Goal: Task Accomplishment & Management: Complete application form

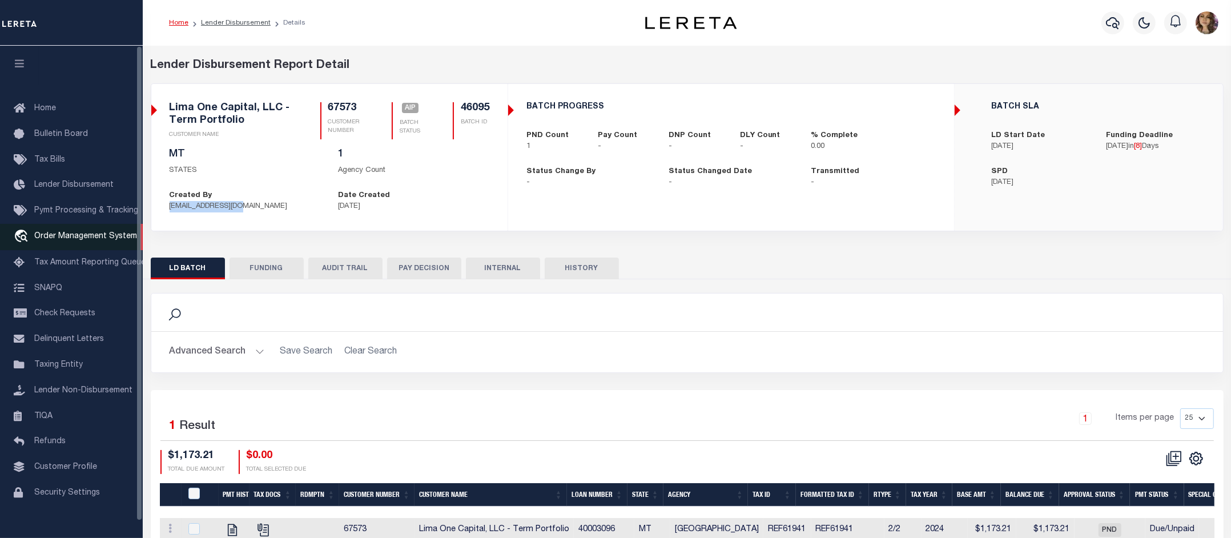
click at [84, 239] on span "Order Management System" at bounding box center [85, 236] width 103 height 8
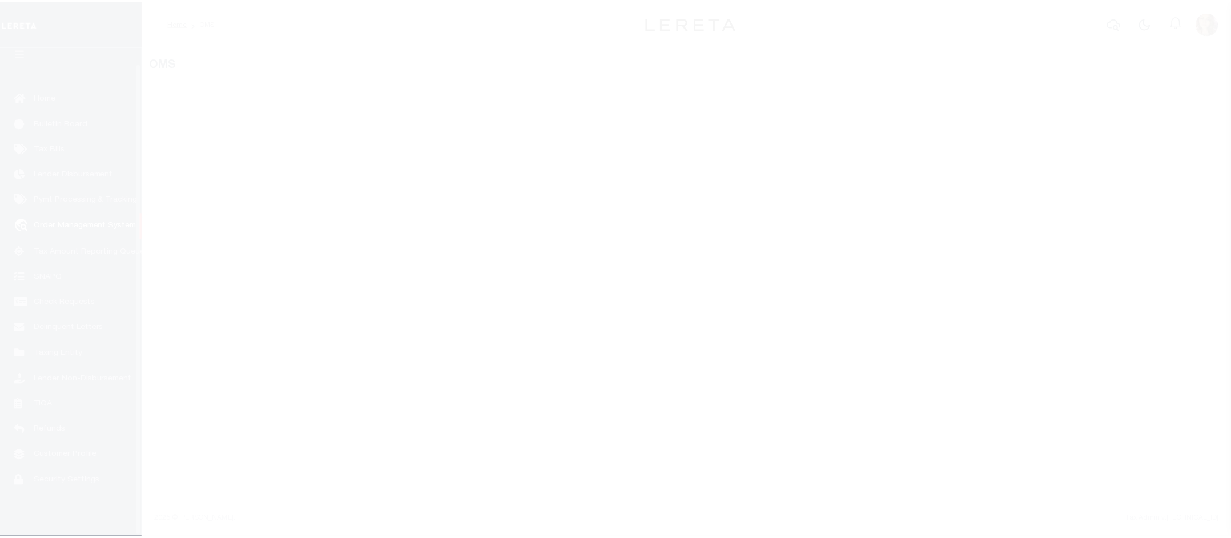
scroll to position [18, 0]
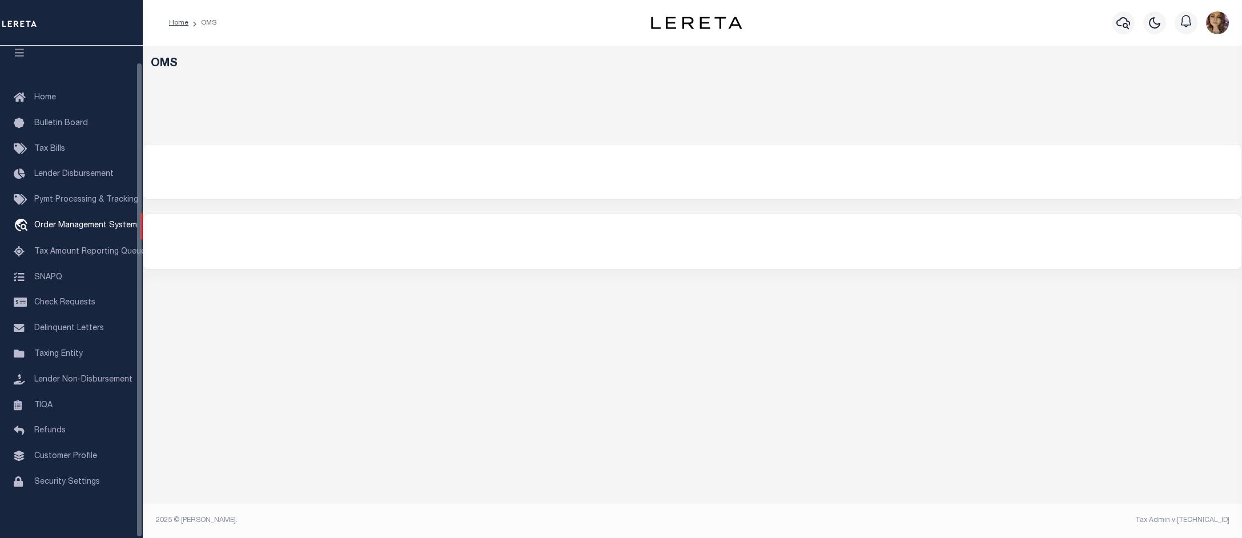
select select "200"
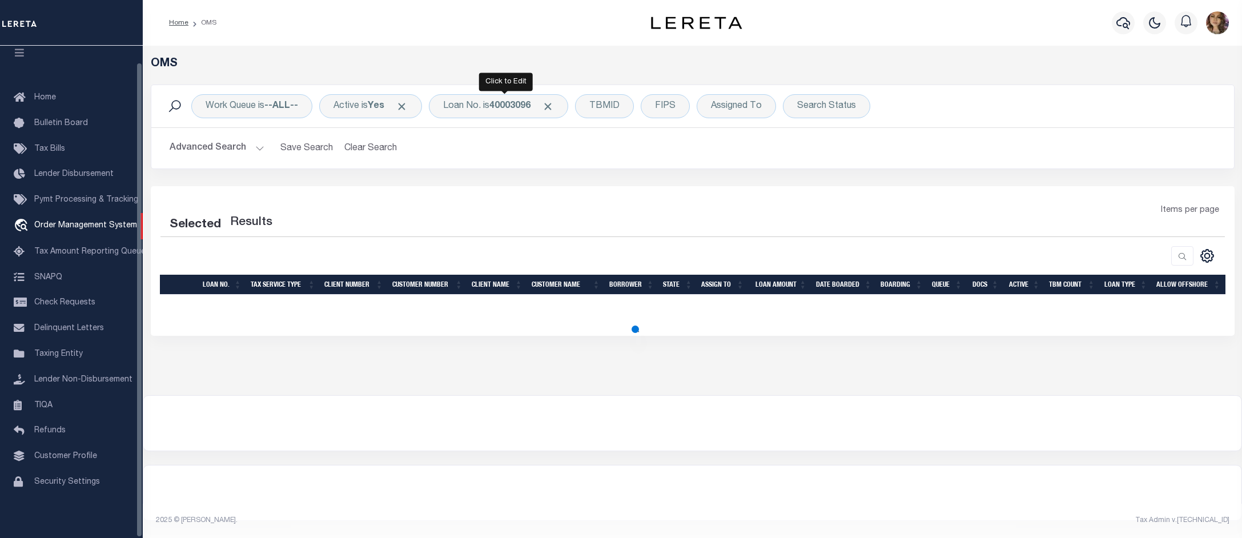
select select "200"
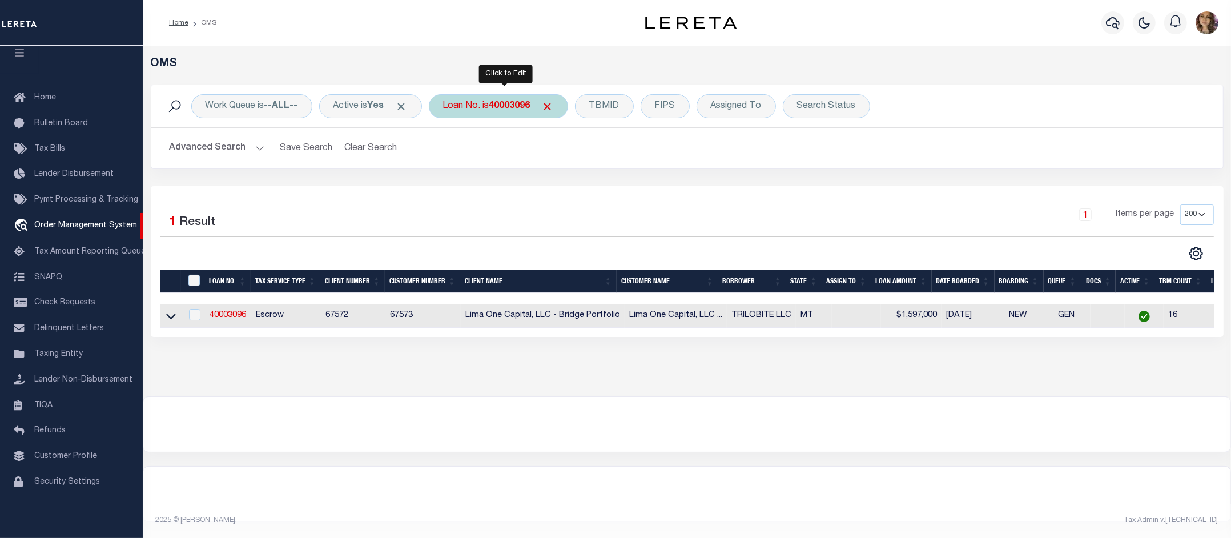
click at [515, 110] on b "40003096" at bounding box center [509, 106] width 41 height 9
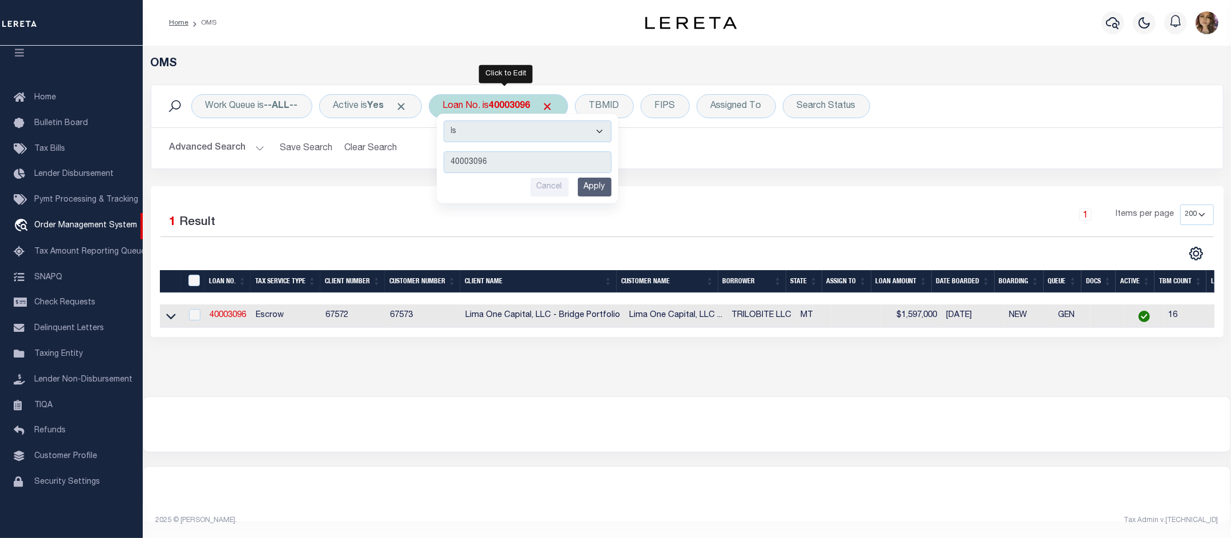
type input "8280925"
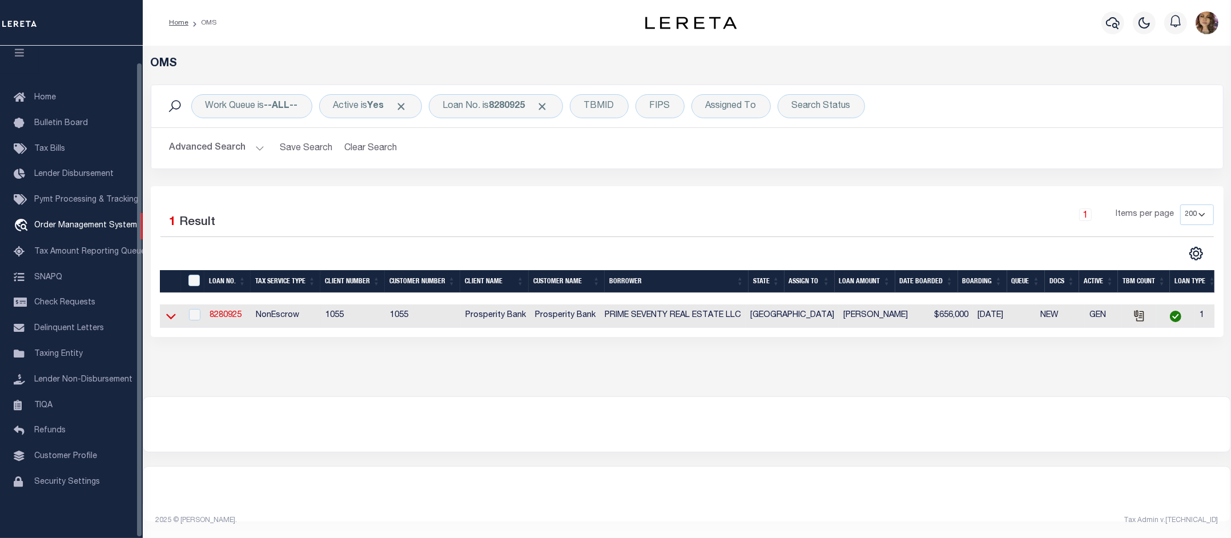
click at [170, 318] on icon at bounding box center [171, 316] width 10 height 12
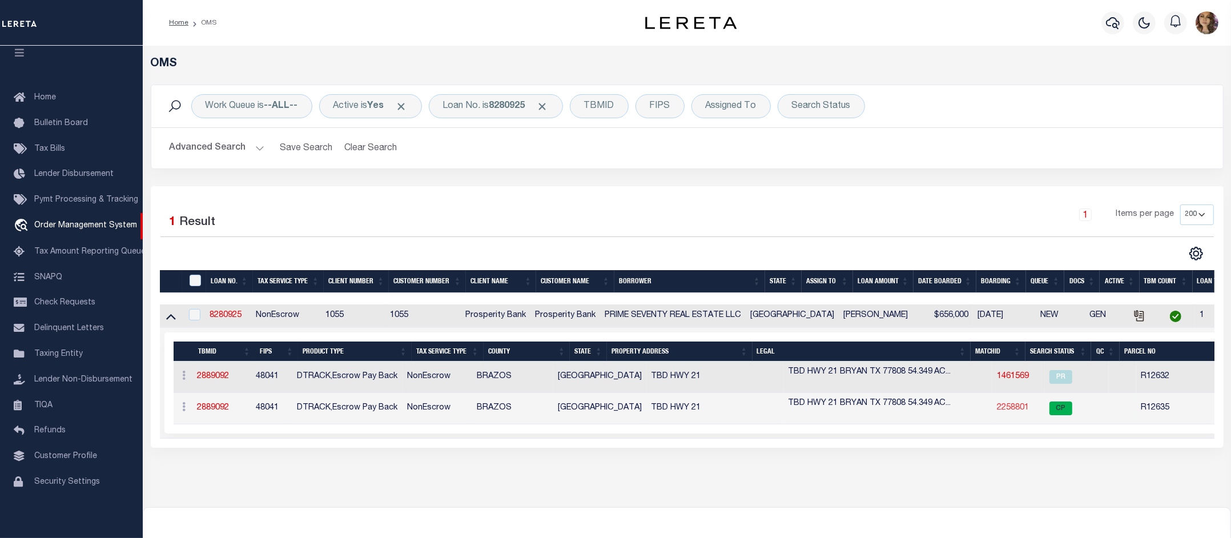
click at [997, 410] on link "2258801" at bounding box center [1013, 408] width 32 height 8
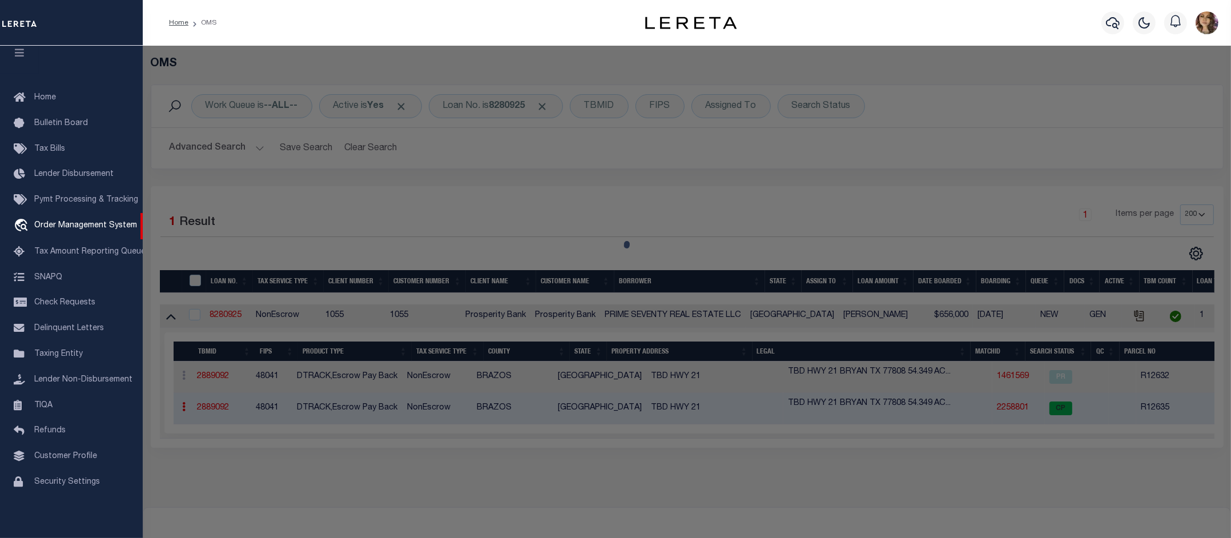
checkbox input "false"
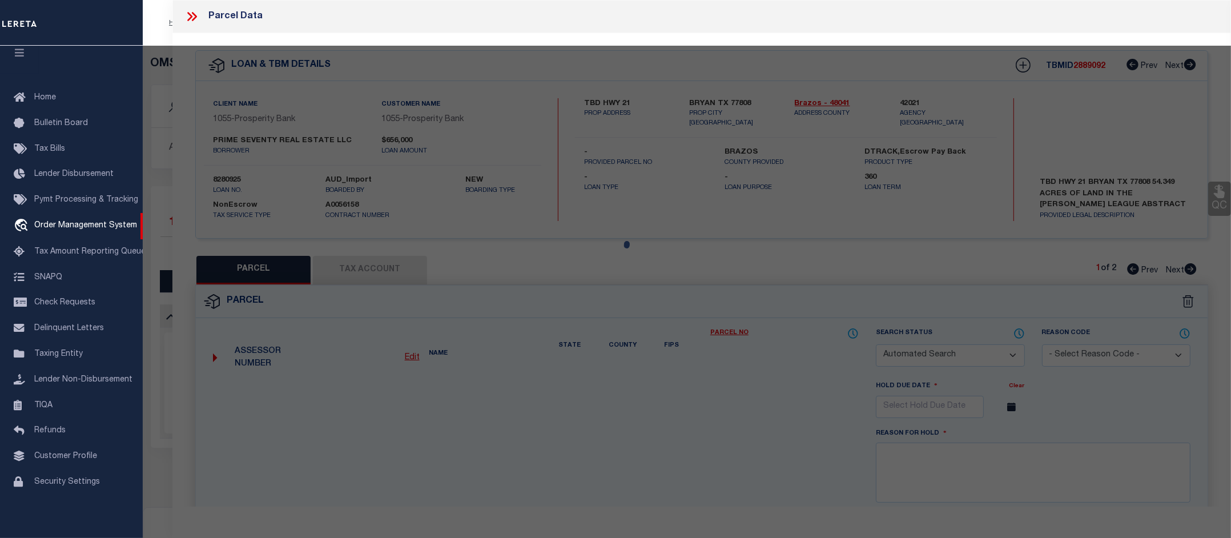
select select "CP"
type input "PRIME SEVENTY REAL ESTATE LLC"
select select "AGW"
select select
type input "E SH-21"
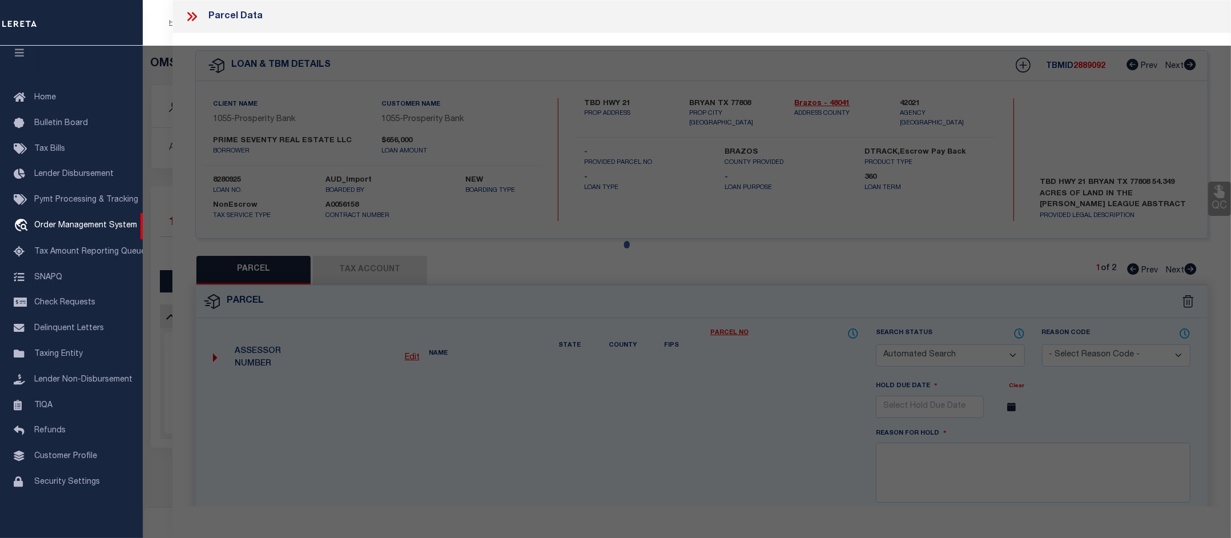
type textarea "A003400, J F MARTIN, TRACT 7.2, 54.349 ACRES, & A001600 MOSES FOSTER"
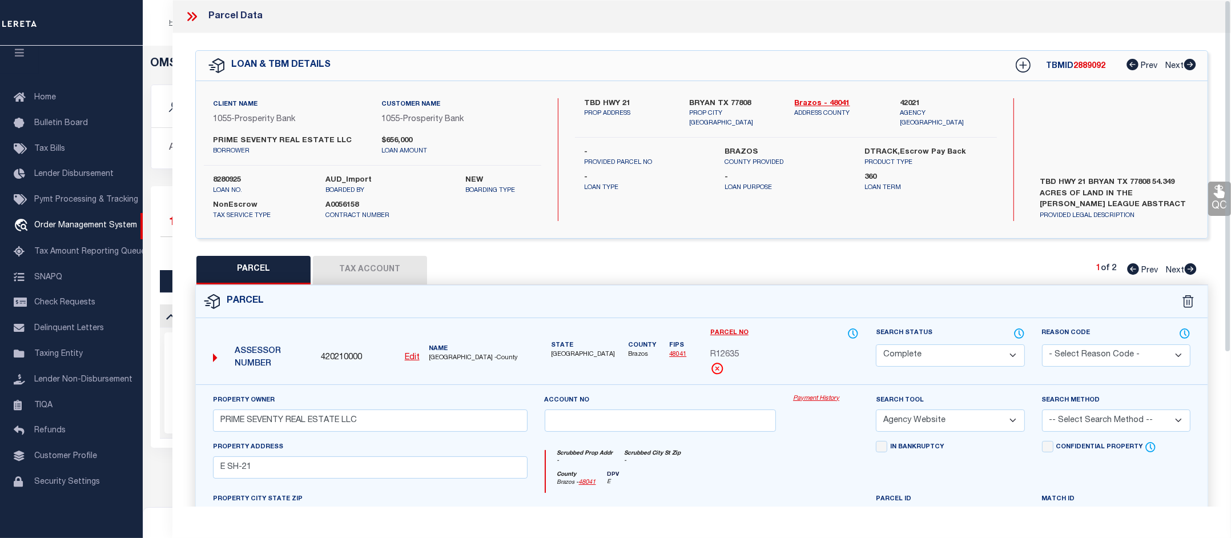
click at [831, 397] on link "Payment History" at bounding box center [826, 399] width 66 height 10
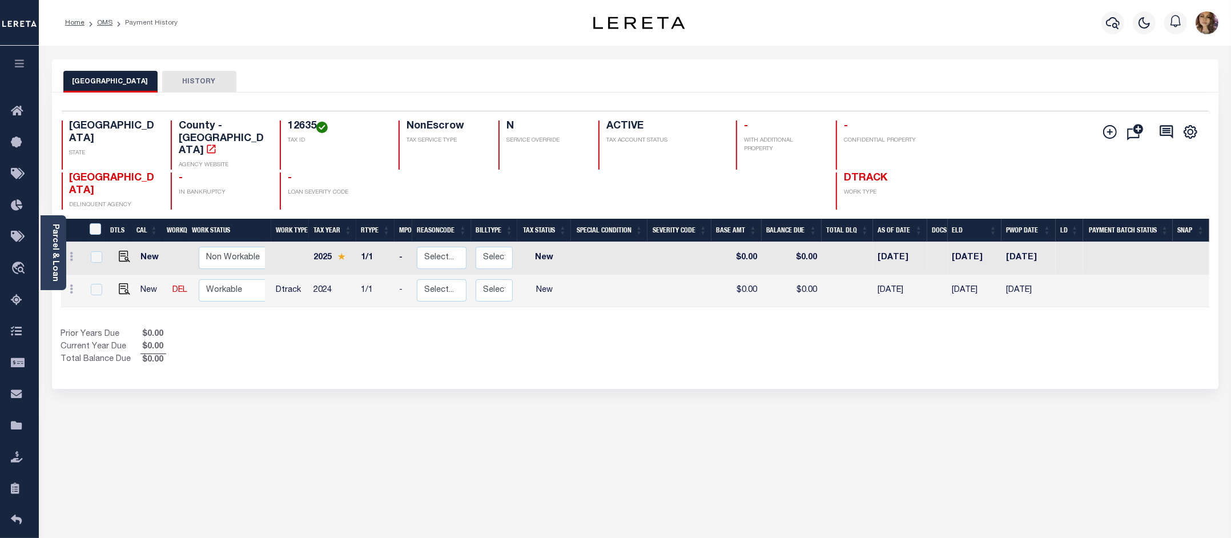
click at [303, 126] on h4 "12635" at bounding box center [336, 126] width 97 height 13
copy h4 "12635"
click at [120, 283] on img "" at bounding box center [124, 288] width 11 height 11
checkbox input "true"
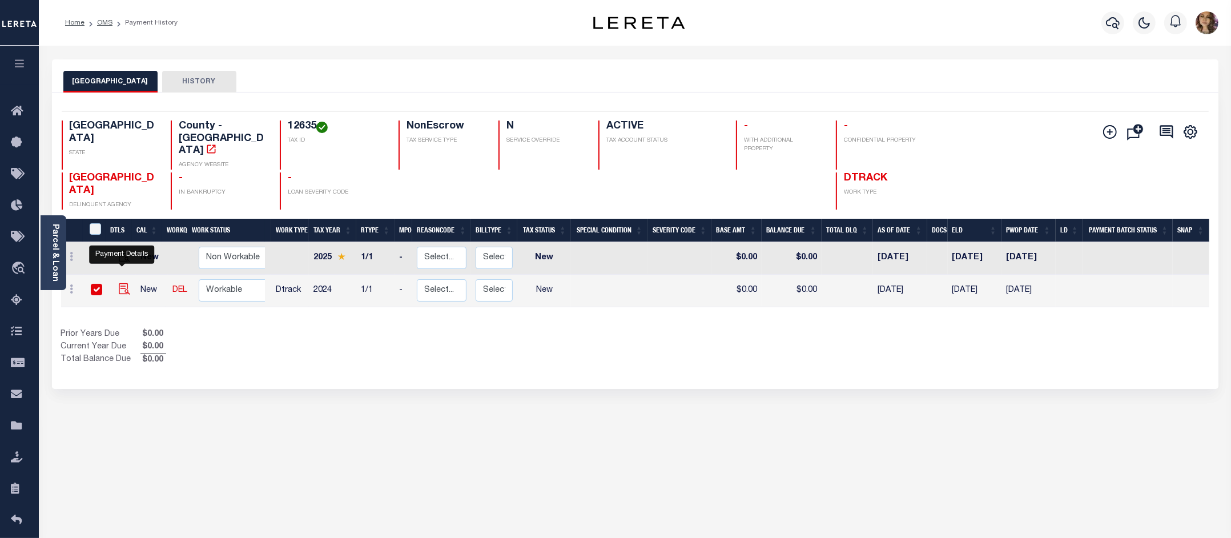
checkbox input "true"
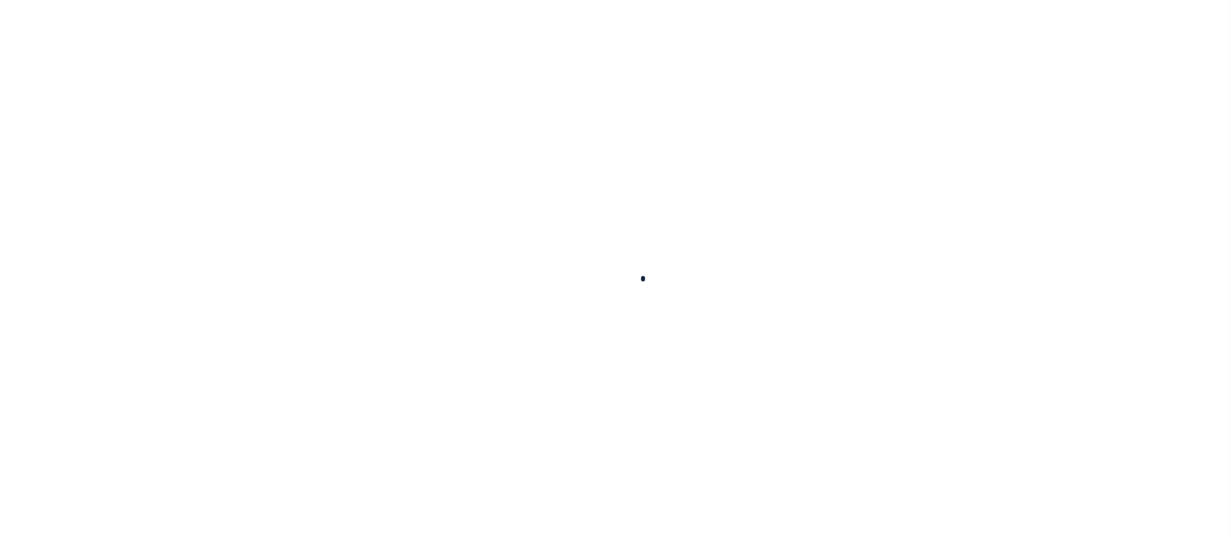
checkbox input "false"
type input "09/08/2025"
select select "NW2"
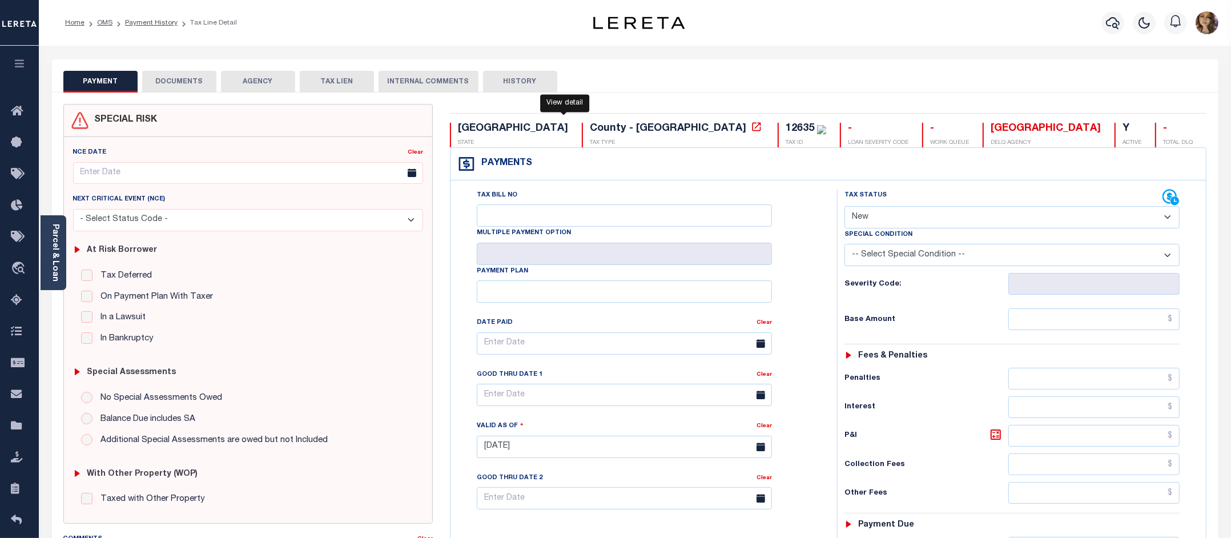
click at [751, 127] on icon at bounding box center [756, 126] width 11 height 11
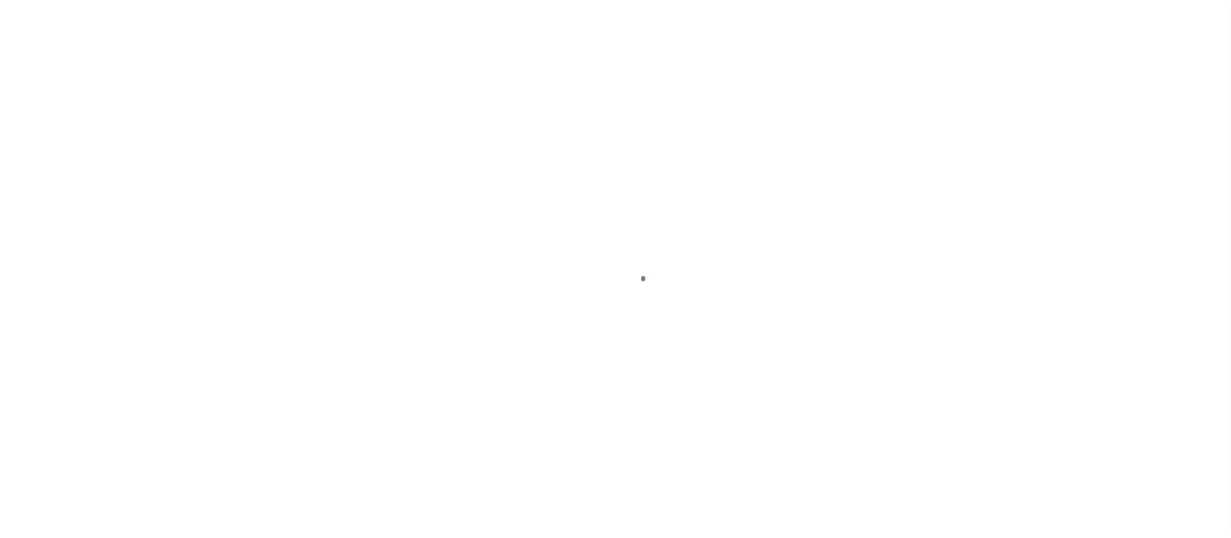
scroll to position [18, 0]
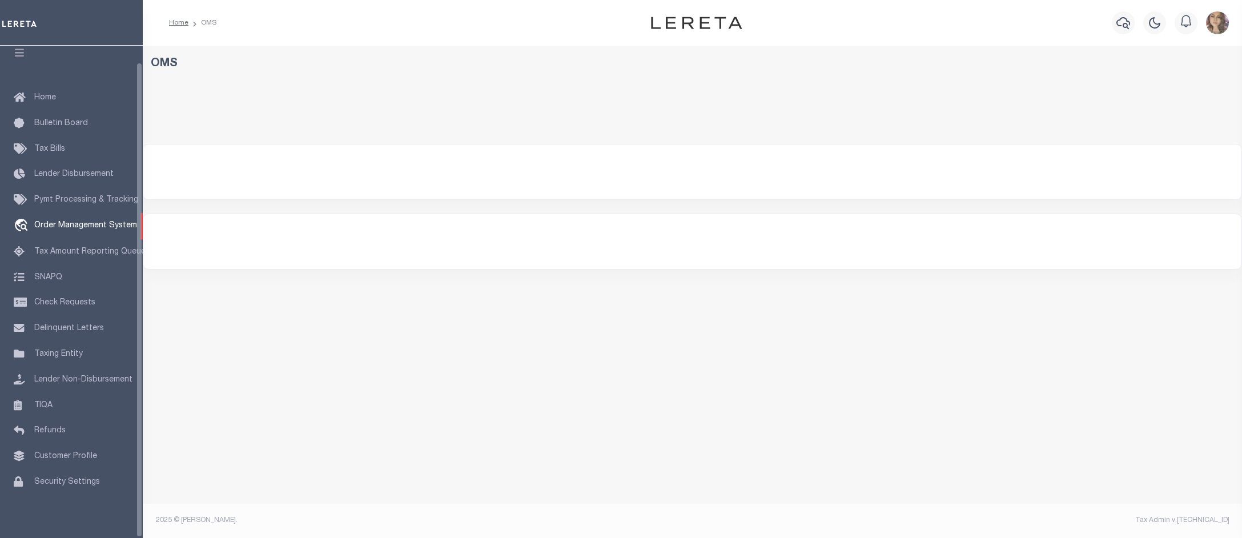
select select "200"
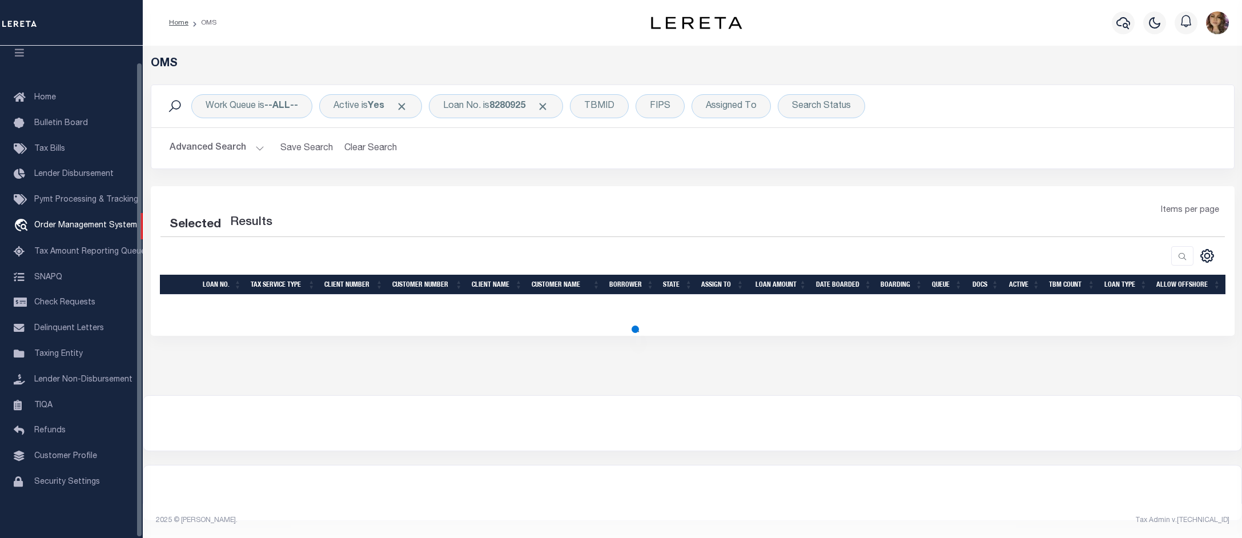
select select "200"
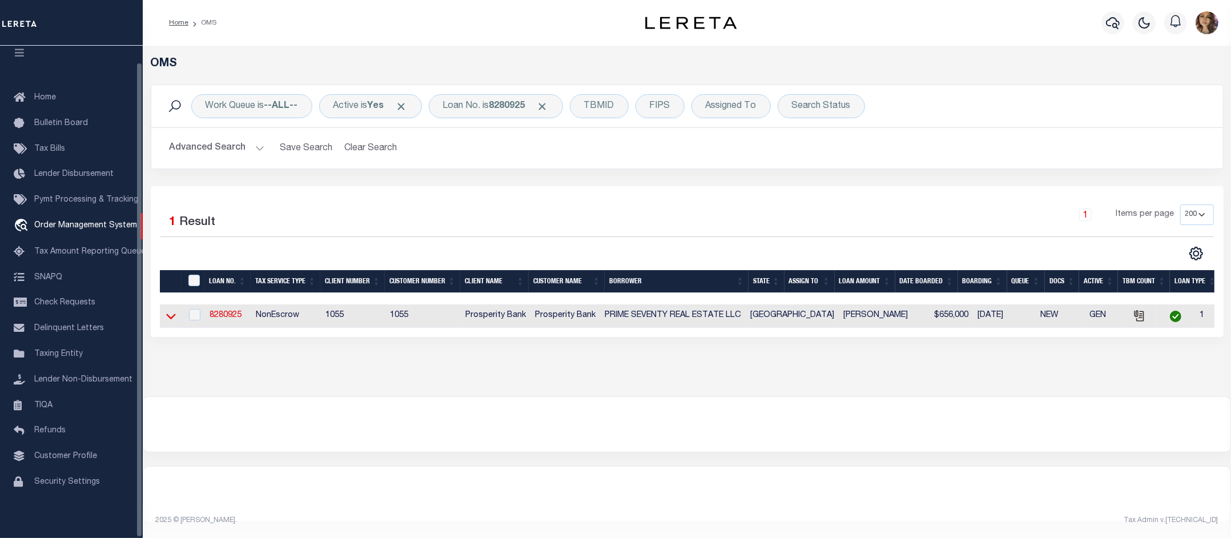
click at [168, 315] on icon at bounding box center [171, 316] width 10 height 12
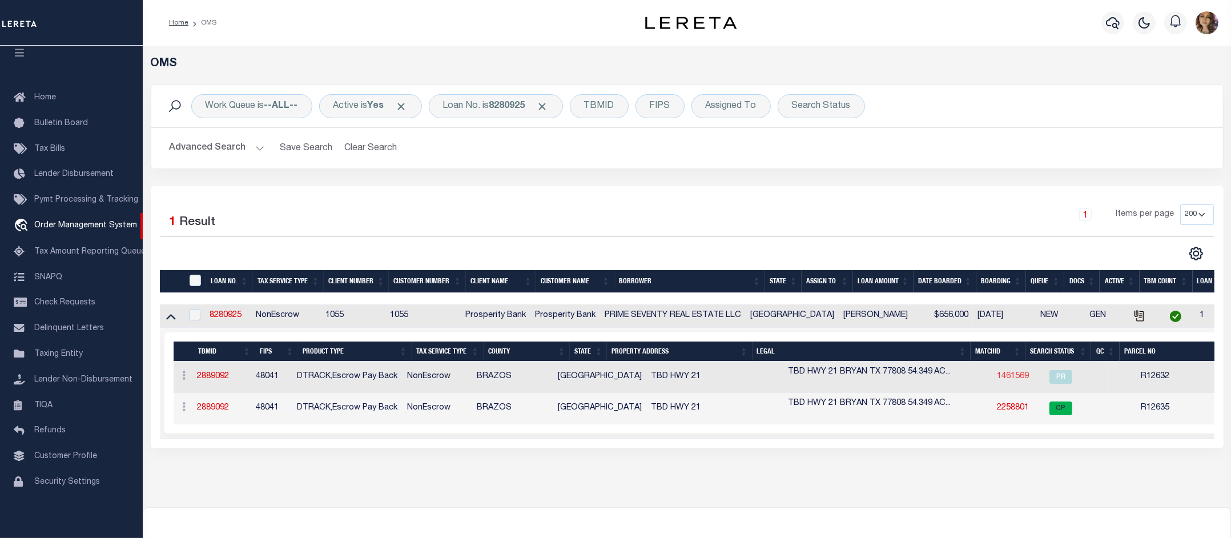
click at [997, 376] on link "1461569" at bounding box center [1013, 376] width 32 height 8
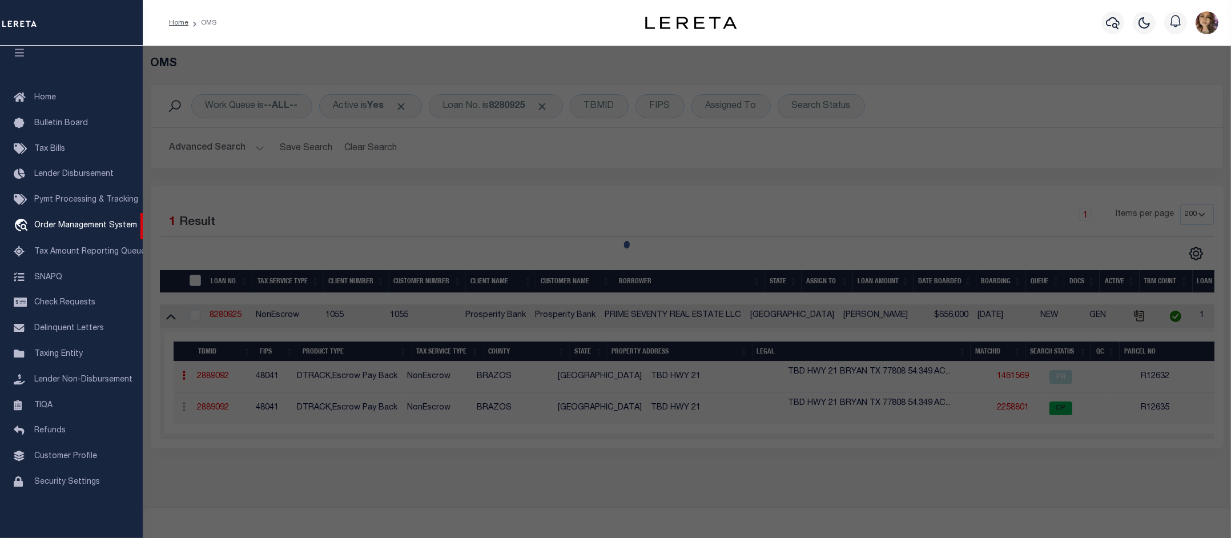
select select "AS"
select select
checkbox input "false"
select select "PR"
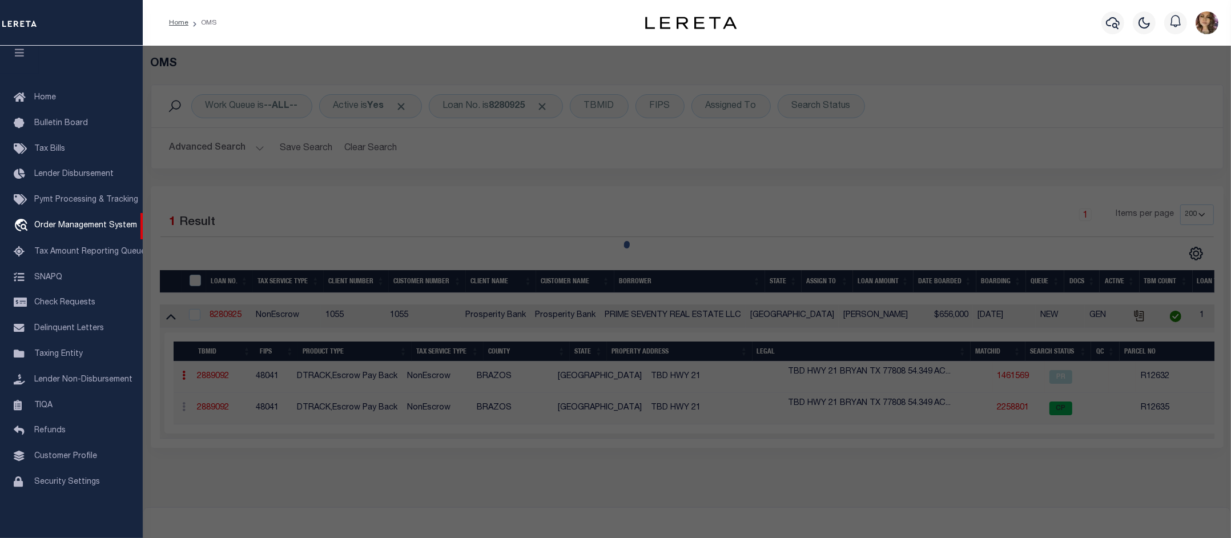
select select "099"
type input "SMITH JAMES & JEAN REVOCABLE TRUST"
select select
type input "E SH-21"
type input "[GEOGRAPHIC_DATA]"
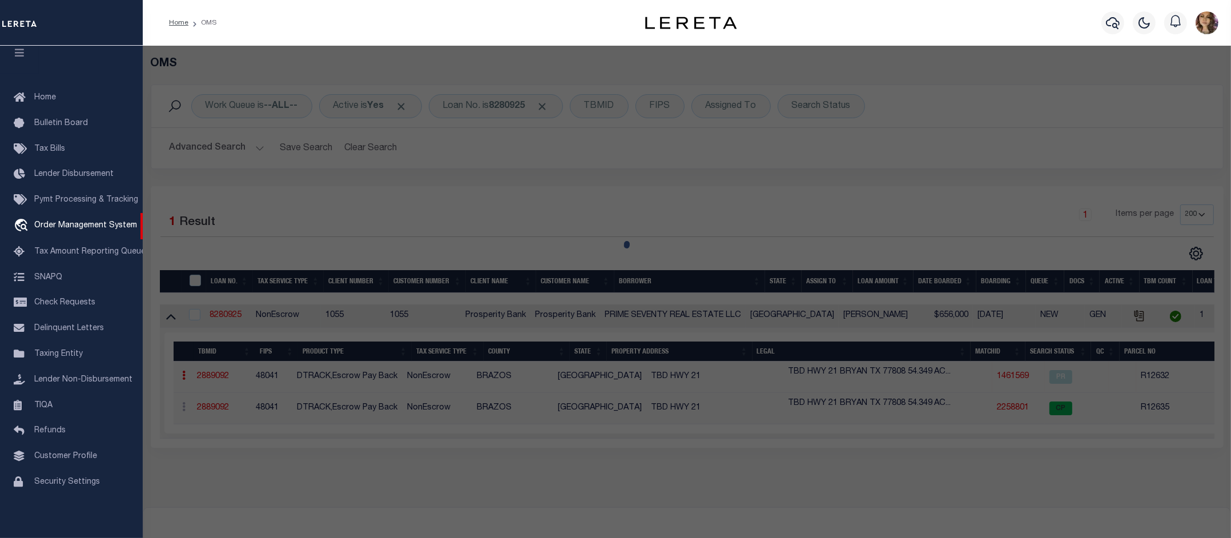
type textarea "A003400, J F MARTIN, TRACT 6, 53.5 ACRES"
type textarea "RELEASED PARCEL- CORRECT PARCEL 12635."
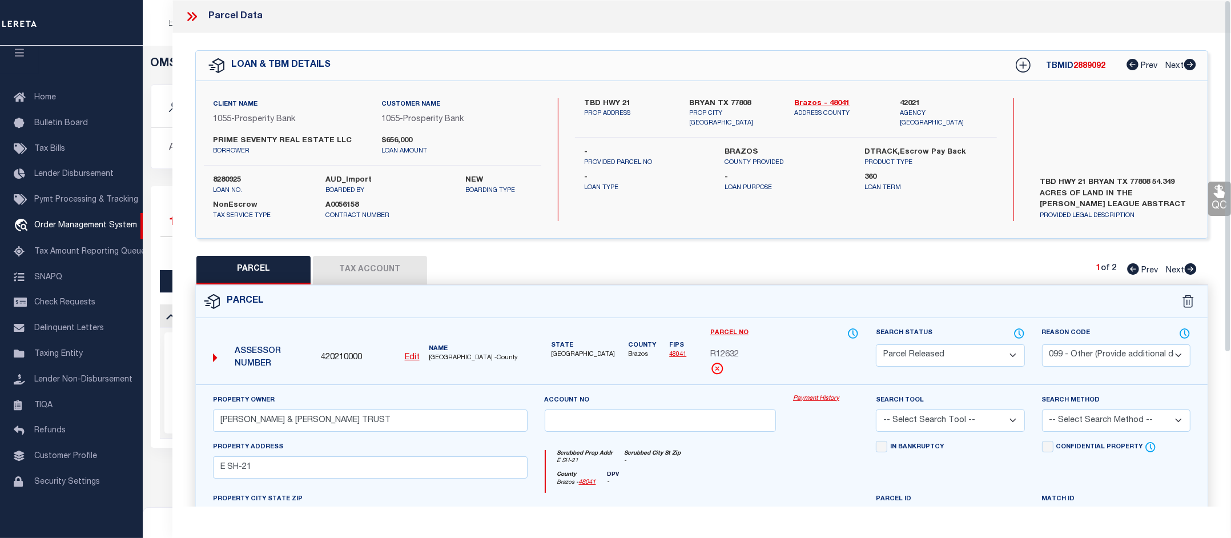
click at [829, 401] on link "Payment History" at bounding box center [826, 399] width 66 height 10
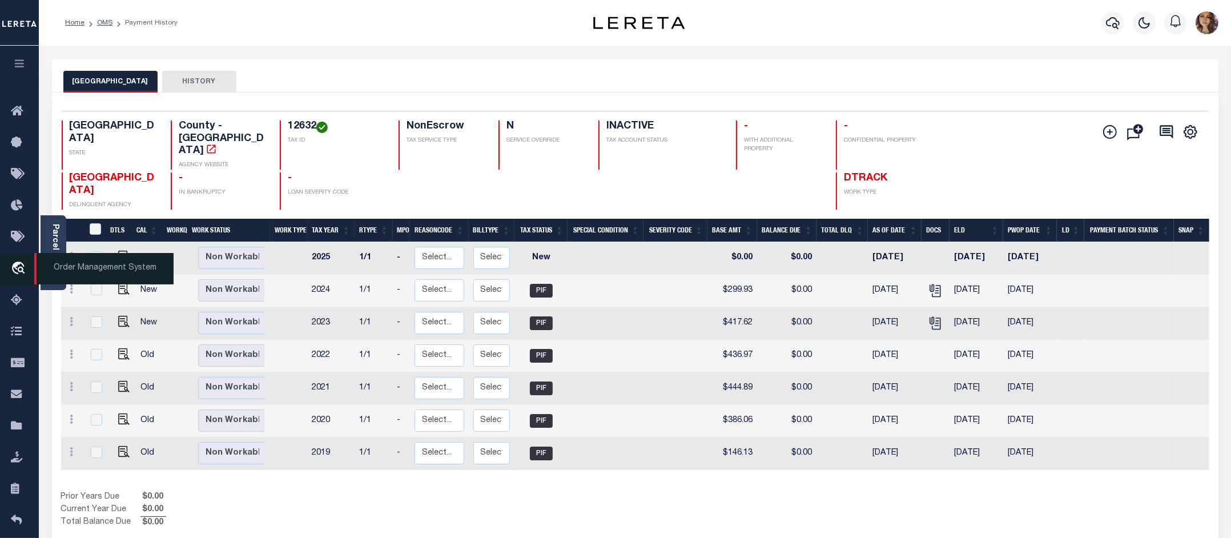
click at [23, 267] on icon "travel_explore" at bounding box center [20, 268] width 18 height 15
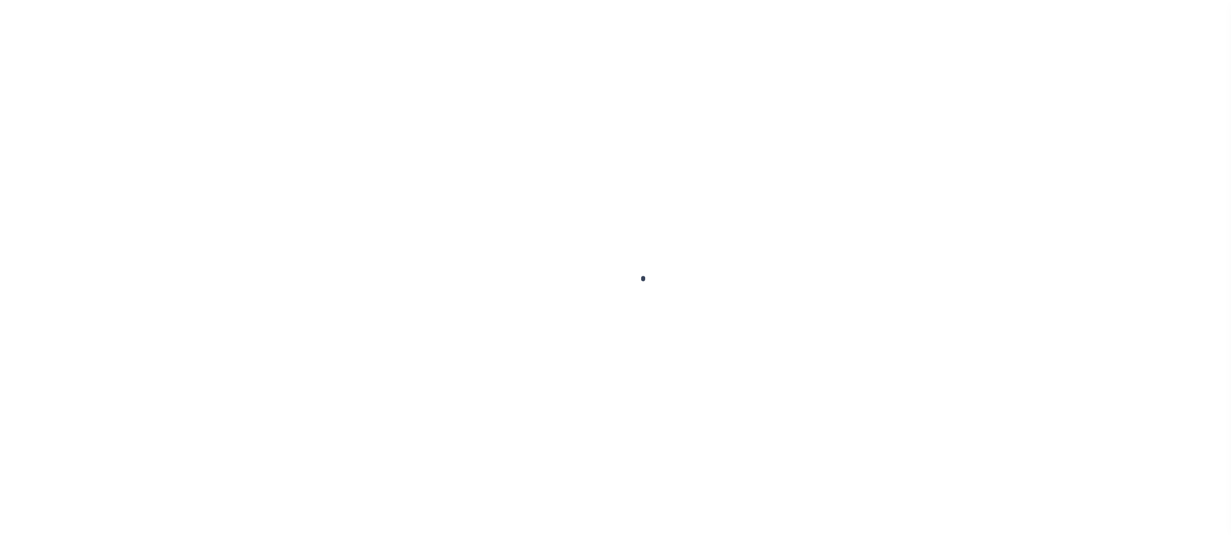
scroll to position [18, 0]
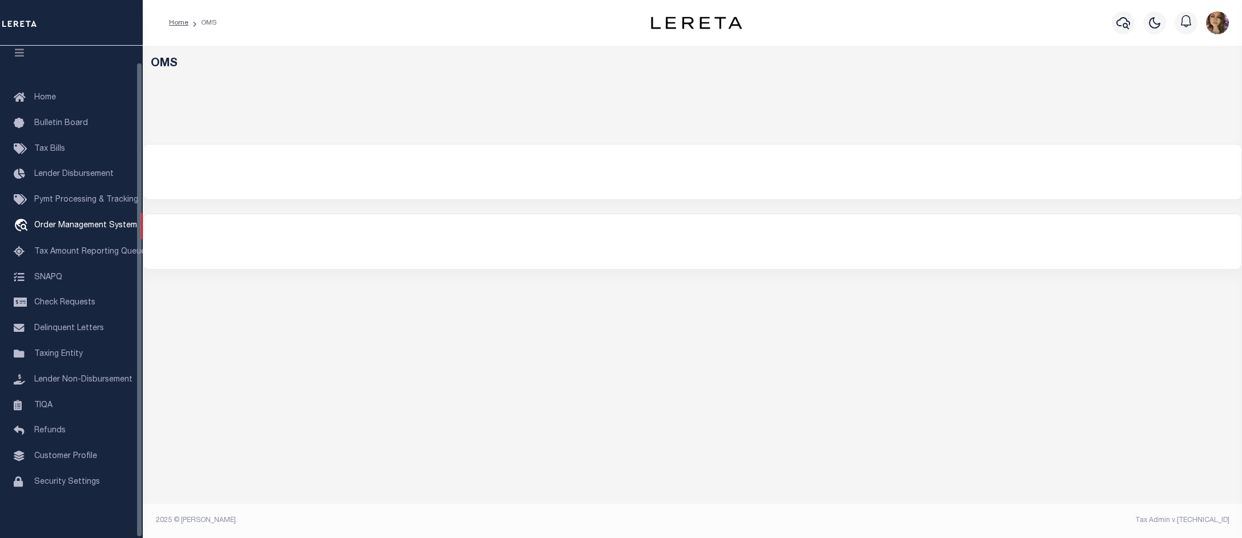
select select "200"
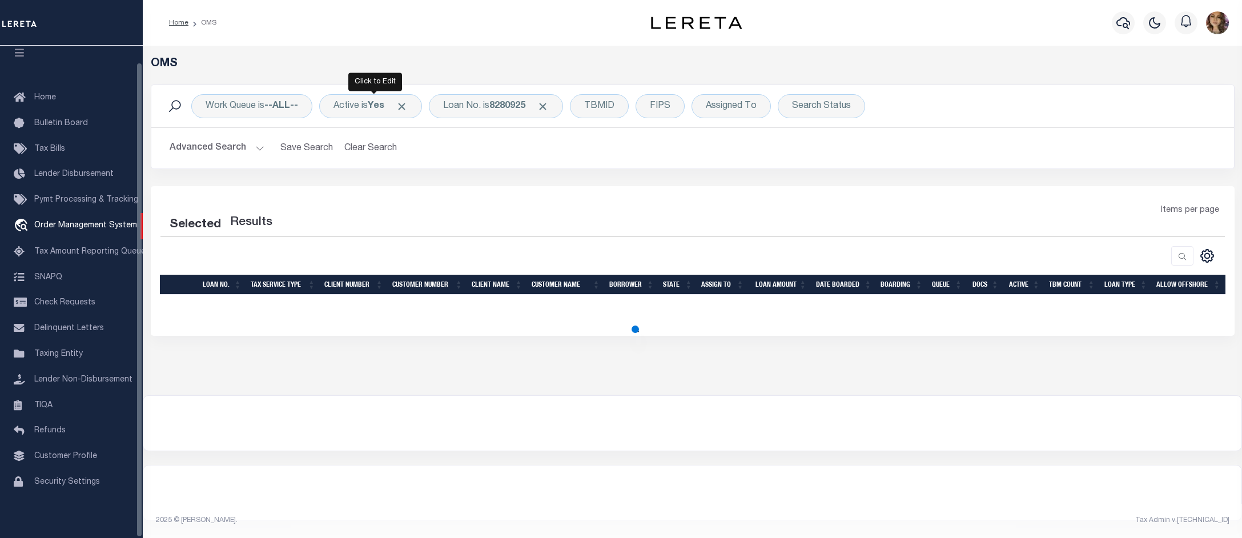
select select "200"
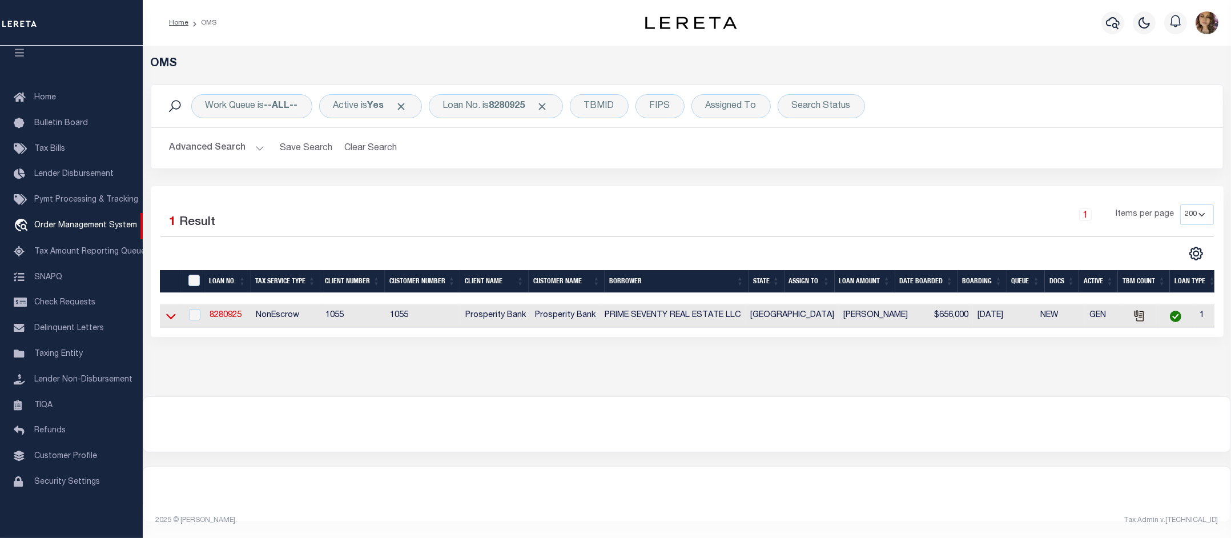
click at [172, 318] on icon at bounding box center [171, 316] width 10 height 12
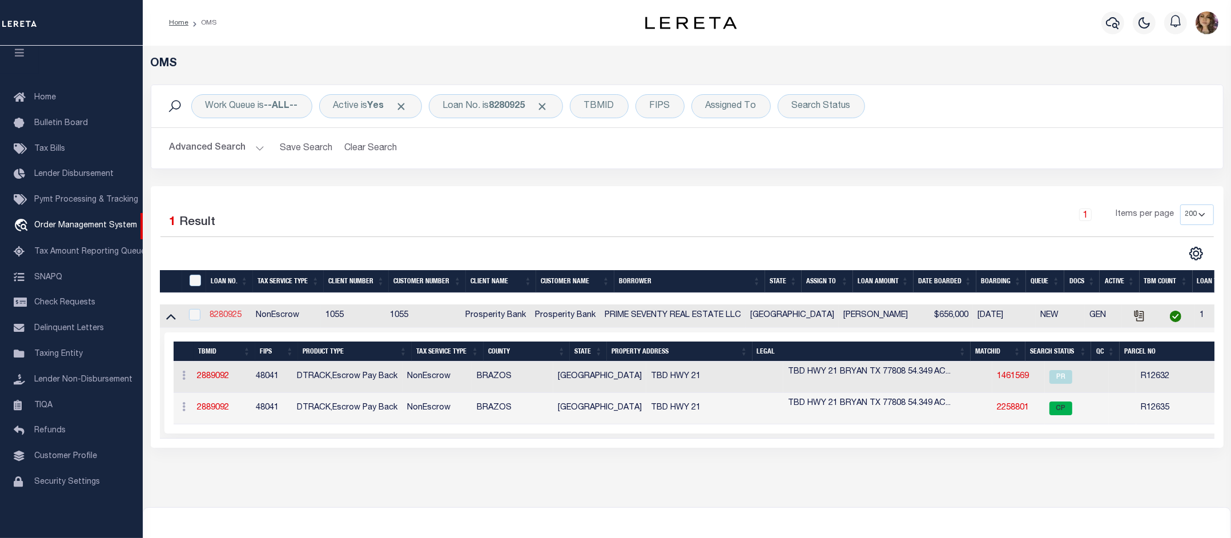
click at [231, 317] on link "8280925" at bounding box center [225, 315] width 32 height 8
type input "8280925"
type input "PRIME SEVENTY REAL ESTATE LLC"
select select
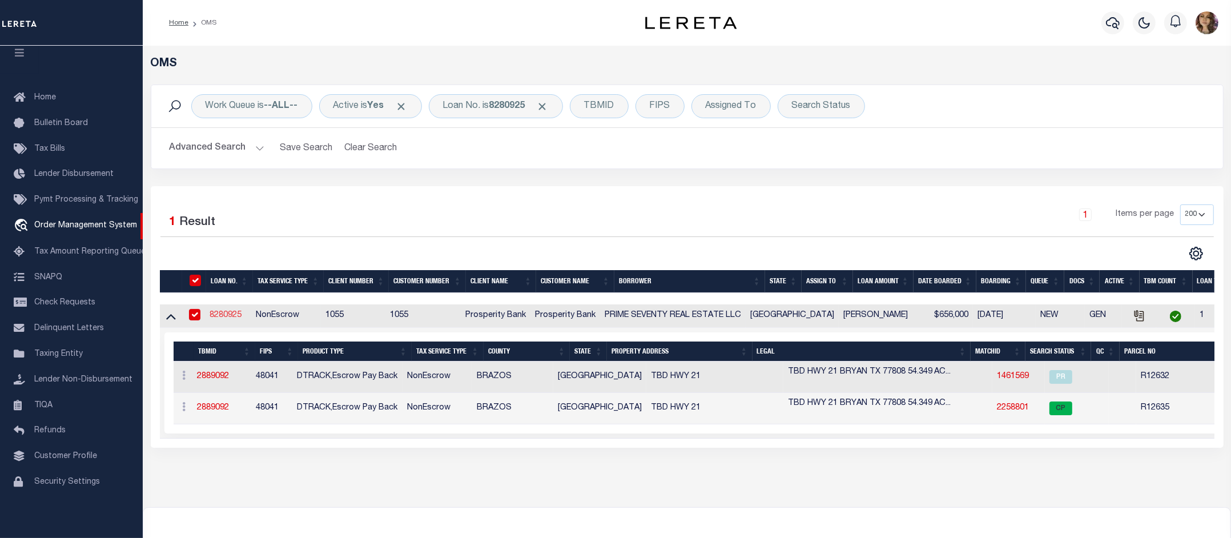
type input "PO BOX 11779"
type input "[GEOGRAPHIC_DATA] 77845"
select select
select select "NonEscrow"
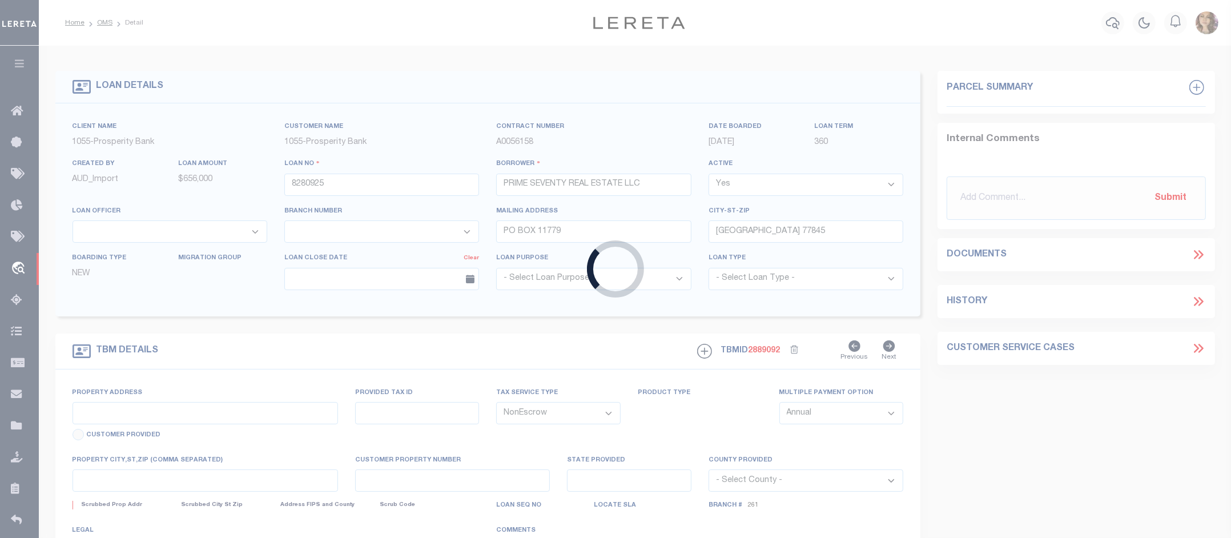
select select "10715"
select select "4003"
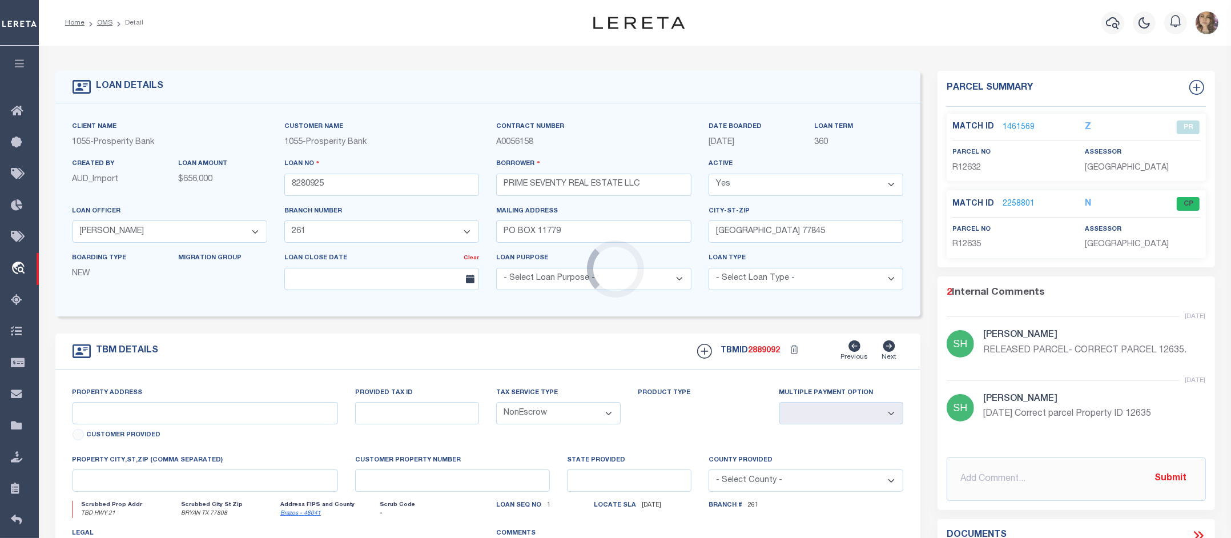
type input "TBD HWY 21"
select select
type input "BRYAN TX 77808"
type input "1"
type input "[GEOGRAPHIC_DATA]"
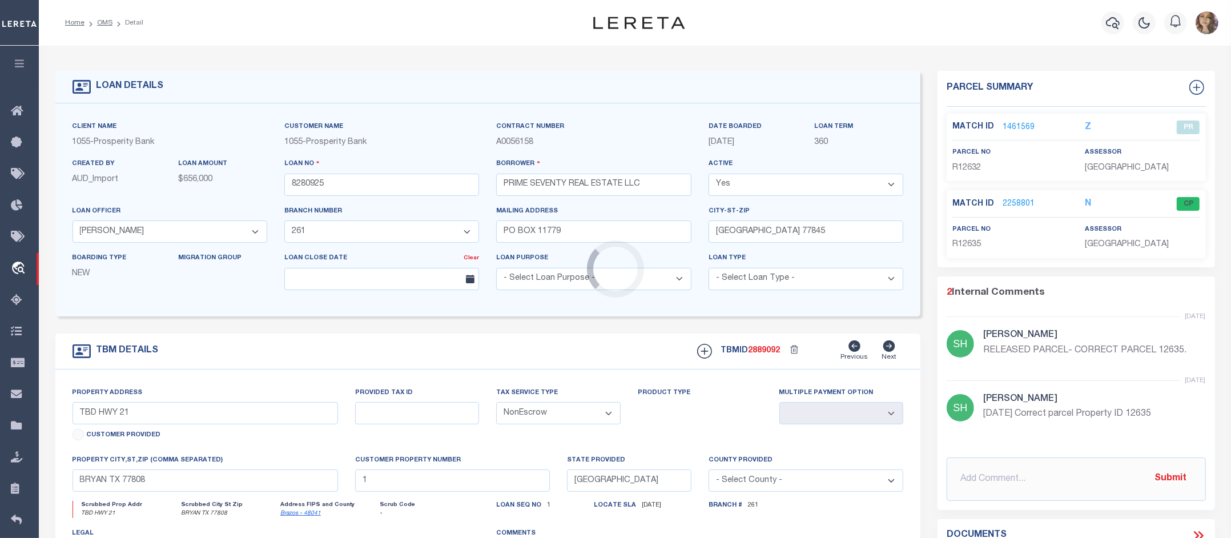
select select
type textarea "TBD HWY 21 BRYAN TX 77808 54.349 ACRES OF LAND IN THE JF MARTIN LEAGUE ABSTRACT…"
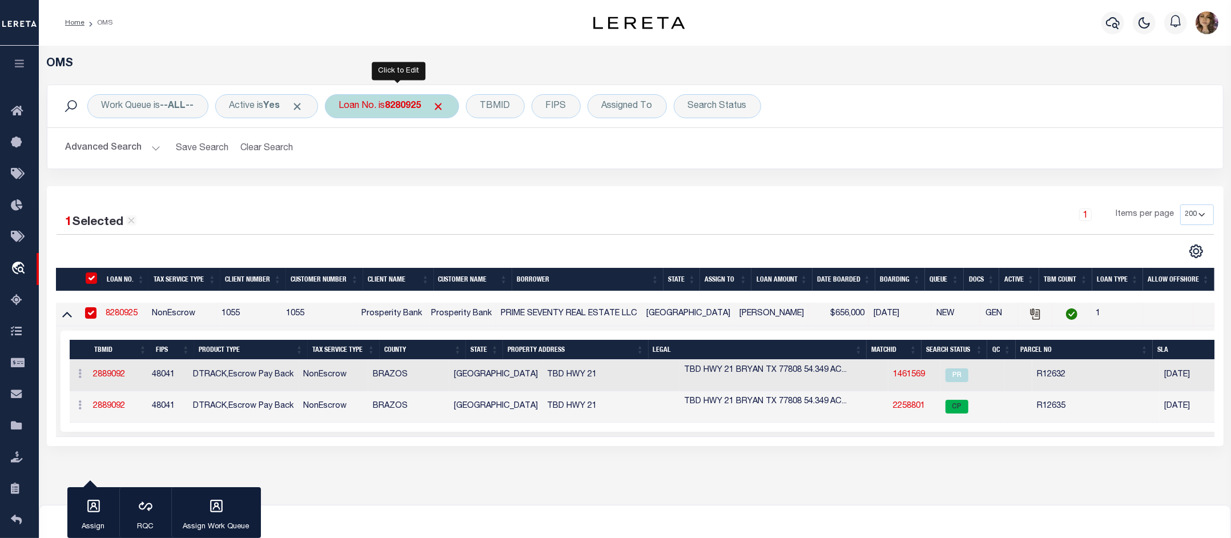
click at [412, 109] on b "8280925" at bounding box center [403, 106] width 36 height 9
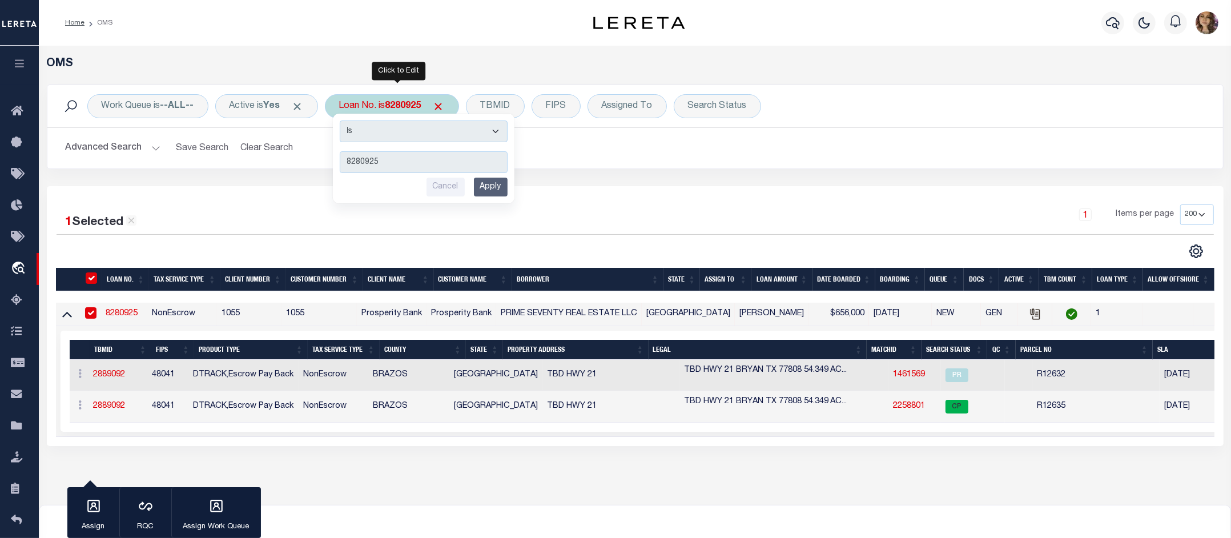
type input "8295476"
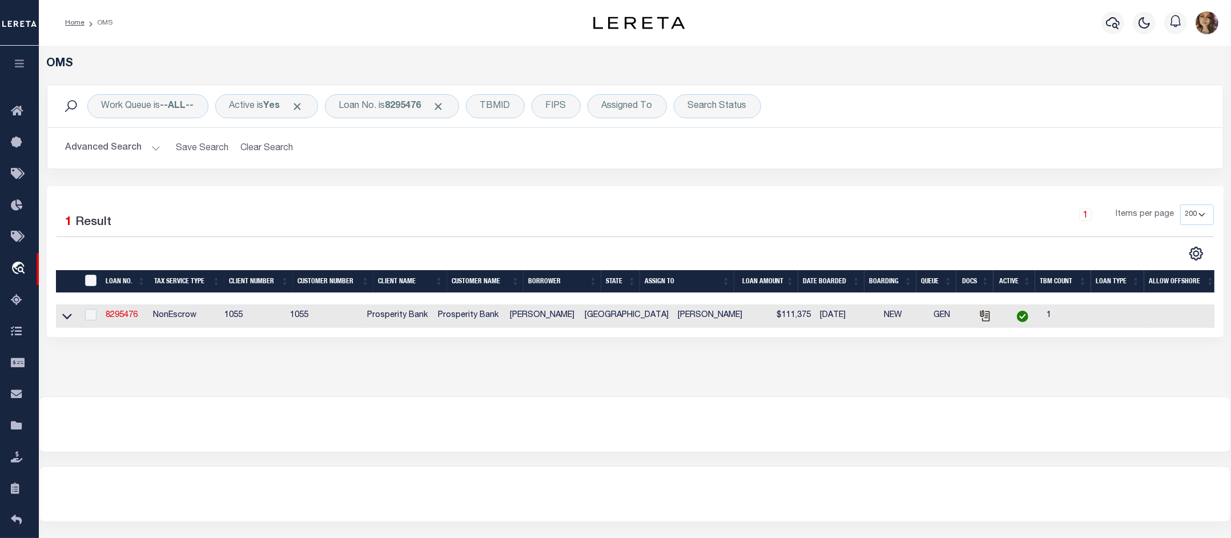
drag, startPoint x: 61, startPoint y: 317, endPoint x: 76, endPoint y: 321, distance: 15.5
click at [62, 317] on icon at bounding box center [67, 316] width 10 height 12
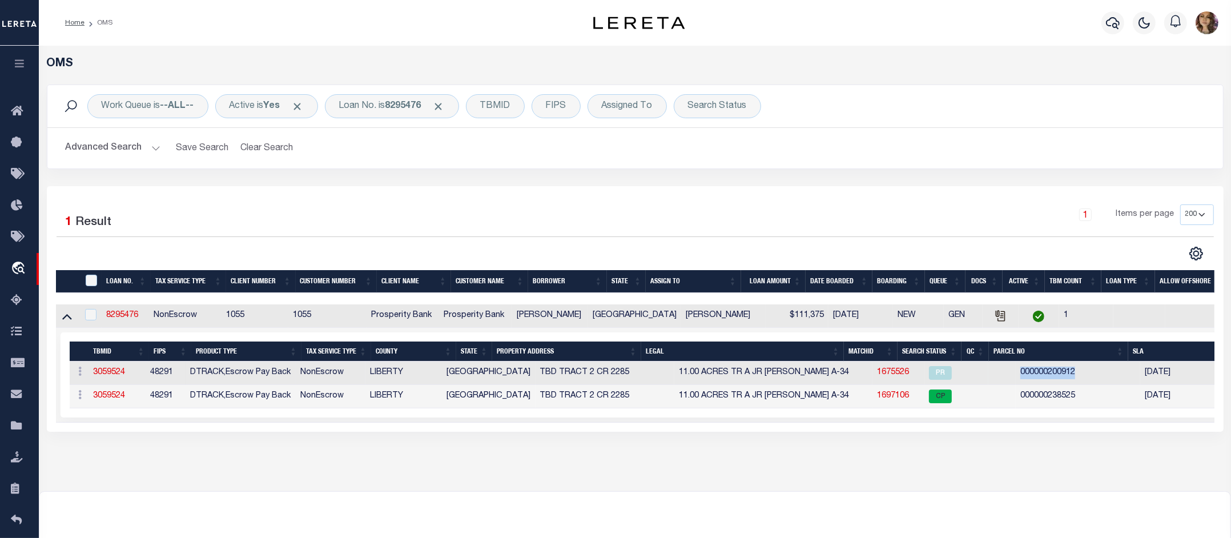
drag, startPoint x: 1057, startPoint y: 372, endPoint x: 994, endPoint y: 372, distance: 63.4
click at [1016, 372] on td "000000200912" at bounding box center [1078, 372] width 124 height 23
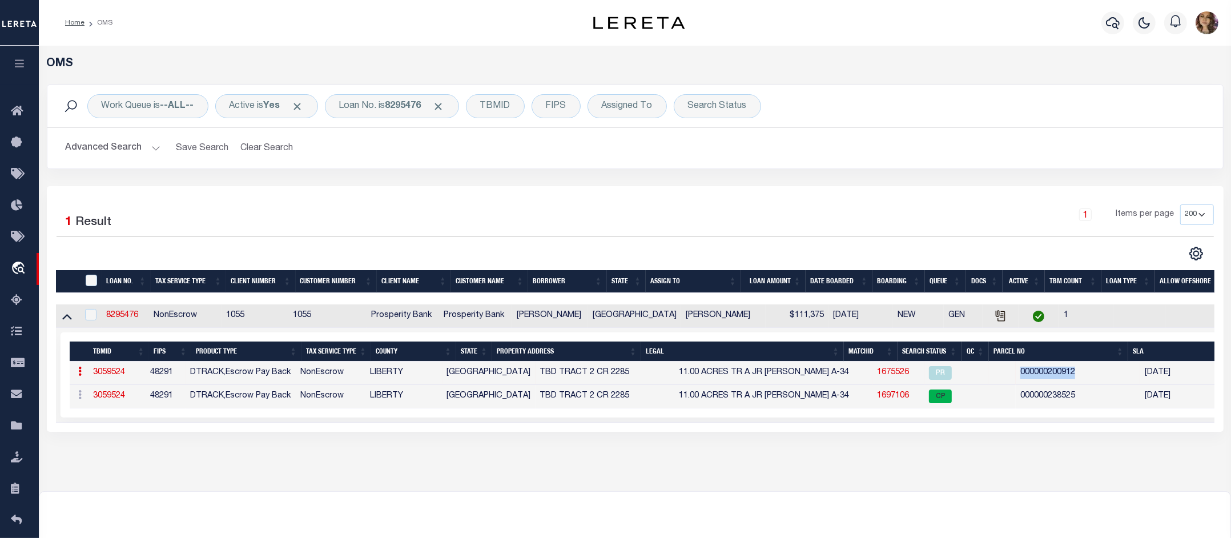
copy td "000000200912"
click at [409, 106] on b "8295476" at bounding box center [403, 106] width 36 height 9
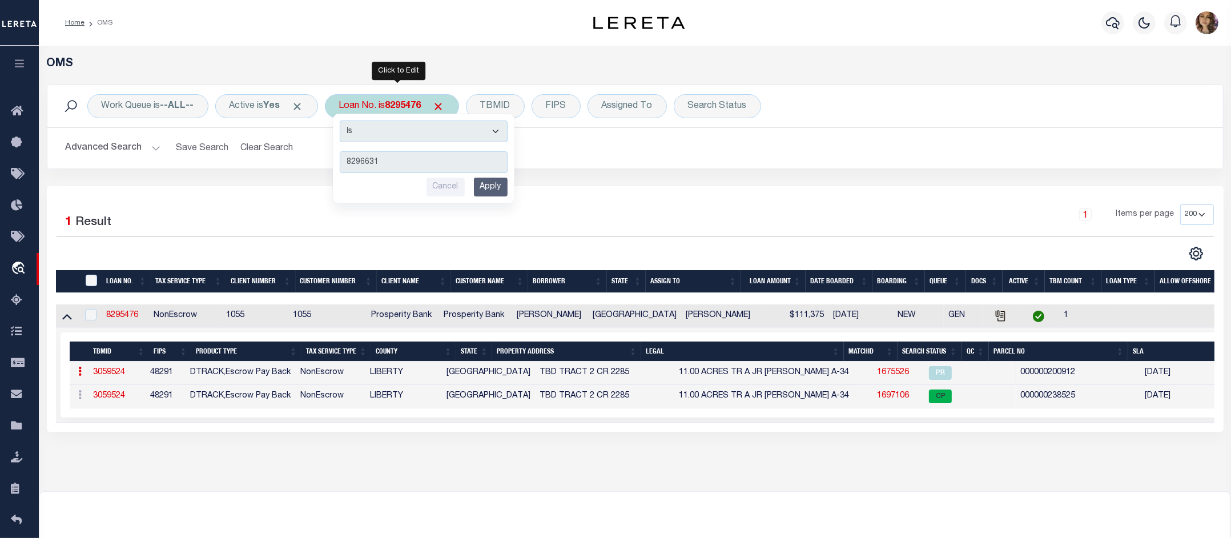
type input "8296631"
click at [507, 191] on input "Apply" at bounding box center [491, 187] width 34 height 19
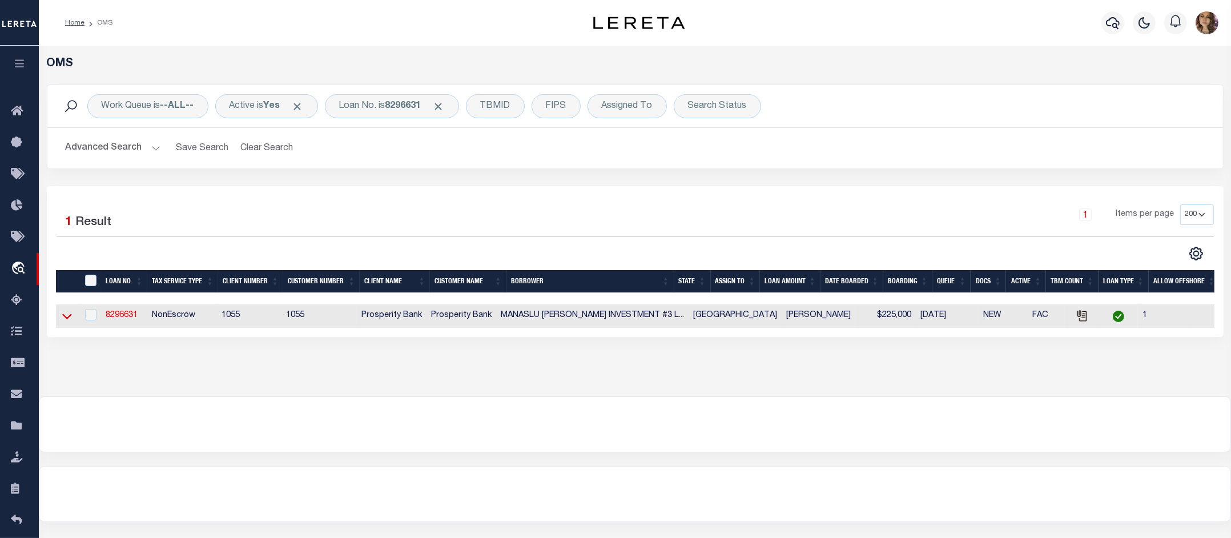
click at [67, 317] on icon at bounding box center [67, 316] width 10 height 12
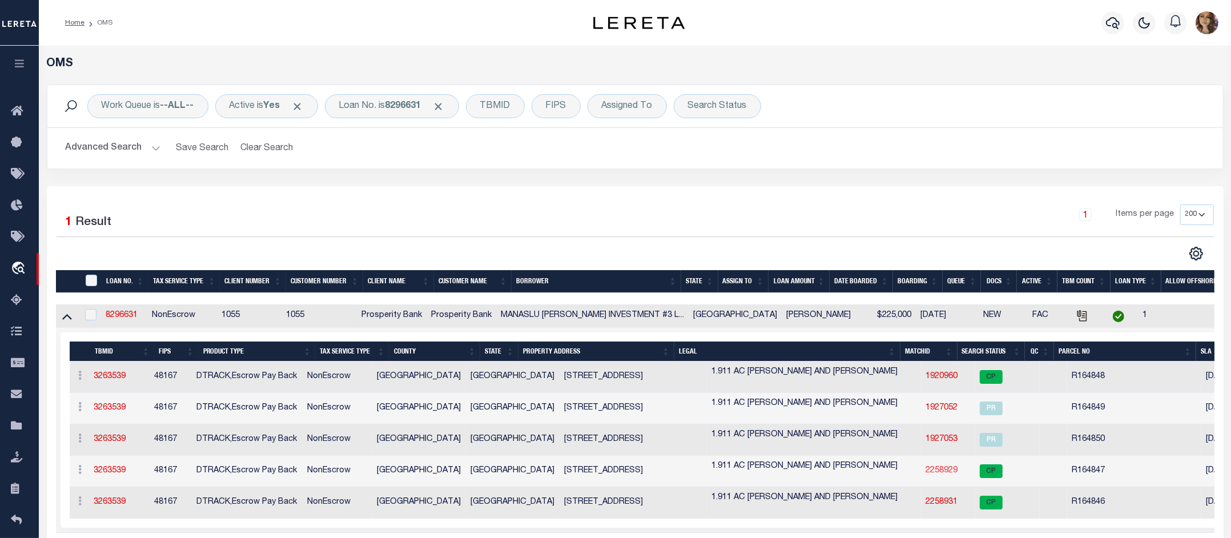
click at [926, 474] on link "2258929" at bounding box center [942, 470] width 32 height 8
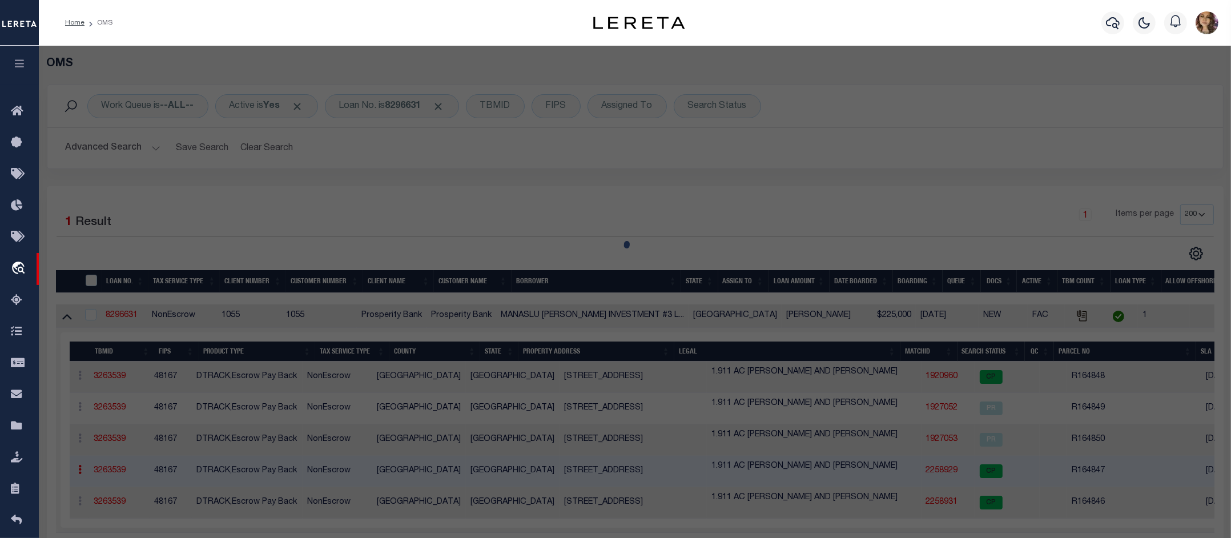
checkbox input "false"
select select "CP"
select select "099"
type input "MANASLU [PERSON_NAME] INVESTMENT #3 LLC"
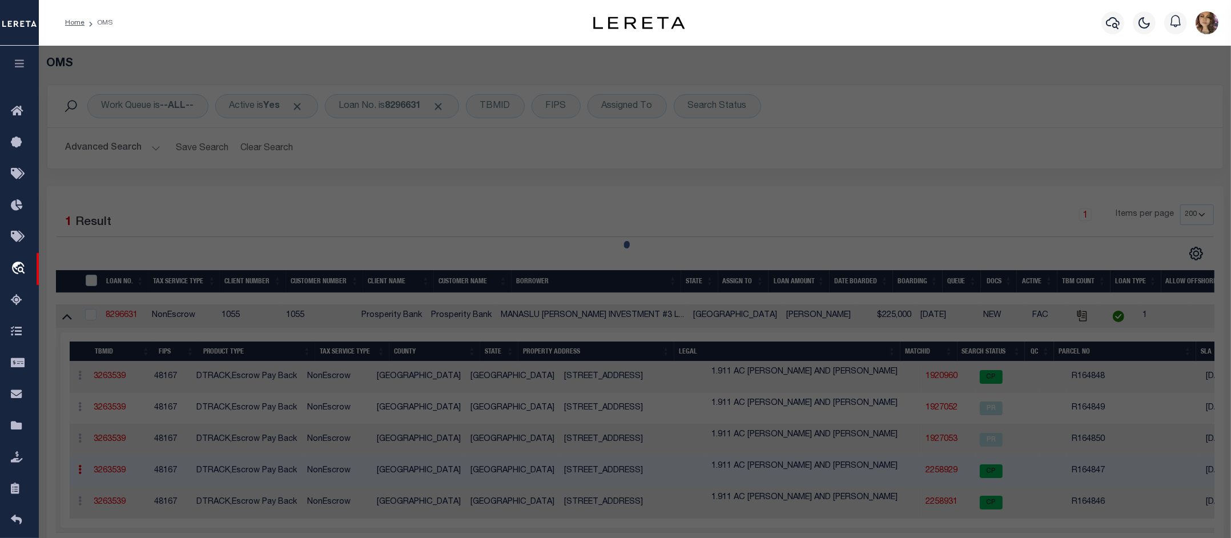
select select "AGW"
select select
type textarea "ABST 19 PERRY & [PERSON_NAME] SUR LOT 2 [PERSON_NAME] SUB"
type textarea "added pcl"
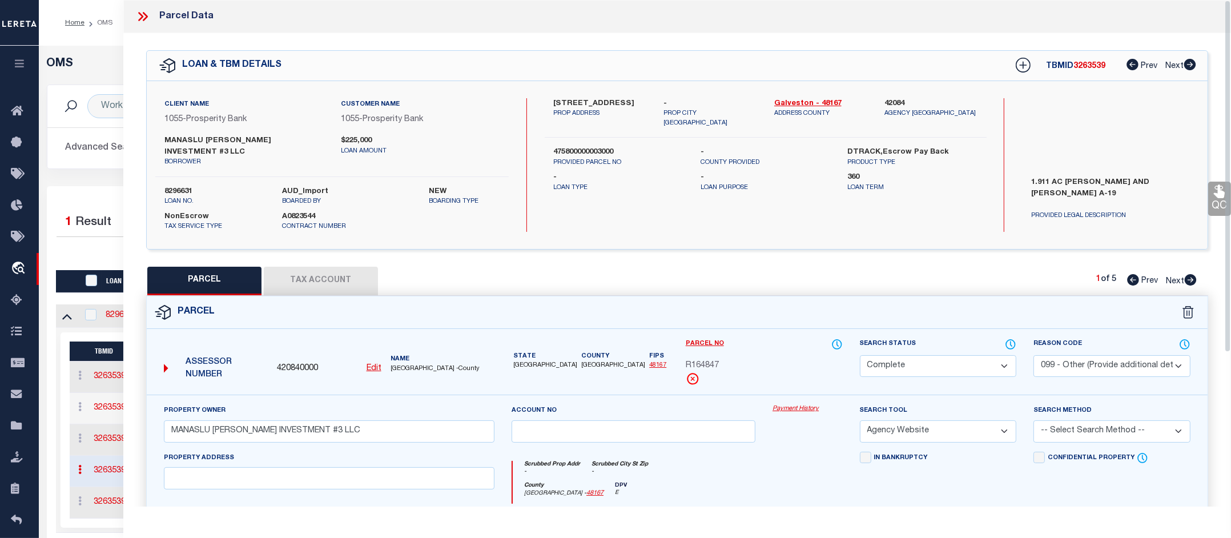
click at [800, 404] on link "Payment History" at bounding box center [807, 409] width 70 height 10
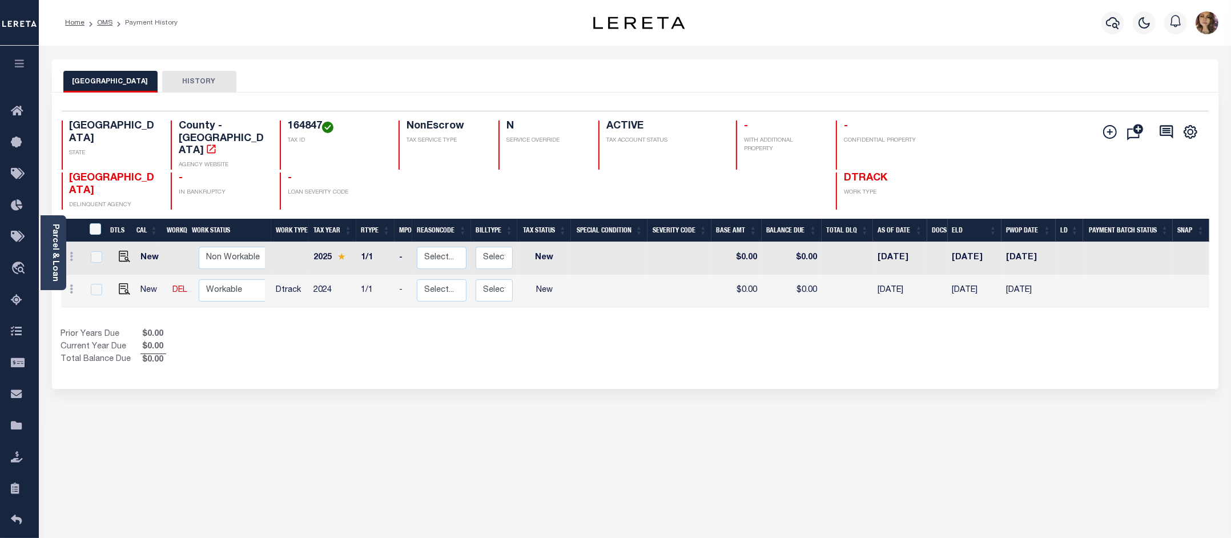
click at [303, 128] on h4 "164847" at bounding box center [336, 126] width 97 height 13
copy h4 "164847"
click at [120, 251] on img "" at bounding box center [124, 256] width 11 height 11
checkbox input "true"
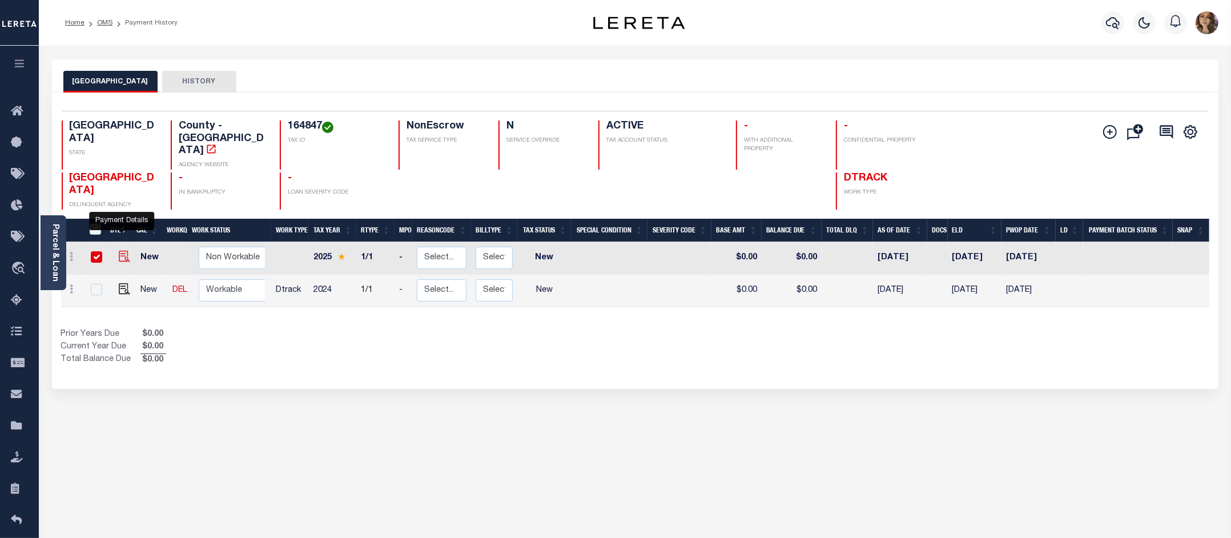
checkbox input "true"
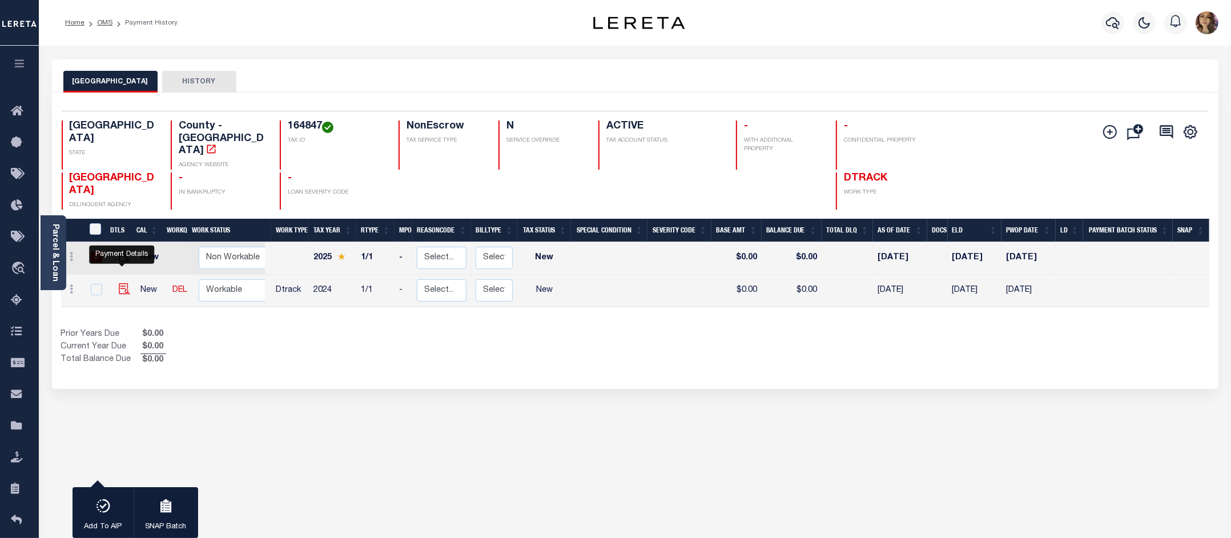
click at [123, 283] on img "" at bounding box center [124, 288] width 11 height 11
checkbox input "true"
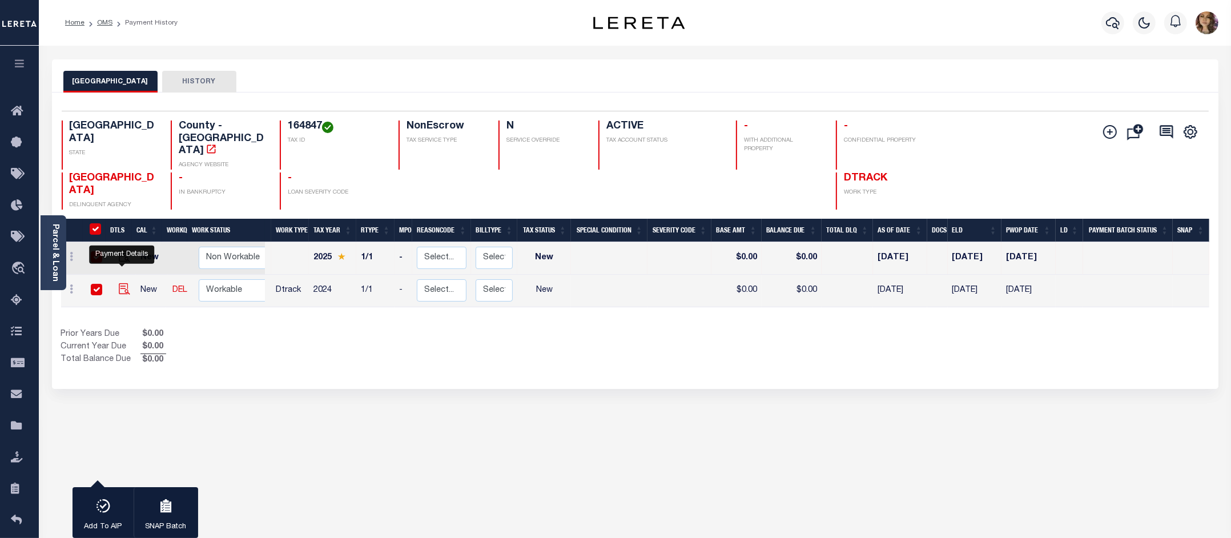
checkbox input "true"
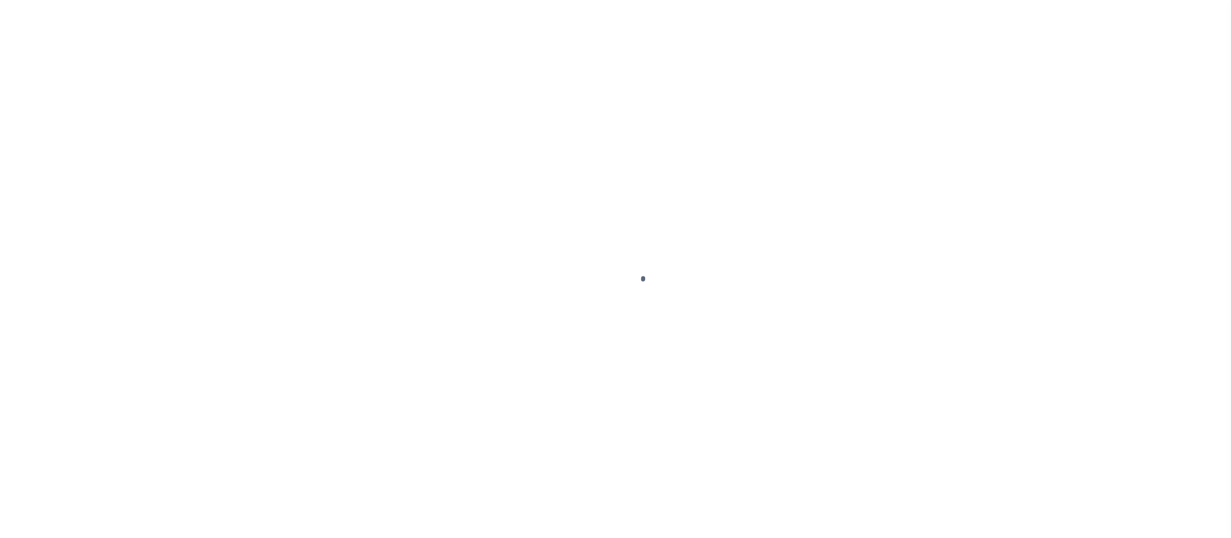
select select "NW2"
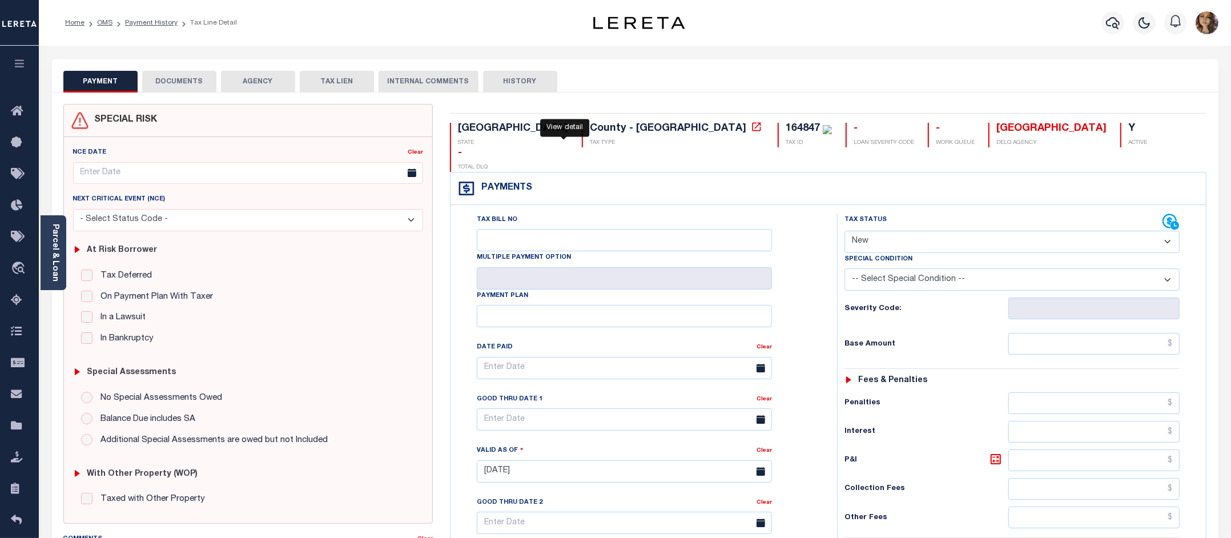
click at [751, 130] on icon at bounding box center [756, 126] width 11 height 11
click at [1138, 231] on select "- Select Status Code - Open Due/Unpaid Paid Incomplete No Tax Due Internal Refu…" at bounding box center [1012, 242] width 336 height 22
select select "PYD"
click at [844, 231] on select "- Select Status Code - Open Due/Unpaid Paid Incomplete No Tax Due Internal Refu…" at bounding box center [1012, 242] width 336 height 22
type input "[DATE]"
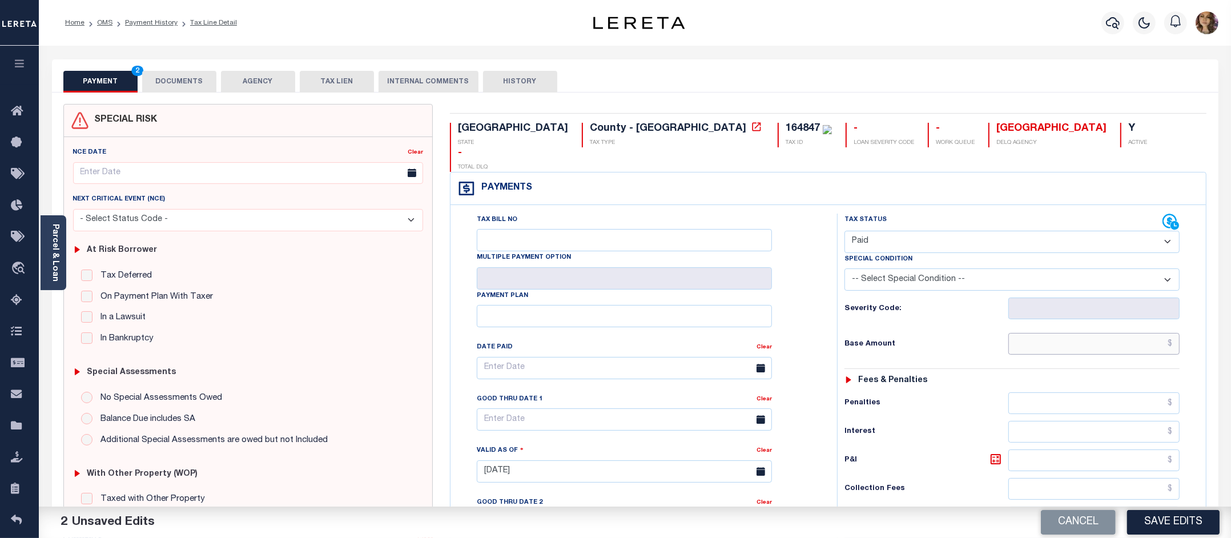
click at [1171, 333] on input "text" at bounding box center [1093, 344] width 171 height 22
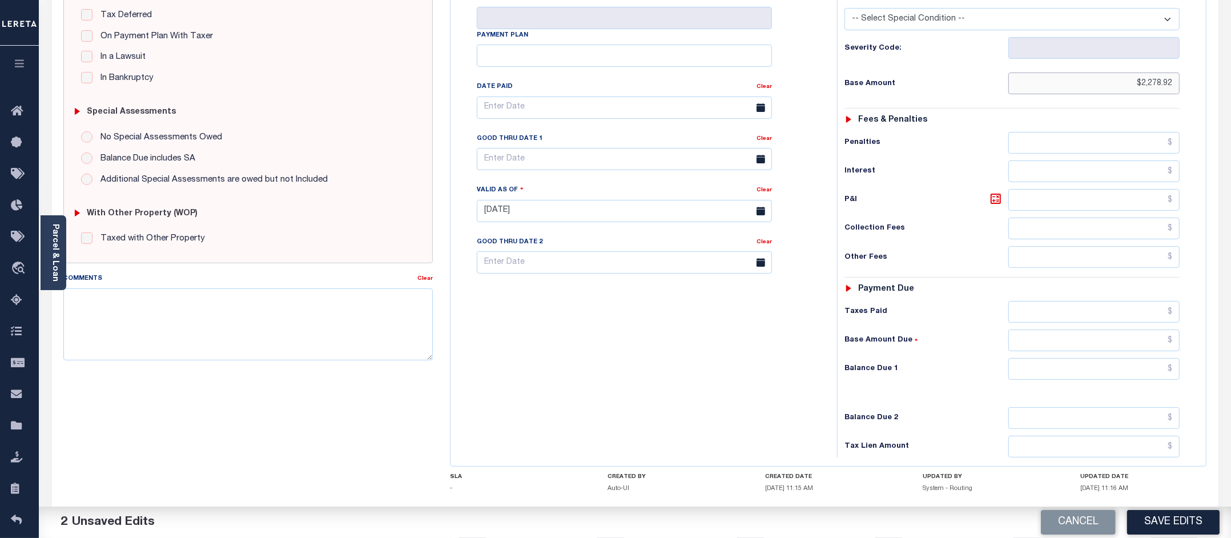
scroll to position [285, 0]
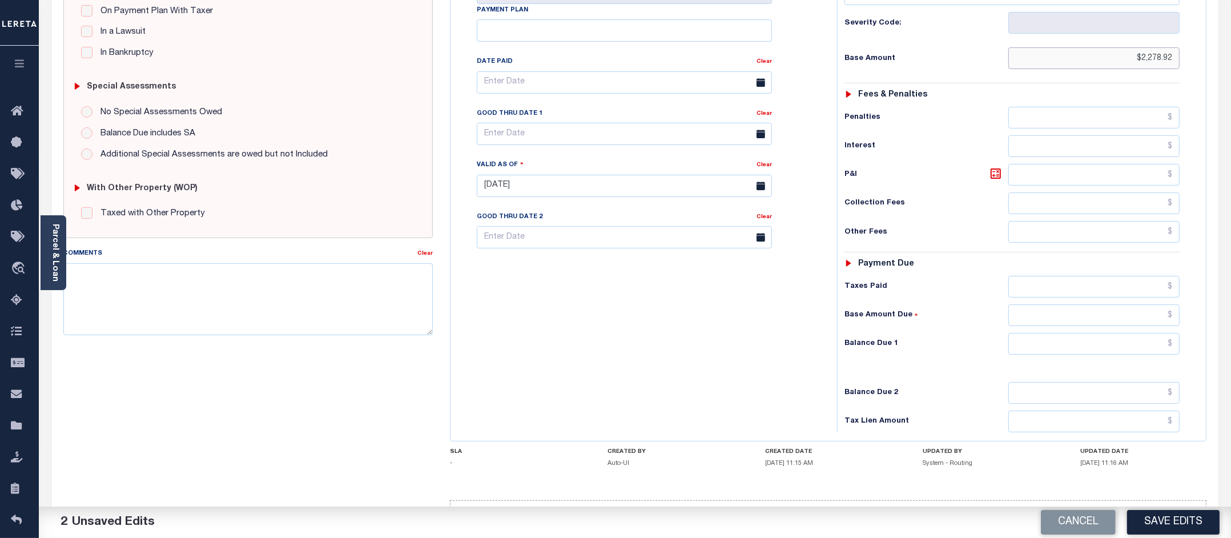
type input "$2,278.92"
click at [1173, 333] on input "text" at bounding box center [1093, 344] width 171 height 22
type input "$0.00"
click at [1182, 525] on button "Save Edits" at bounding box center [1173, 522] width 92 height 25
checkbox input "false"
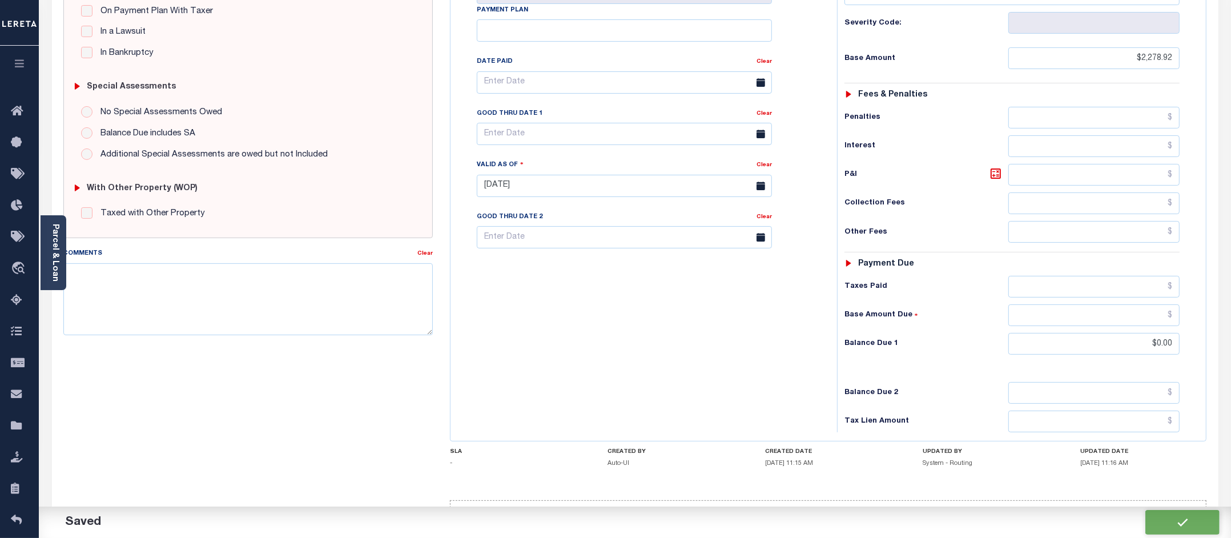
checkbox input "false"
type input "$2,278.92"
type input "$0"
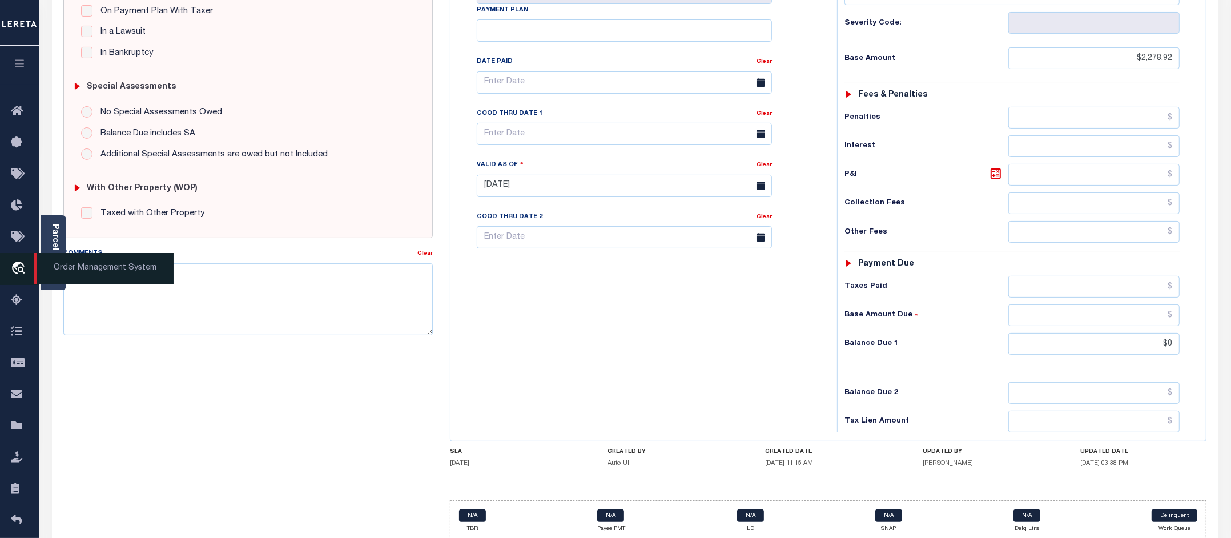
click at [112, 272] on span "Order Management System" at bounding box center [103, 268] width 139 height 31
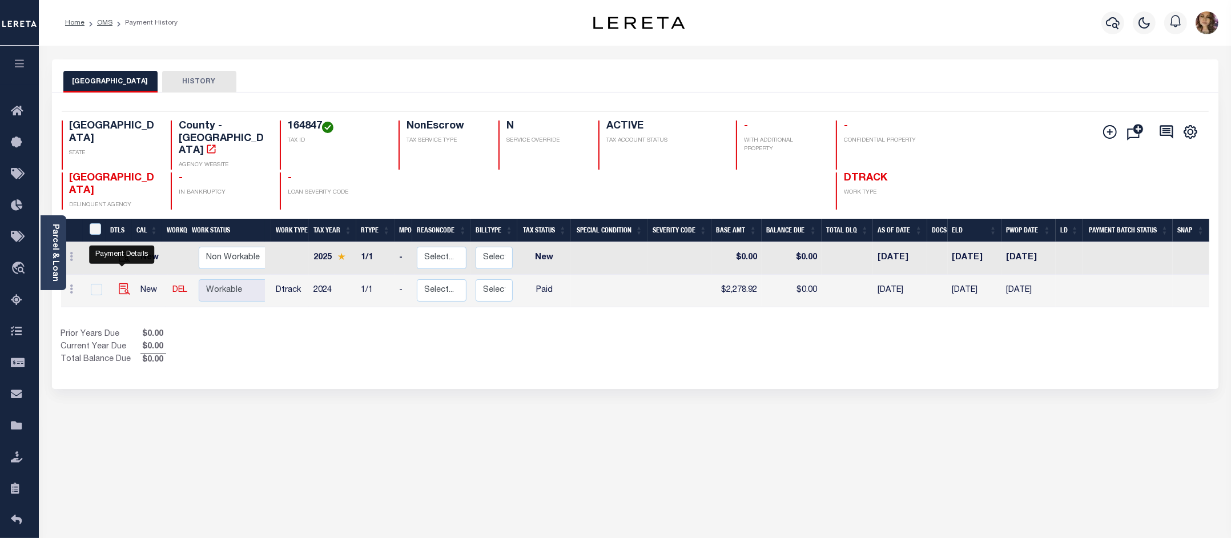
click at [123, 283] on img "" at bounding box center [124, 288] width 11 height 11
checkbox input "true"
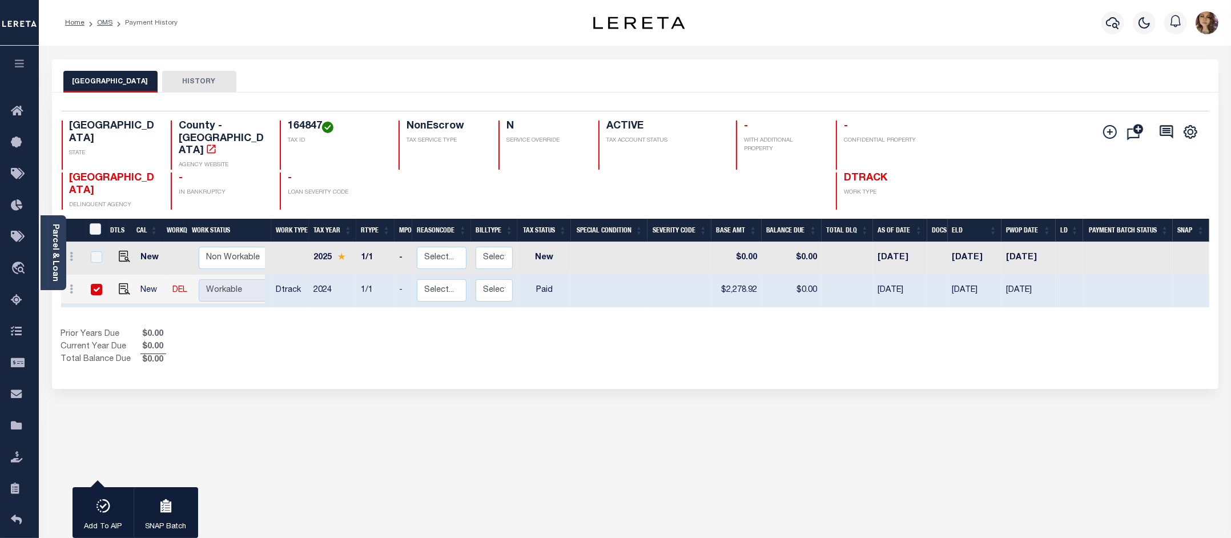
click at [127, 275] on td at bounding box center [121, 291] width 27 height 33
checkbox input "false"
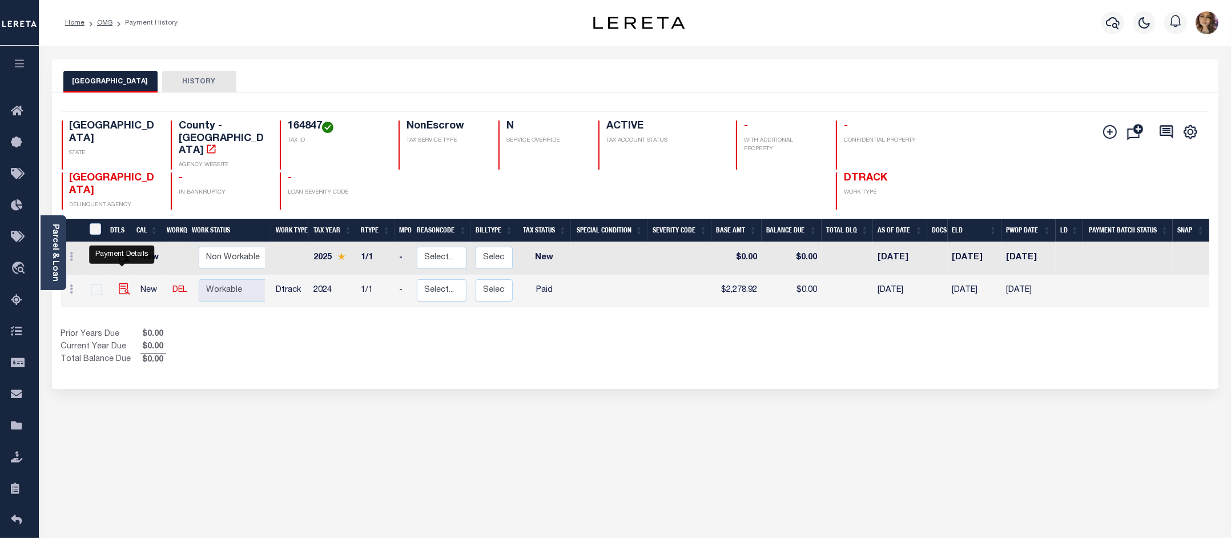
click at [119, 283] on img "" at bounding box center [124, 288] width 11 height 11
checkbox input "true"
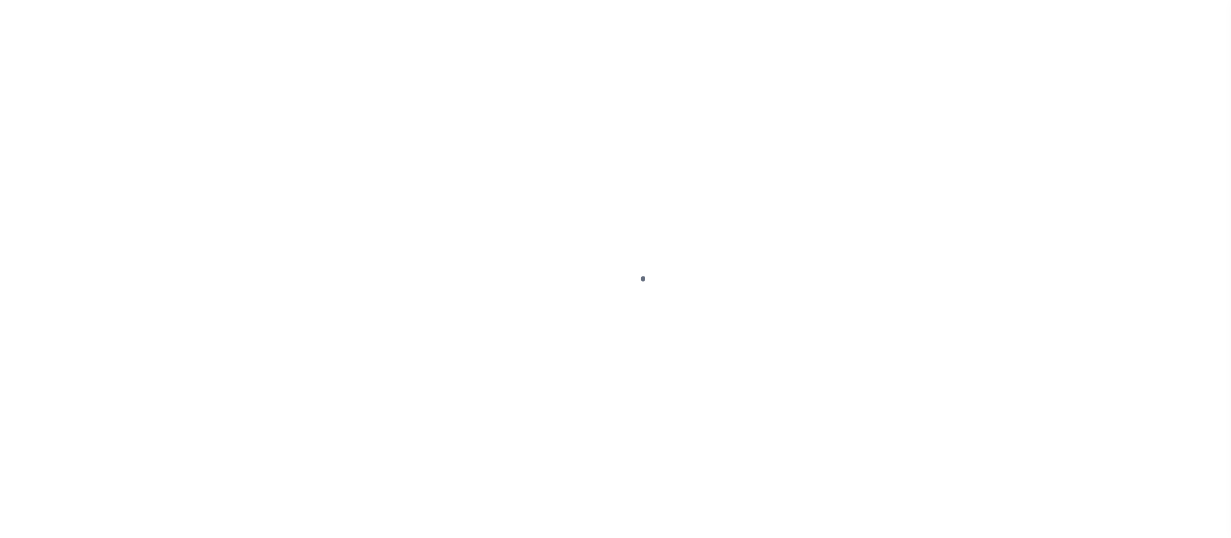
select select "PYD"
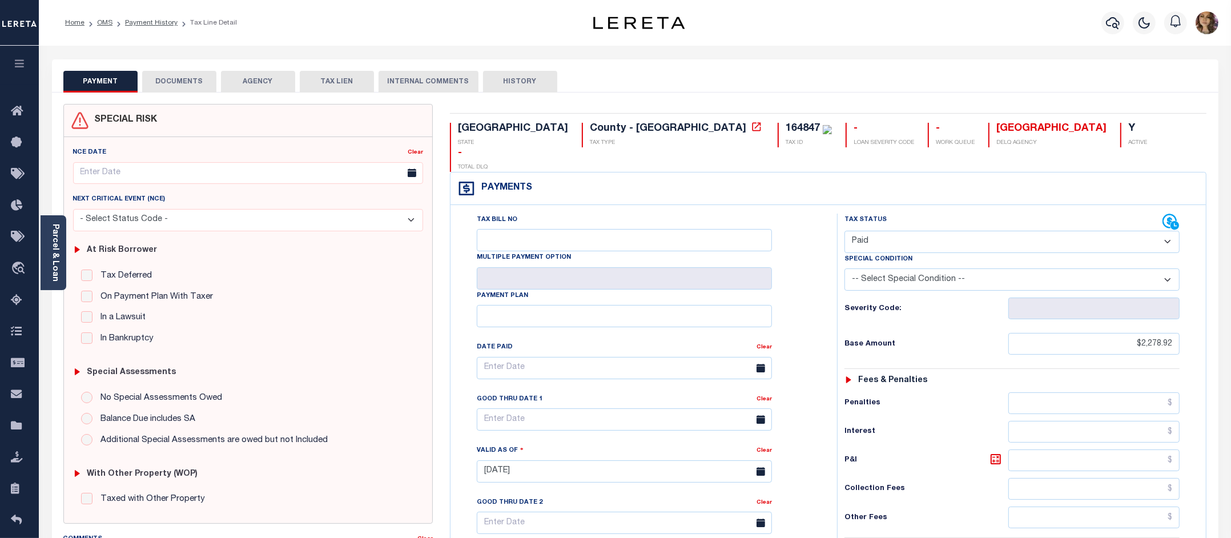
click at [180, 78] on button "DOCUMENTS" at bounding box center [179, 82] width 74 height 22
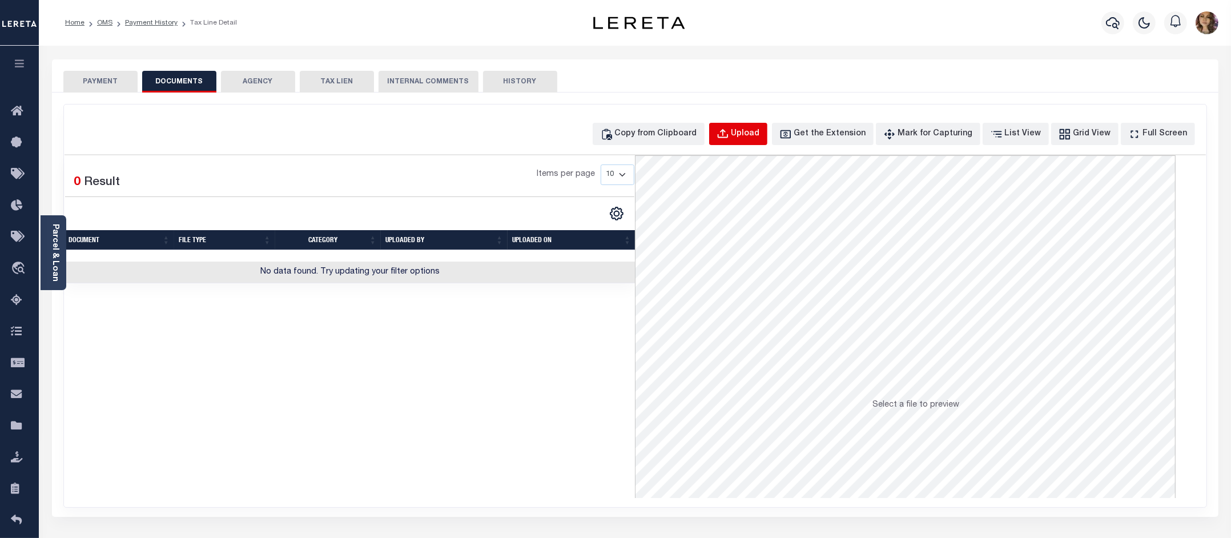
click at [760, 131] on div "Upload" at bounding box center [745, 134] width 29 height 13
select select "POP"
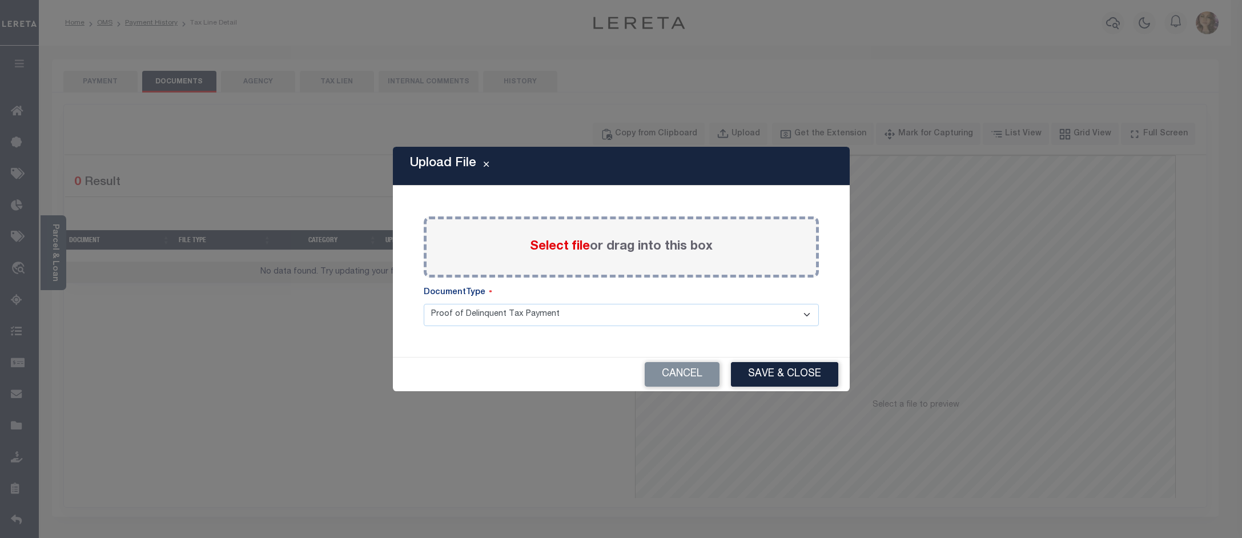
click at [553, 247] on span "Select file" at bounding box center [560, 246] width 60 height 13
click at [0, 0] on input "Select file or drag into this box" at bounding box center [0, 0] width 0 height 0
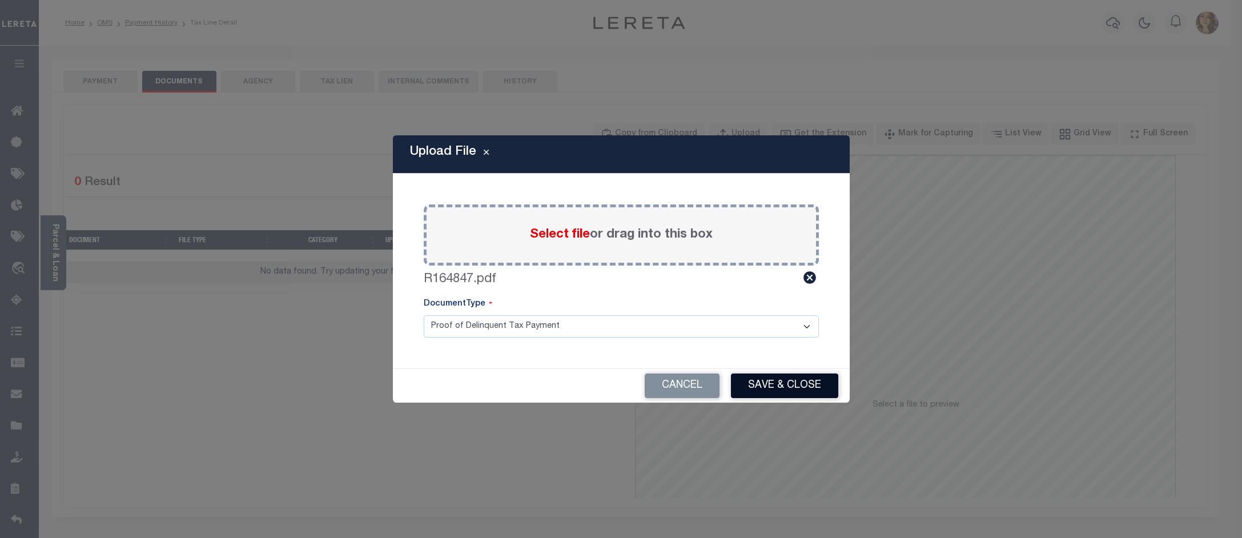
click at [767, 386] on button "Save & Close" at bounding box center [784, 385] width 107 height 25
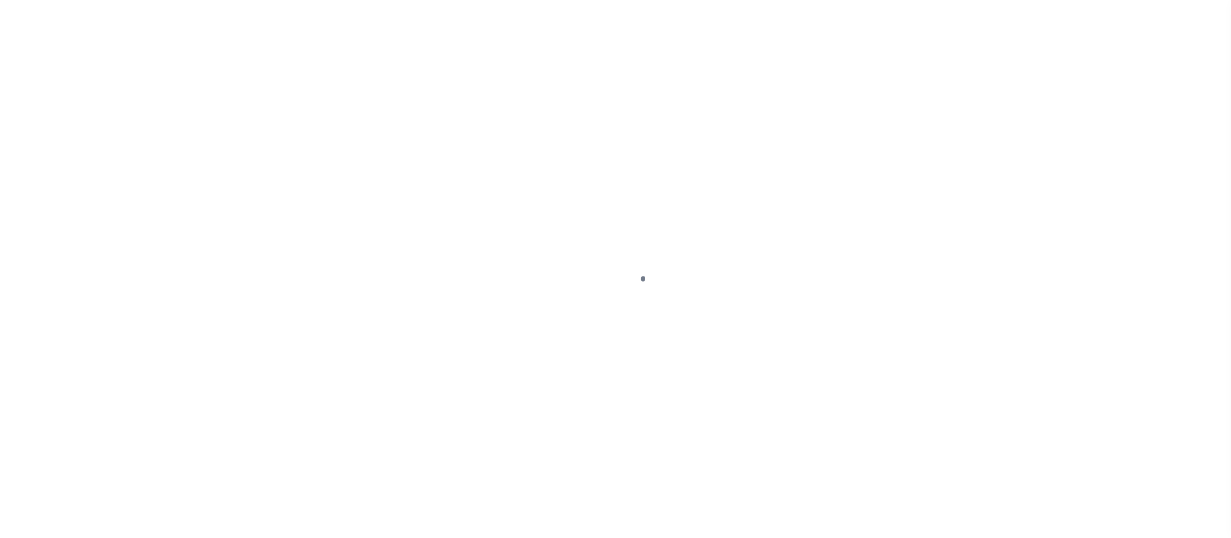
select select "PYD"
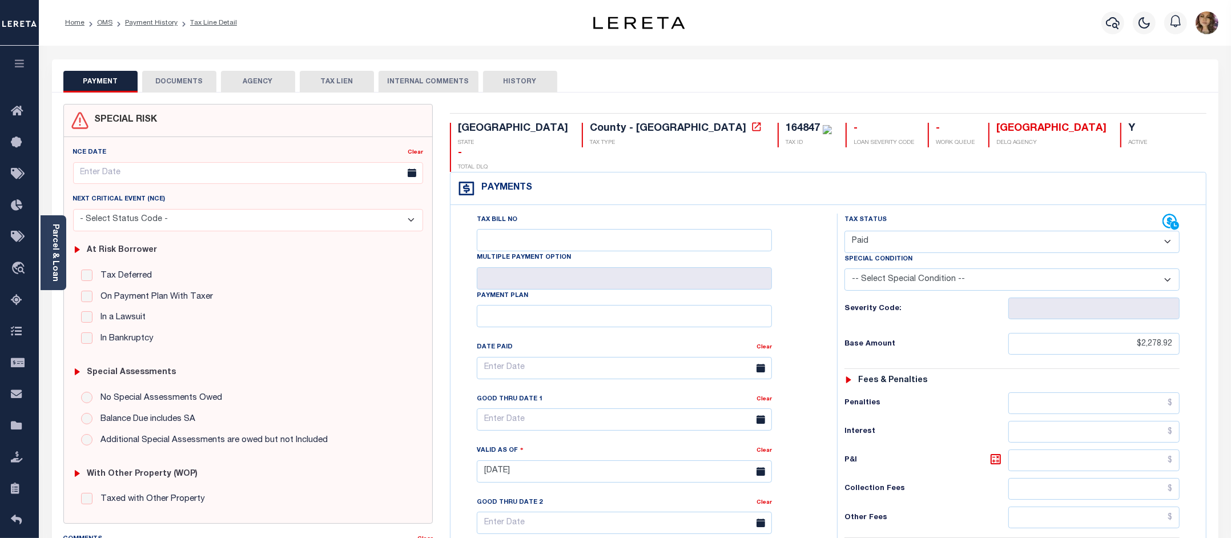
click at [186, 83] on button "DOCUMENTS" at bounding box center [179, 82] width 74 height 22
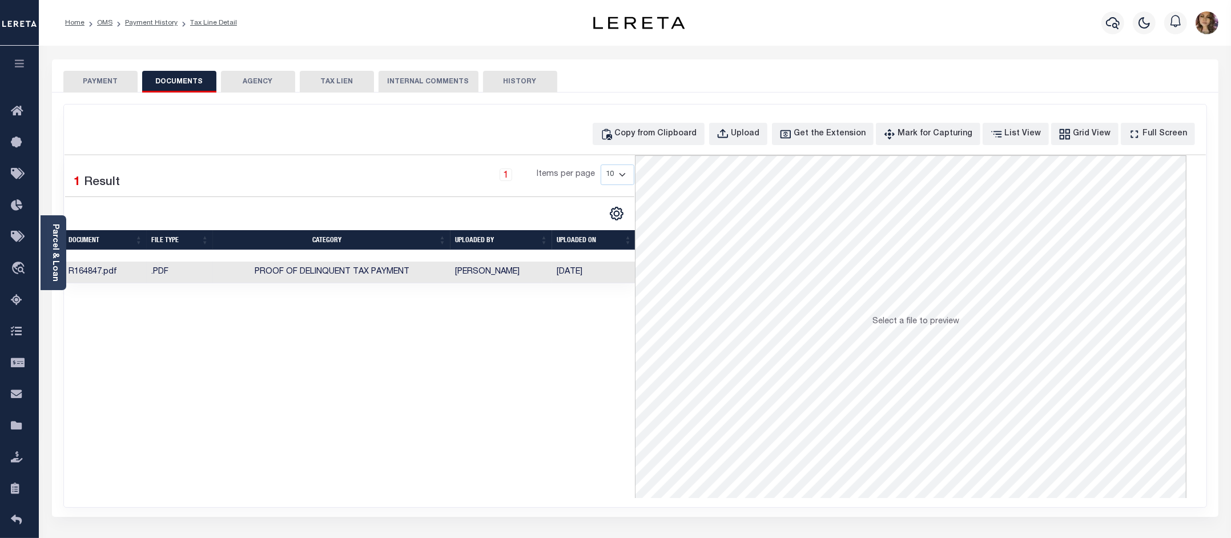
click at [481, 272] on td "[PERSON_NAME]" at bounding box center [501, 272] width 102 height 22
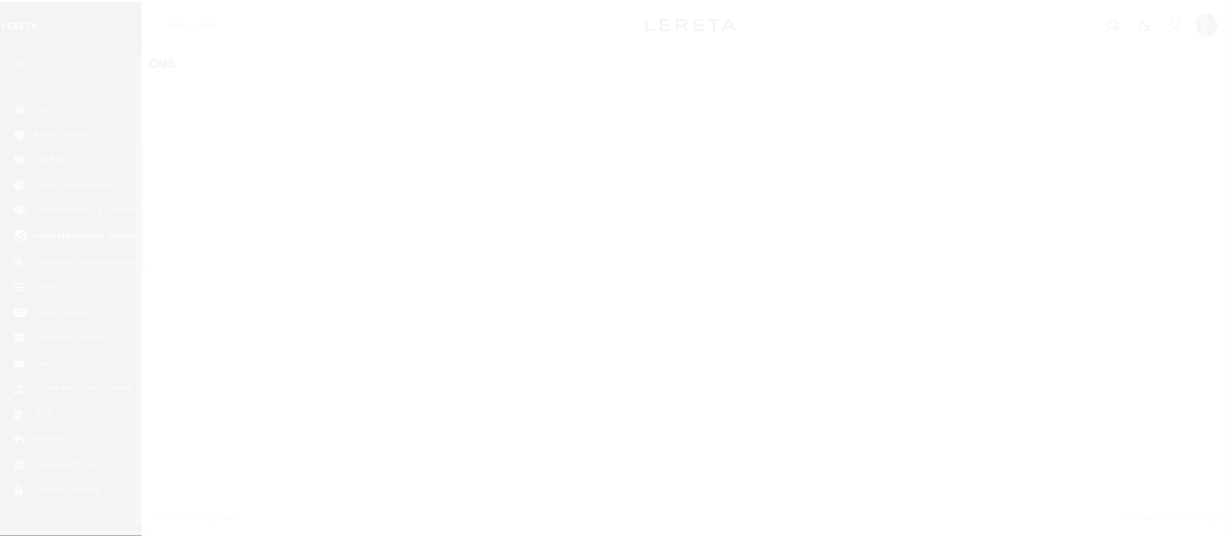
scroll to position [18, 0]
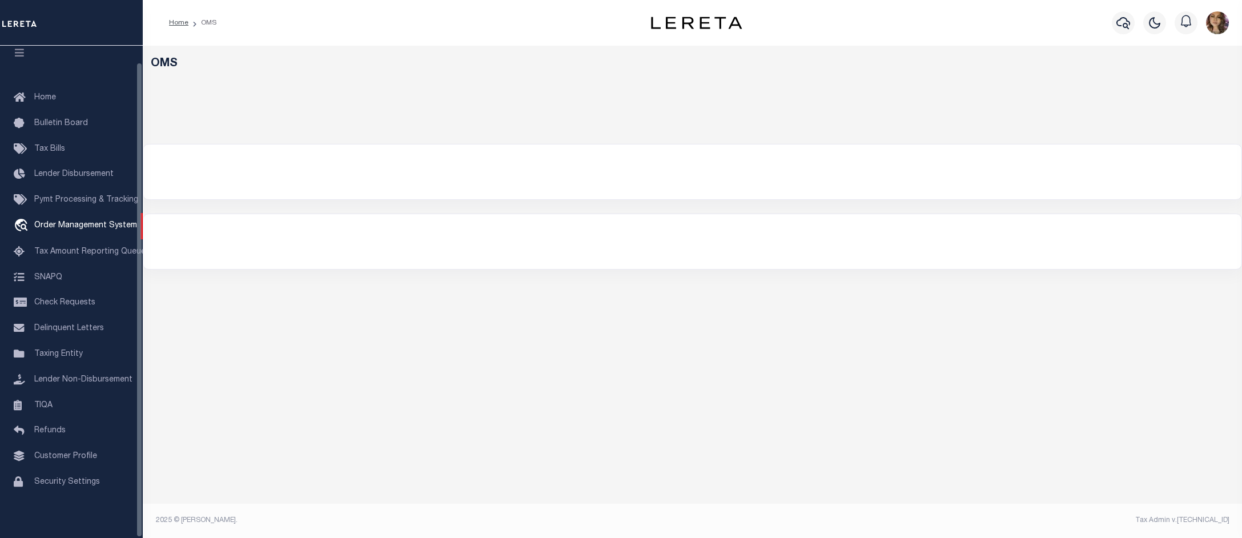
select select "200"
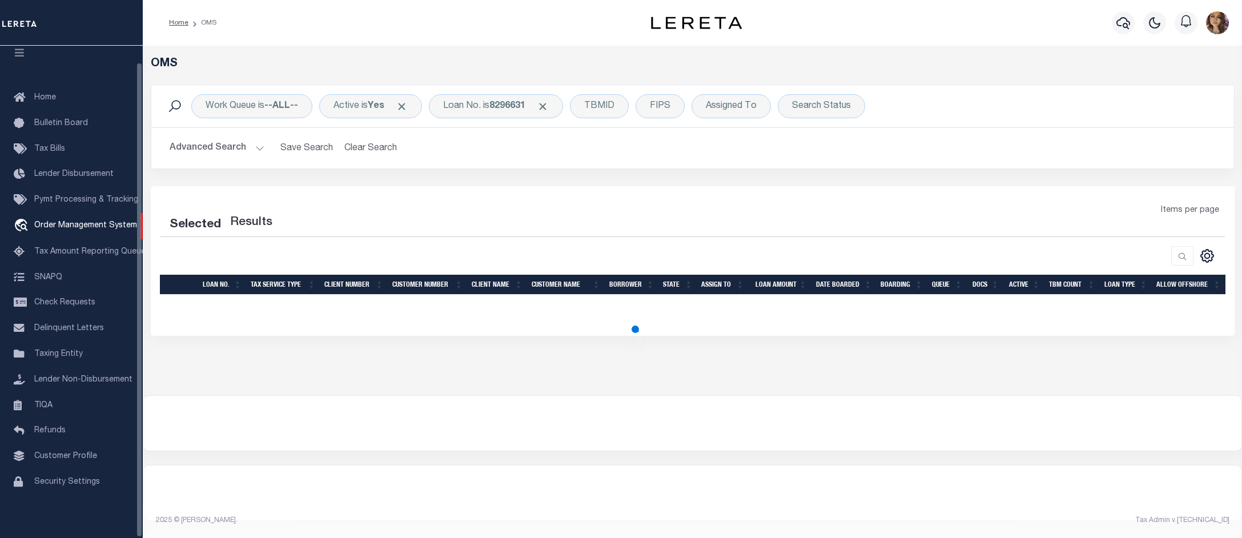
select select "200"
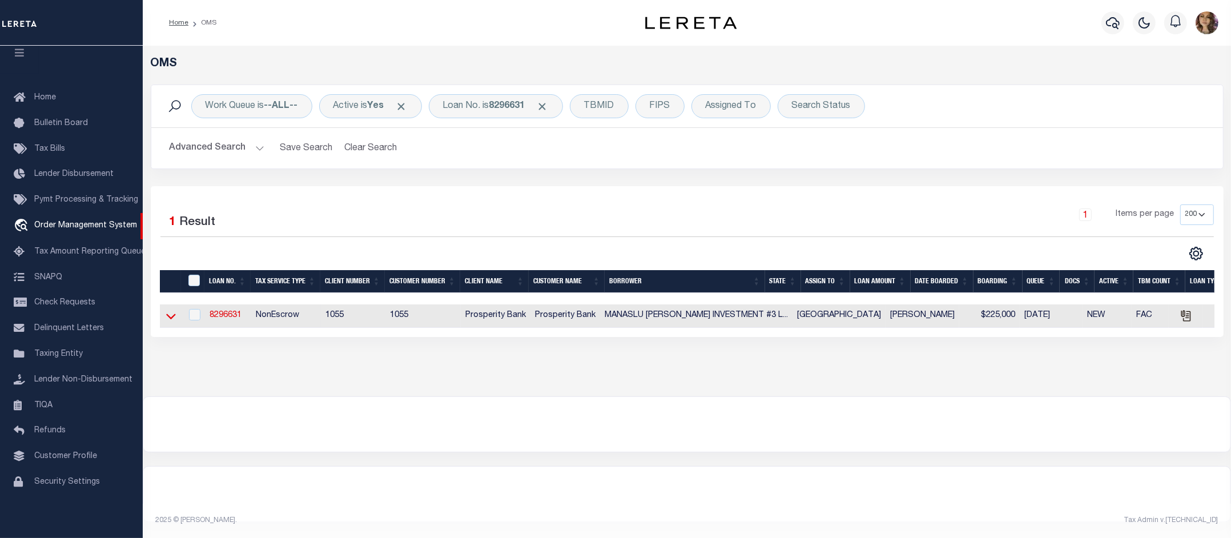
click at [175, 318] on icon at bounding box center [171, 317] width 10 height 6
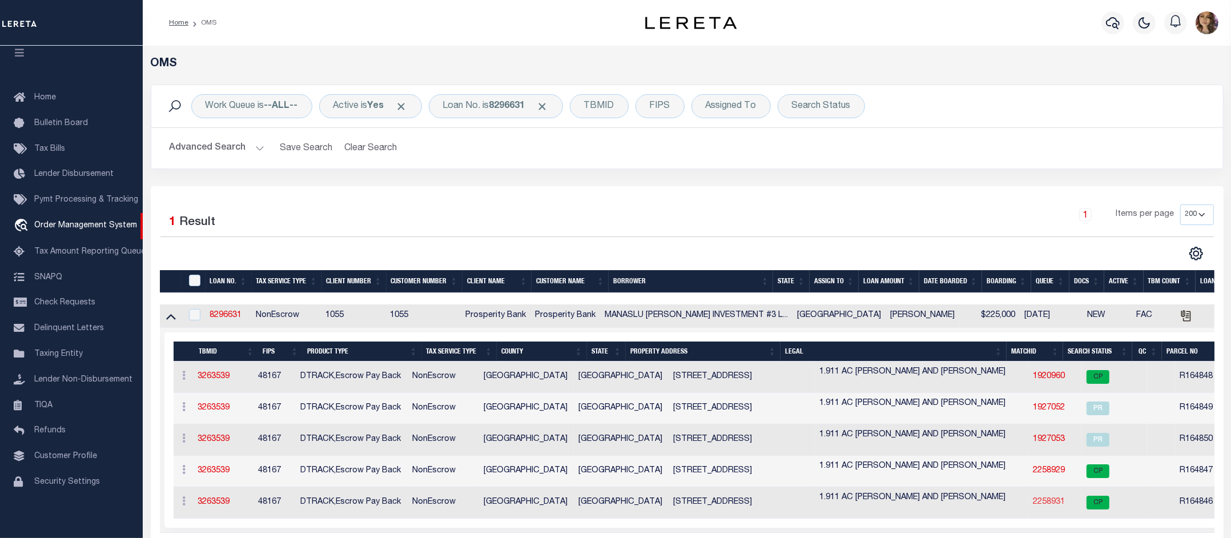
click at [1033, 505] on link "2258931" at bounding box center [1049, 502] width 32 height 8
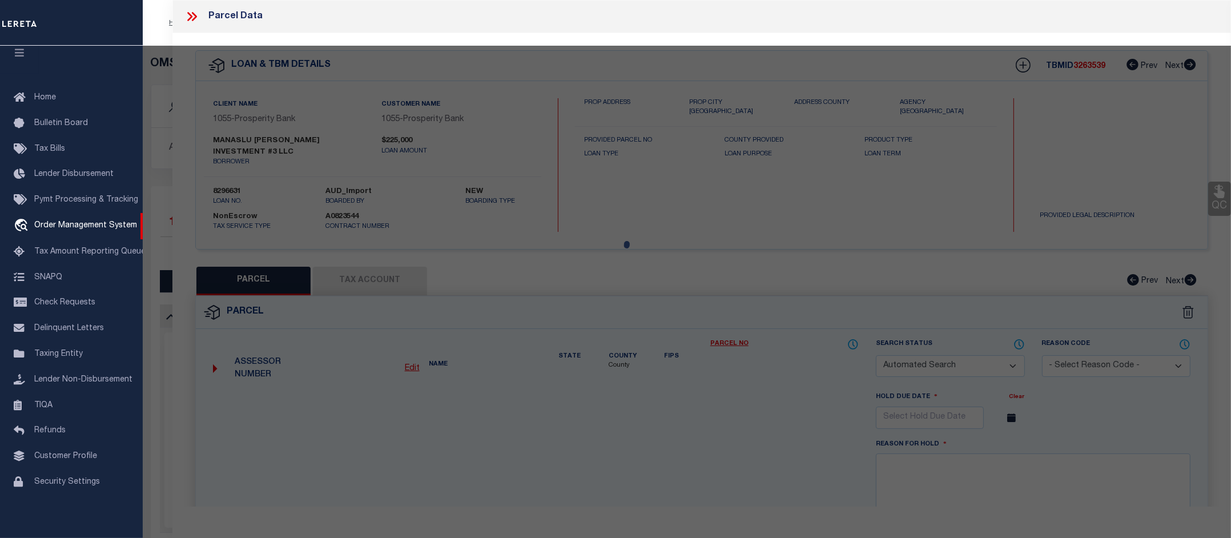
checkbox input "false"
select select "CP"
select select "099"
type input "MANASLU [PERSON_NAME] INVESTMENT #3 LLC"
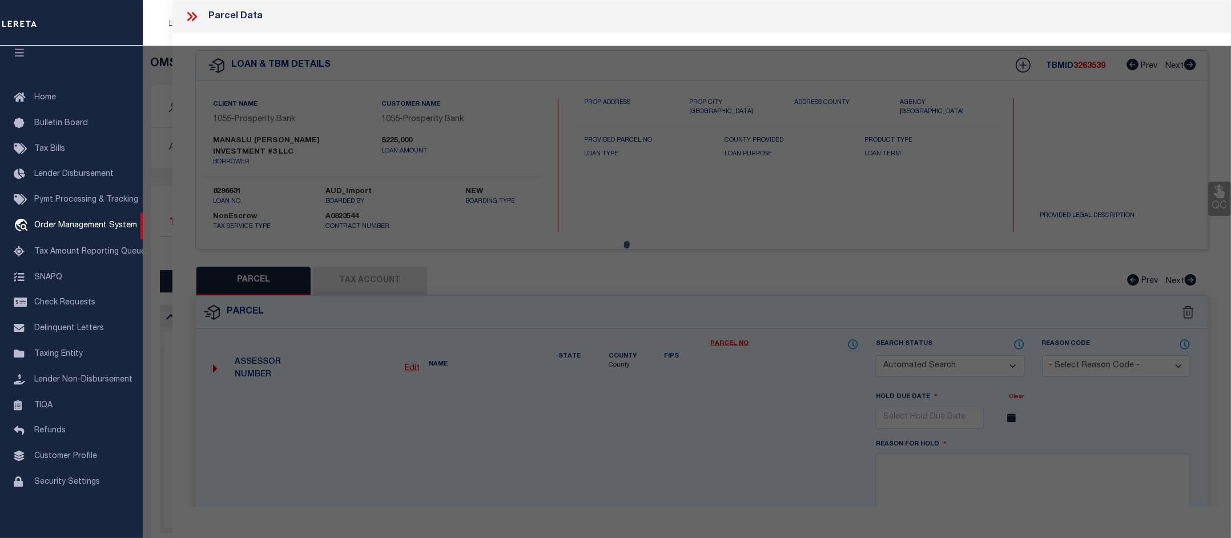
select select "AGW"
select select
type textarea "ABST 19 PERRY & [PERSON_NAME] SUR LOT 1 [PERSON_NAME] SUB"
type textarea "pcl added"
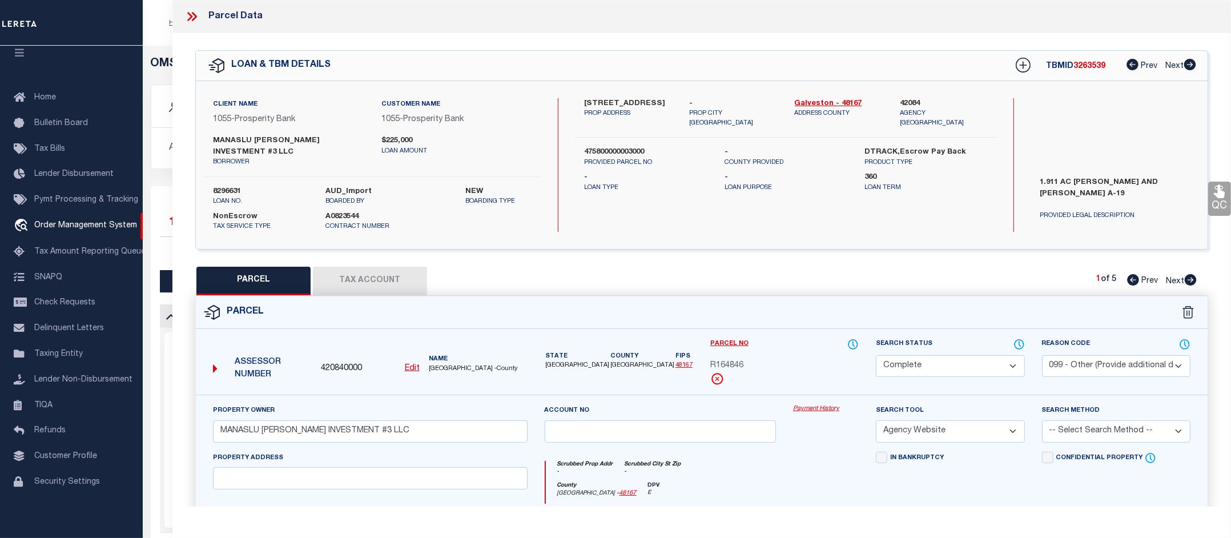
click at [811, 404] on link "Payment History" at bounding box center [826, 409] width 66 height 10
click at [195, 15] on icon at bounding box center [194, 16] width 5 height 9
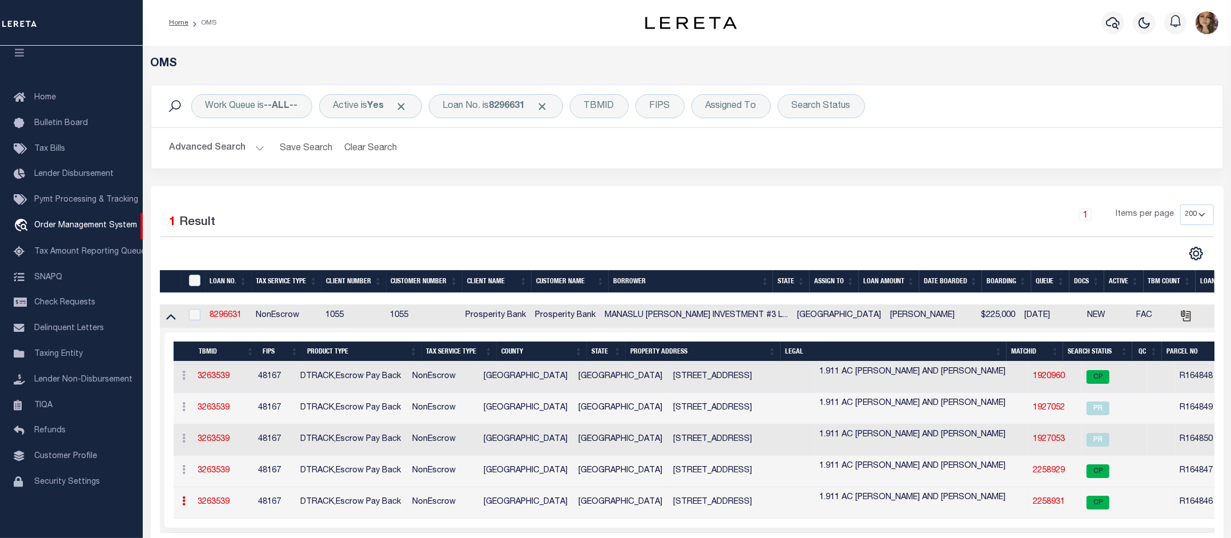
click at [1033, 506] on link "2258931" at bounding box center [1049, 502] width 32 height 8
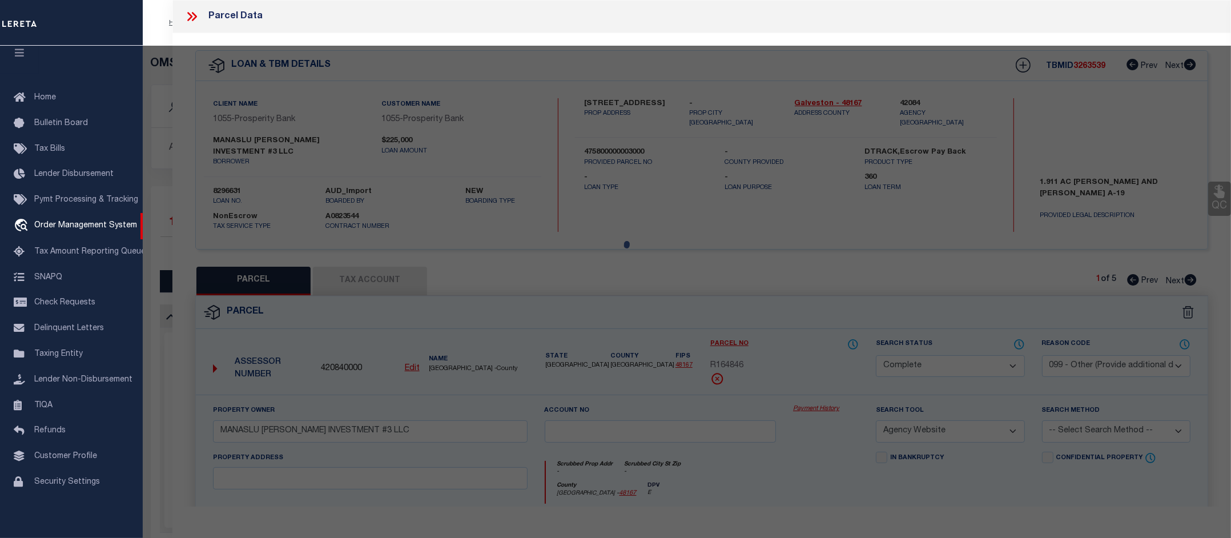
select select "AS"
select select
checkbox input "false"
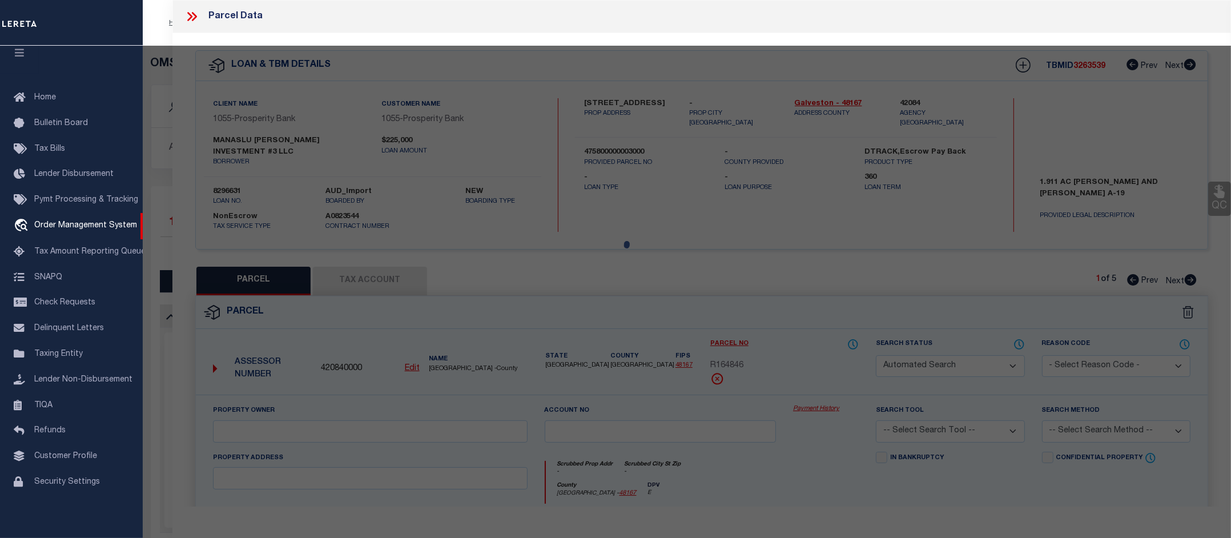
select select "CP"
select select "099"
type input "MANASLU HEEMAL INVESTMENT #3 LLC"
select select "AGW"
select select
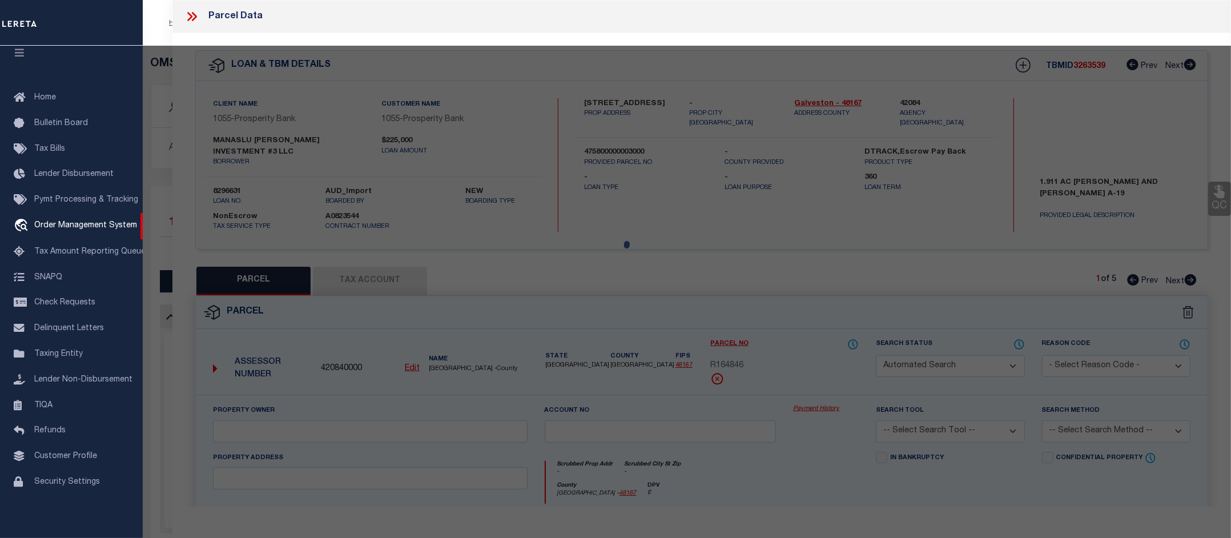
checkbox input "false"
type textarea "ABST 19 PERRY & AUSTIN SUR LOT 1 PAUL LOBITS SUB"
type textarea "pcl added"
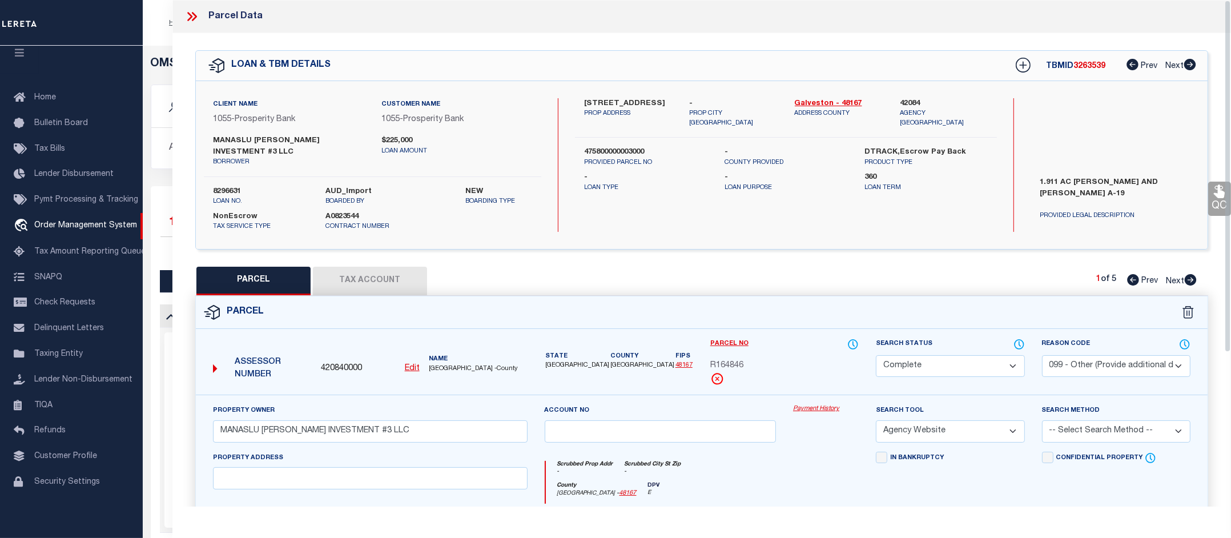
click at [801, 404] on link "Payment History" at bounding box center [826, 409] width 66 height 10
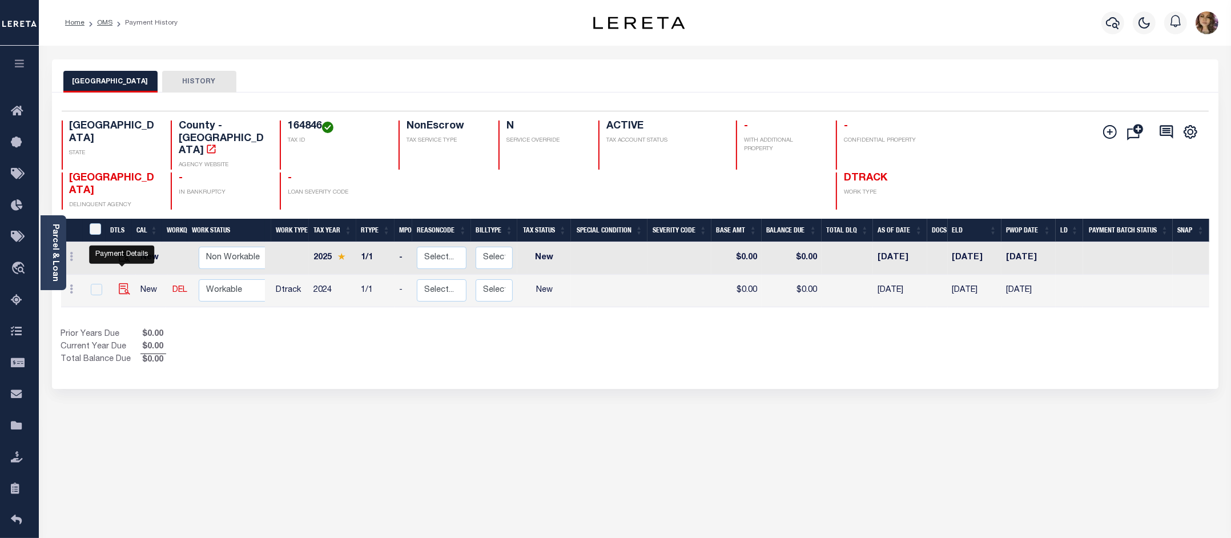
click at [123, 283] on img "" at bounding box center [124, 288] width 11 height 11
checkbox input "true"
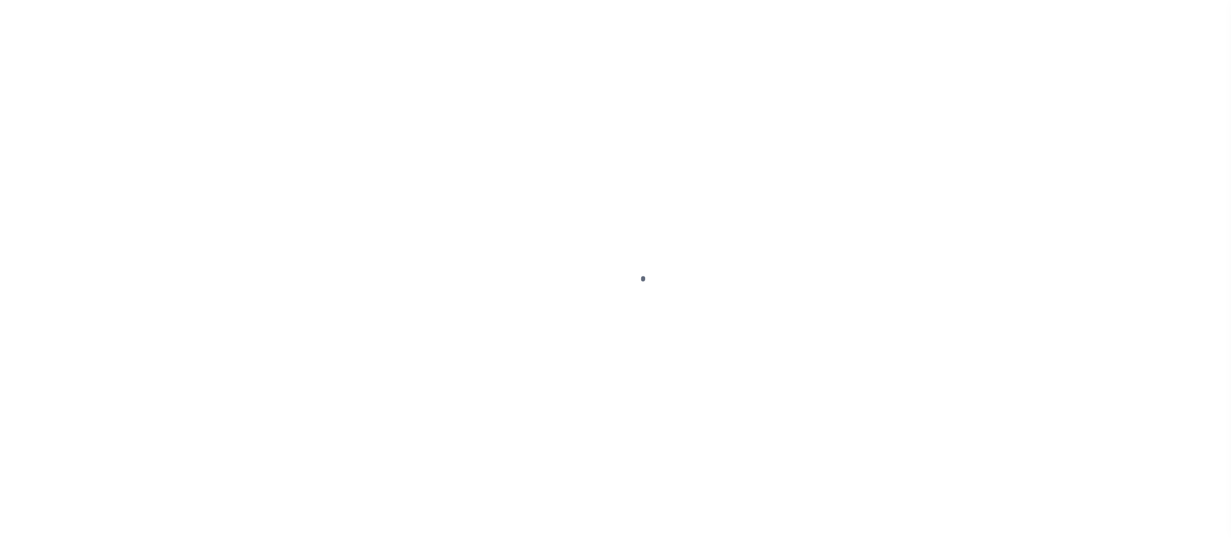
select select "NW2"
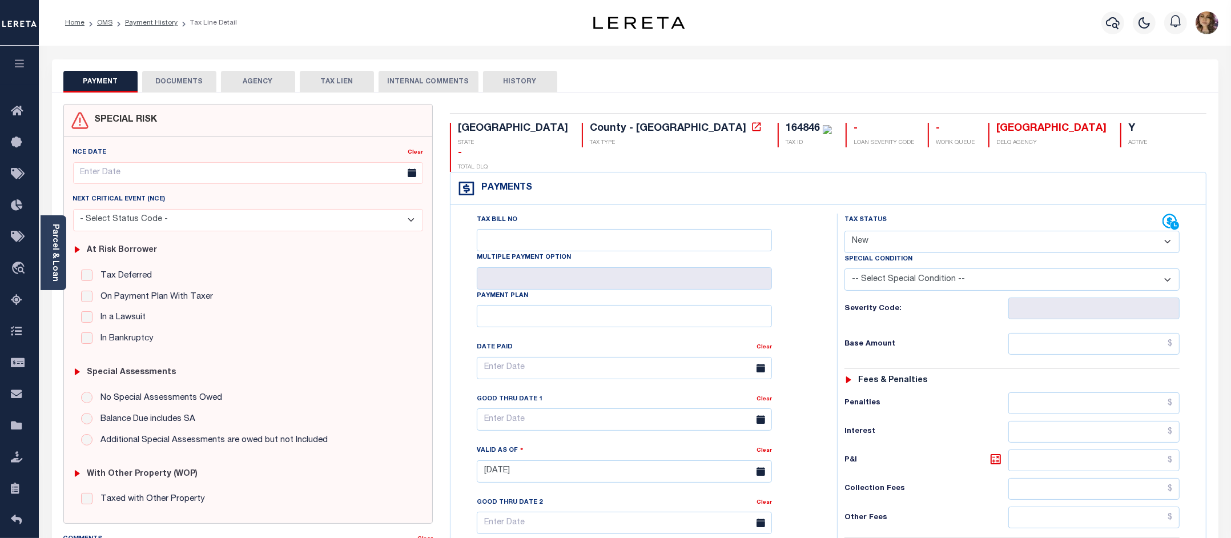
click at [181, 80] on button "DOCUMENTS" at bounding box center [179, 82] width 74 height 22
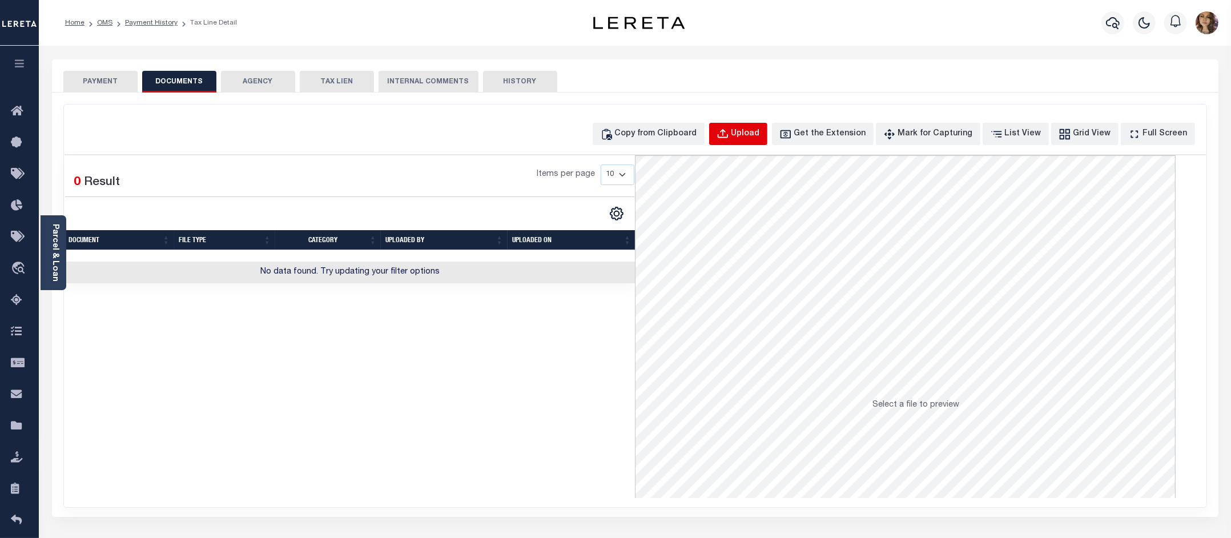
click at [760, 131] on div "Upload" at bounding box center [745, 134] width 29 height 13
select select "POP"
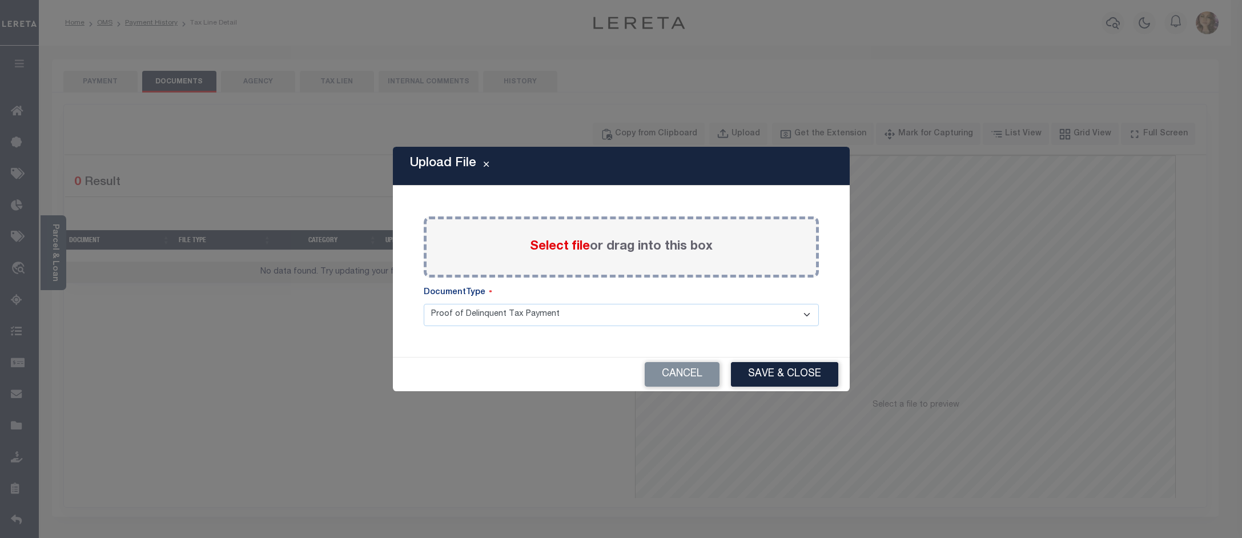
click at [541, 246] on span "Select file" at bounding box center [560, 246] width 60 height 13
click at [0, 0] on input "Select file or drag into this box" at bounding box center [0, 0] width 0 height 0
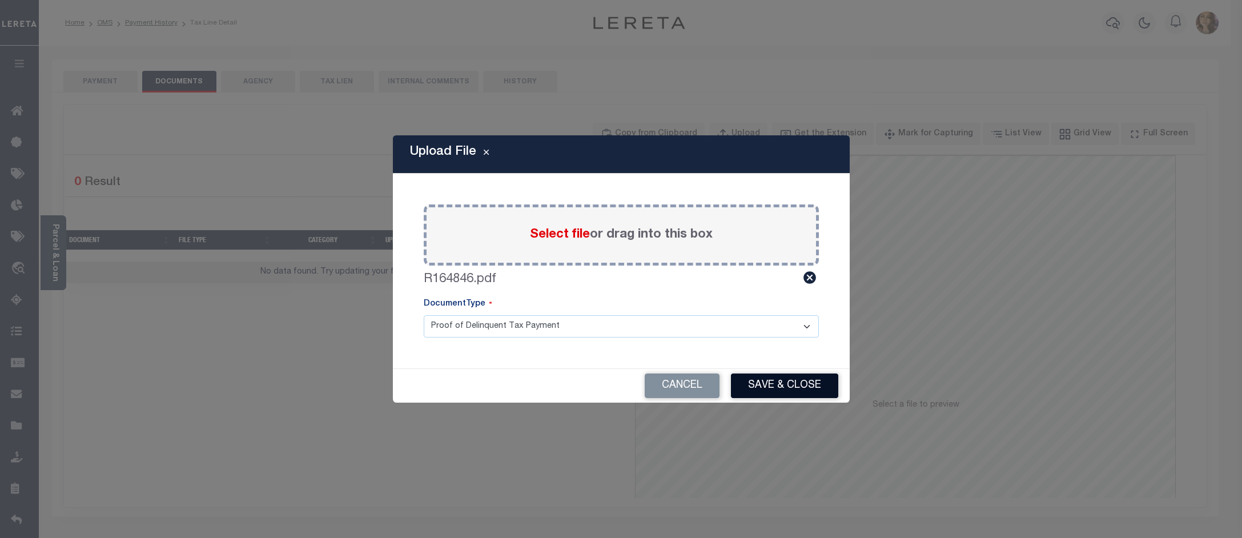
click at [765, 376] on button "Save & Close" at bounding box center [784, 385] width 107 height 25
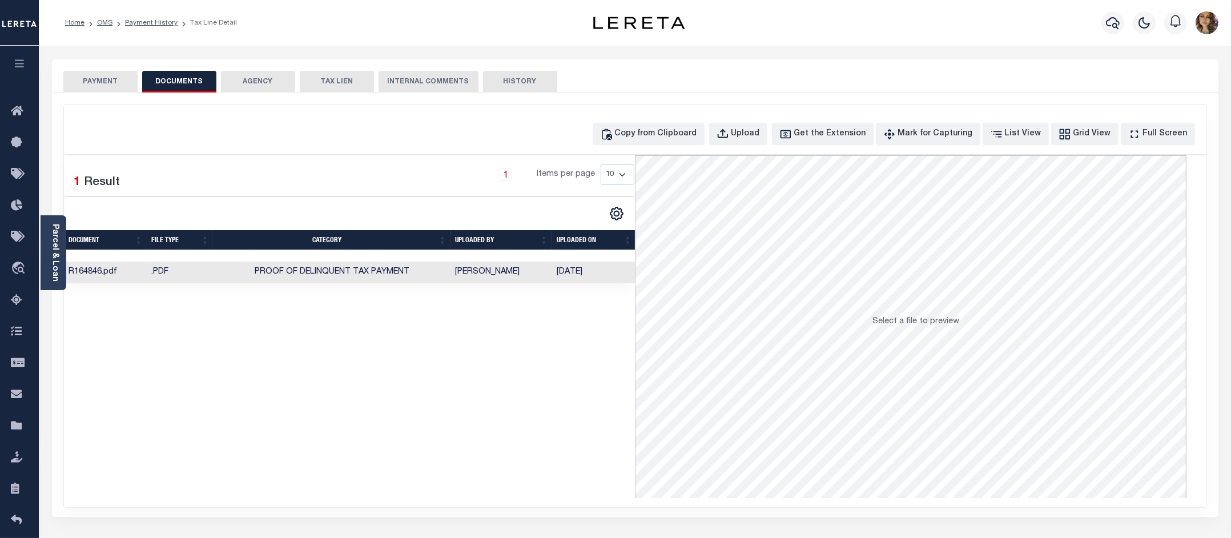
click at [100, 79] on button "PAYMENT" at bounding box center [100, 82] width 74 height 22
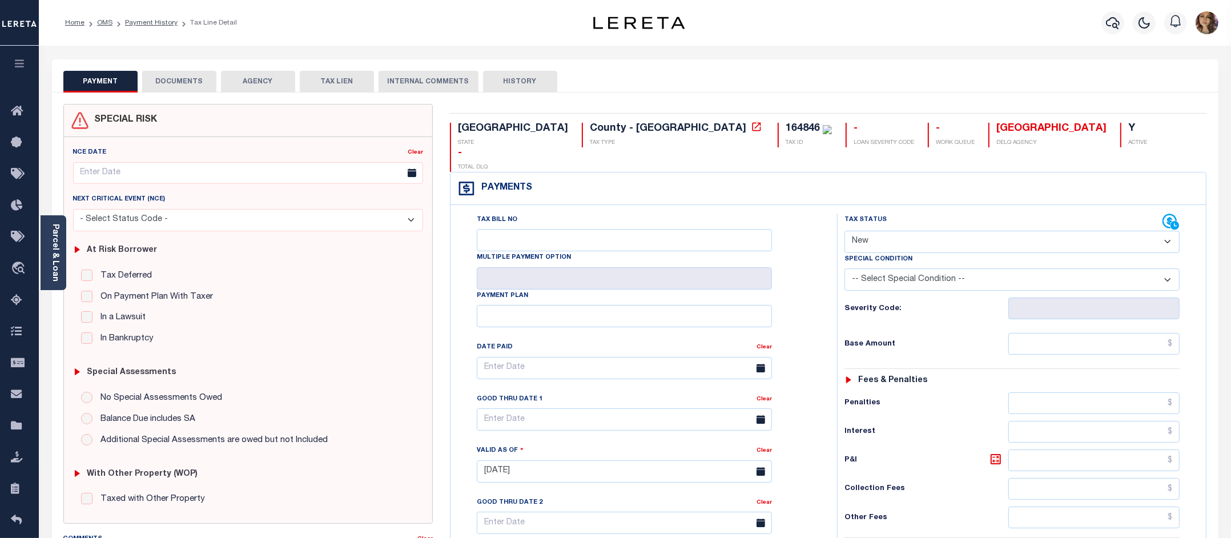
click at [1032, 231] on select "- Select Status Code - Open Due/Unpaid Paid Incomplete No Tax Due Internal Refu…" at bounding box center [1012, 242] width 336 height 22
select select "PYD"
click at [844, 231] on select "- Select Status Code - Open Due/Unpaid Paid Incomplete No Tax Due Internal Refu…" at bounding box center [1012, 242] width 336 height 22
type input "09/10/2025"
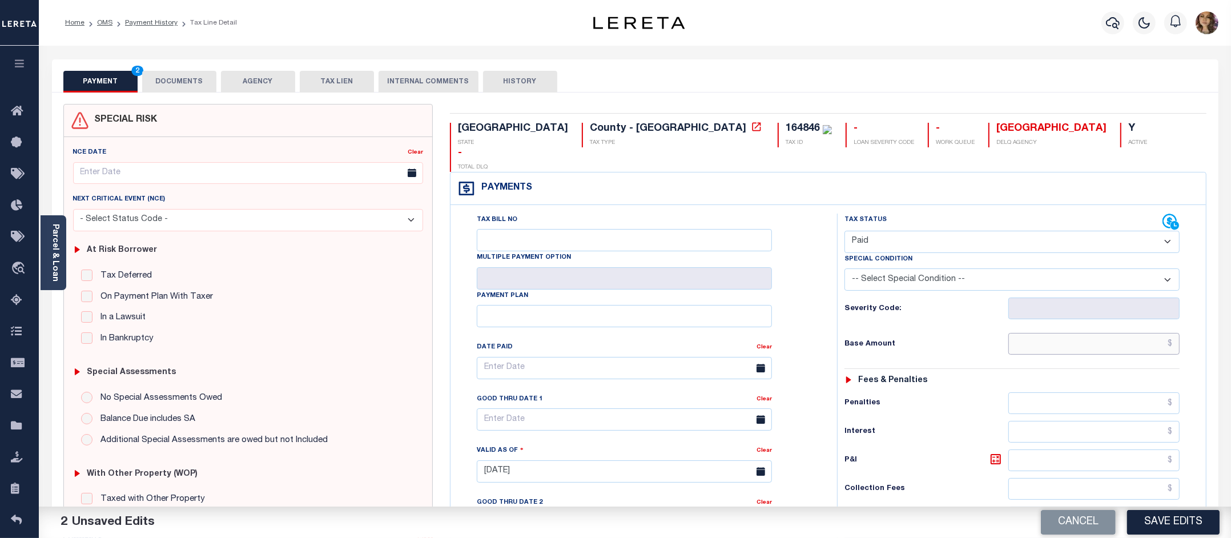
click at [1177, 333] on input "text" at bounding box center [1093, 344] width 171 height 22
type input "$2,211.46"
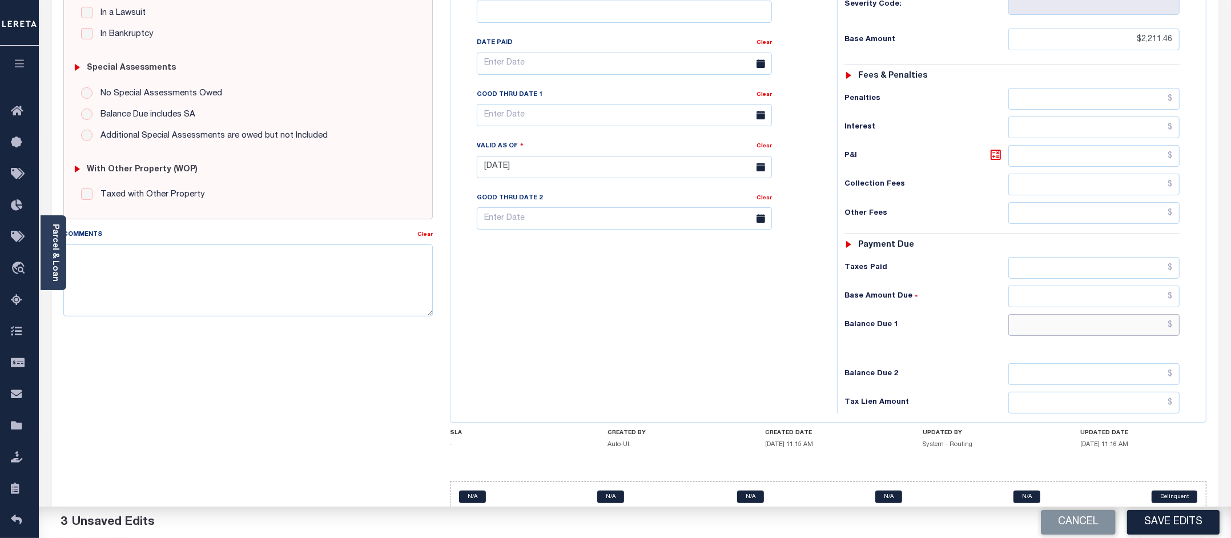
click at [1169, 314] on input "text" at bounding box center [1093, 325] width 171 height 22
type input "$0.00"
click at [1182, 520] on button "Save Edits" at bounding box center [1173, 522] width 92 height 25
checkbox input "false"
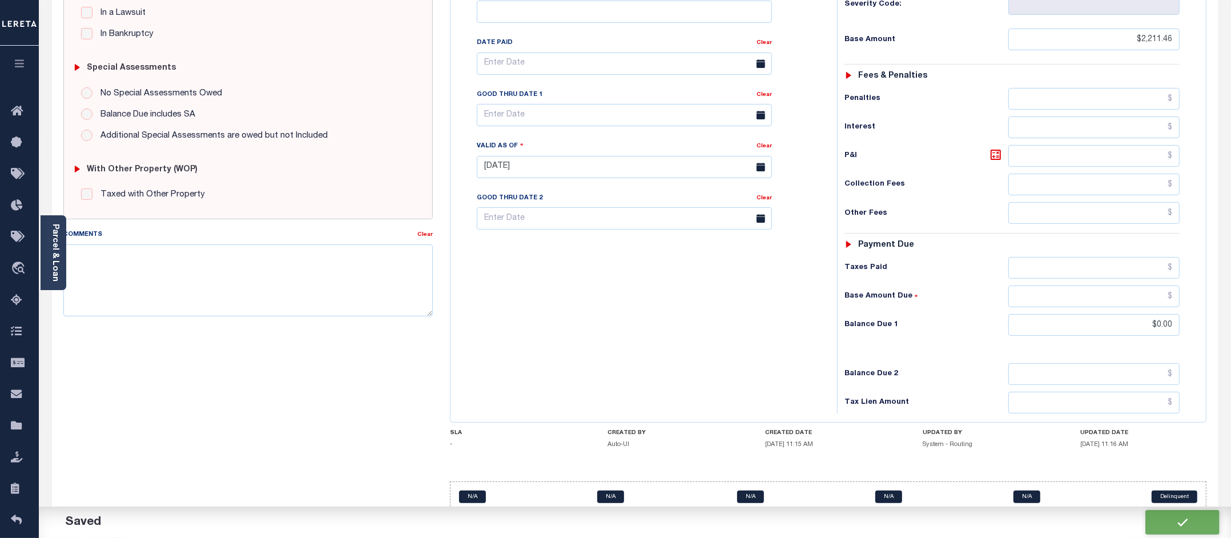
checkbox input "false"
type input "$2,211.46"
type input "$0"
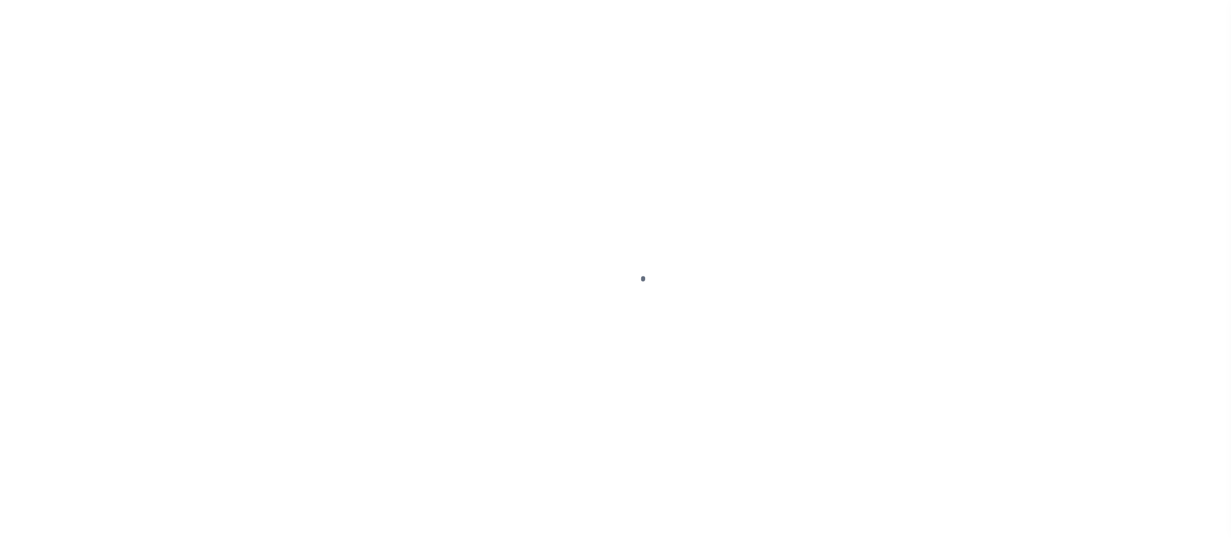
select select "PYD"
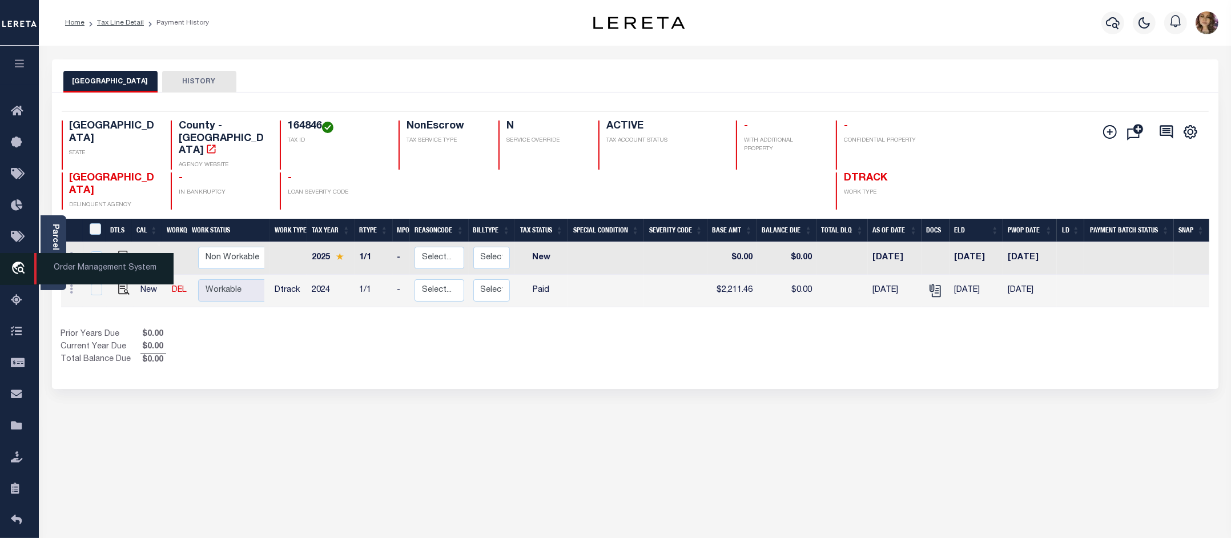
click at [100, 272] on span "Order Management System" at bounding box center [103, 268] width 139 height 31
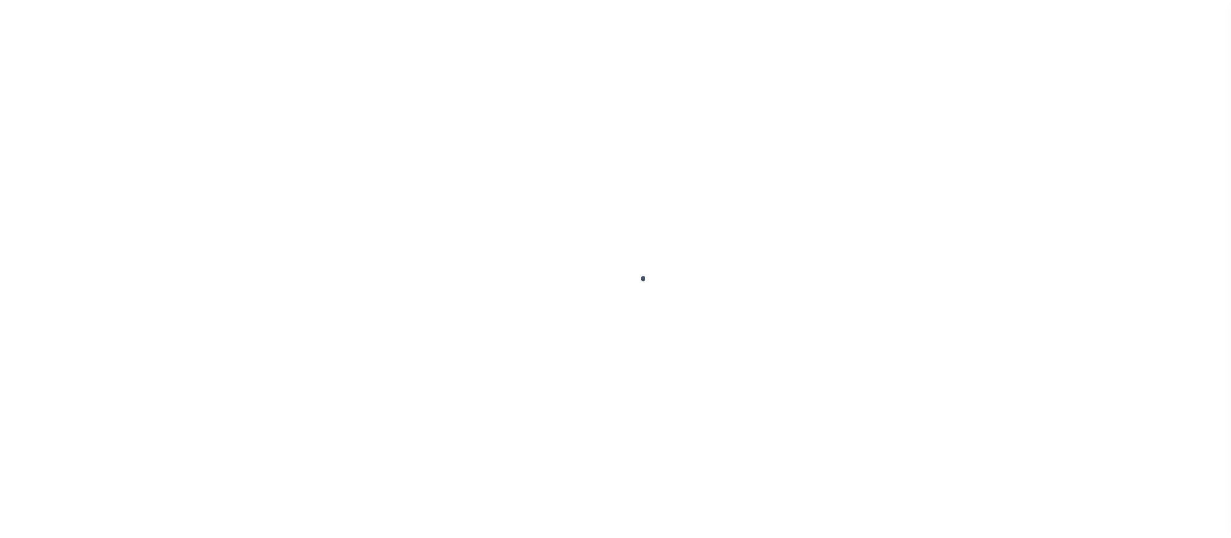
scroll to position [18, 0]
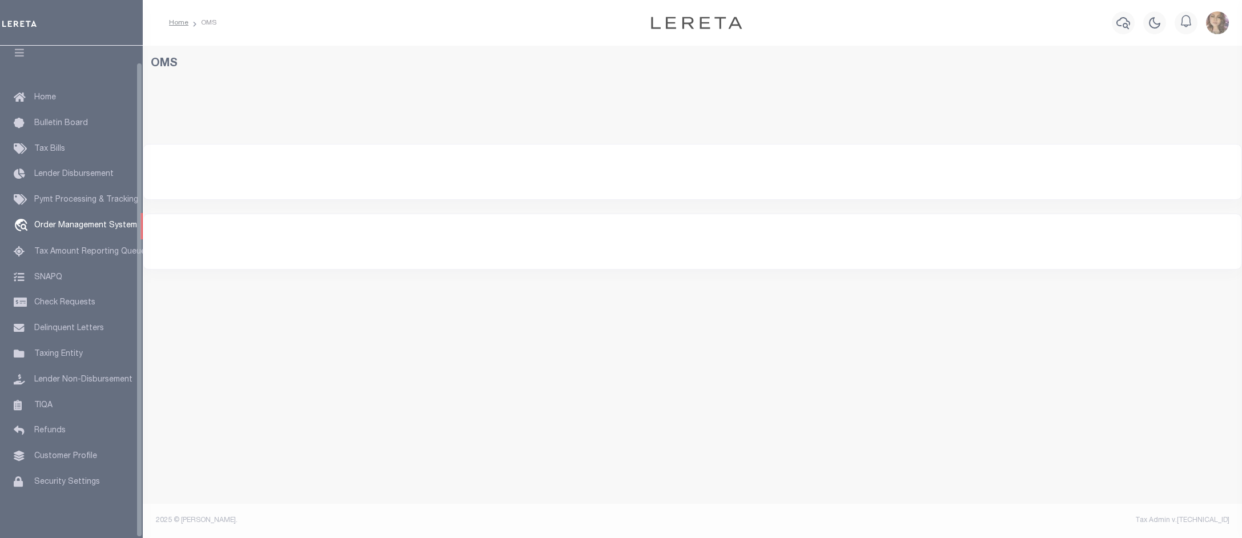
select select "200"
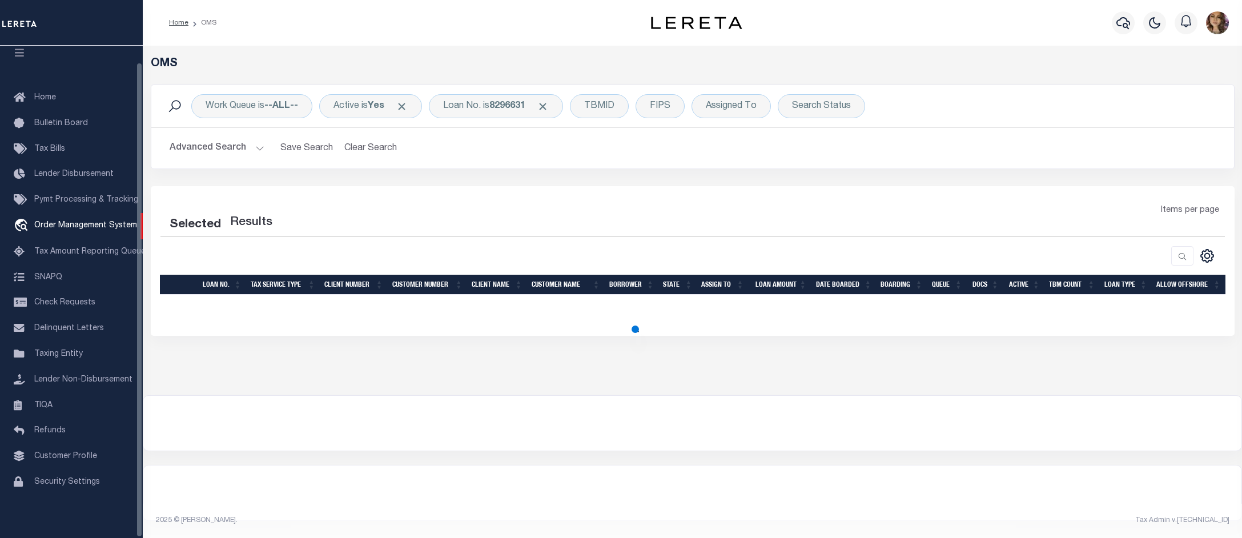
select select "200"
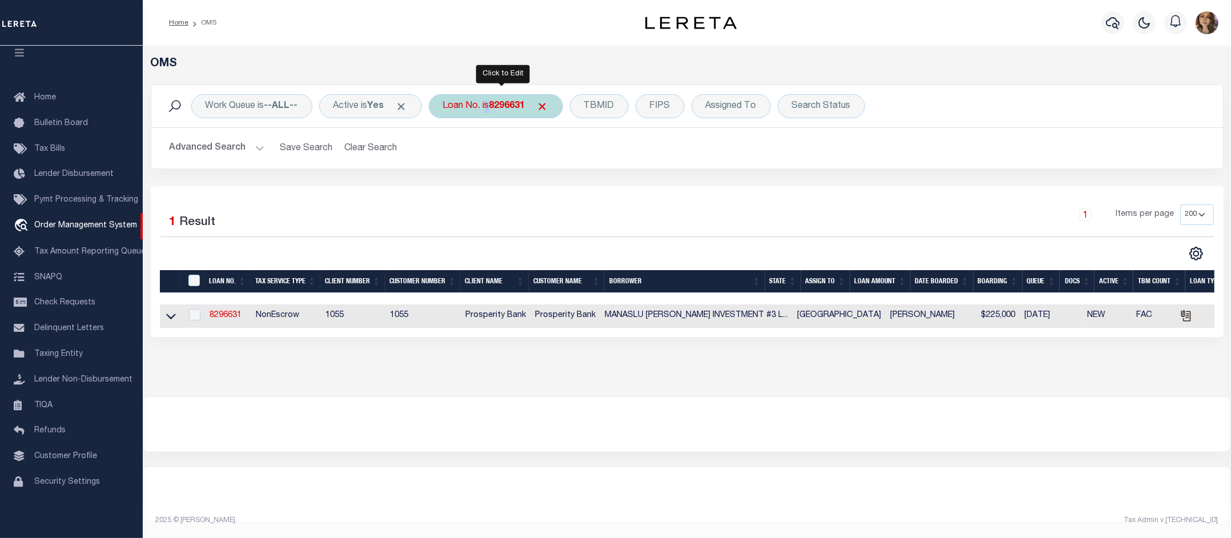
click at [489, 111] on div "Loan No. is 8296631" at bounding box center [496, 106] width 134 height 24
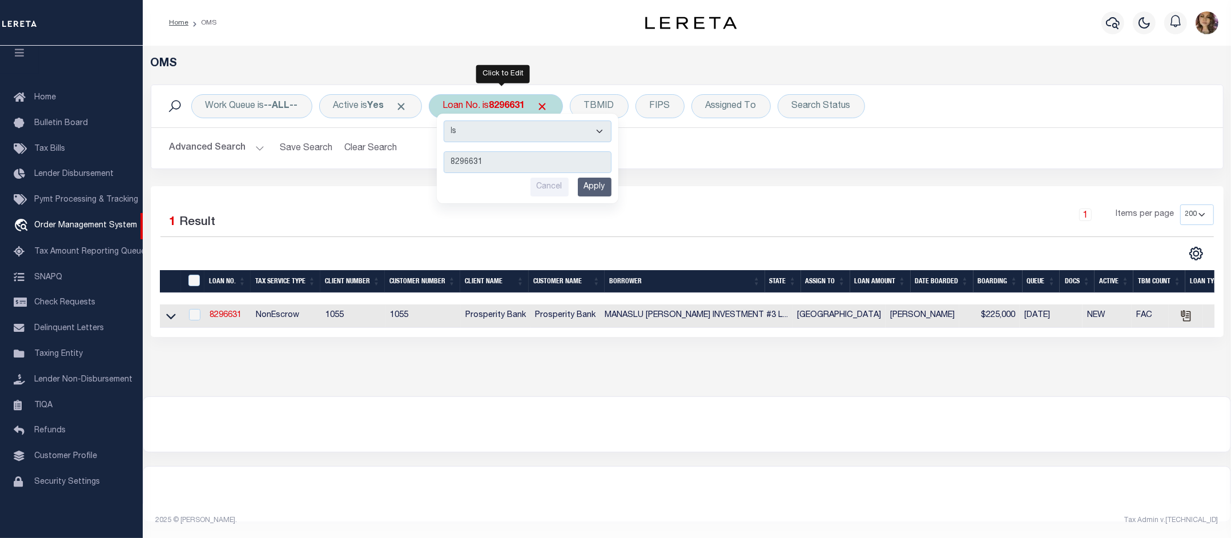
type input "116997"
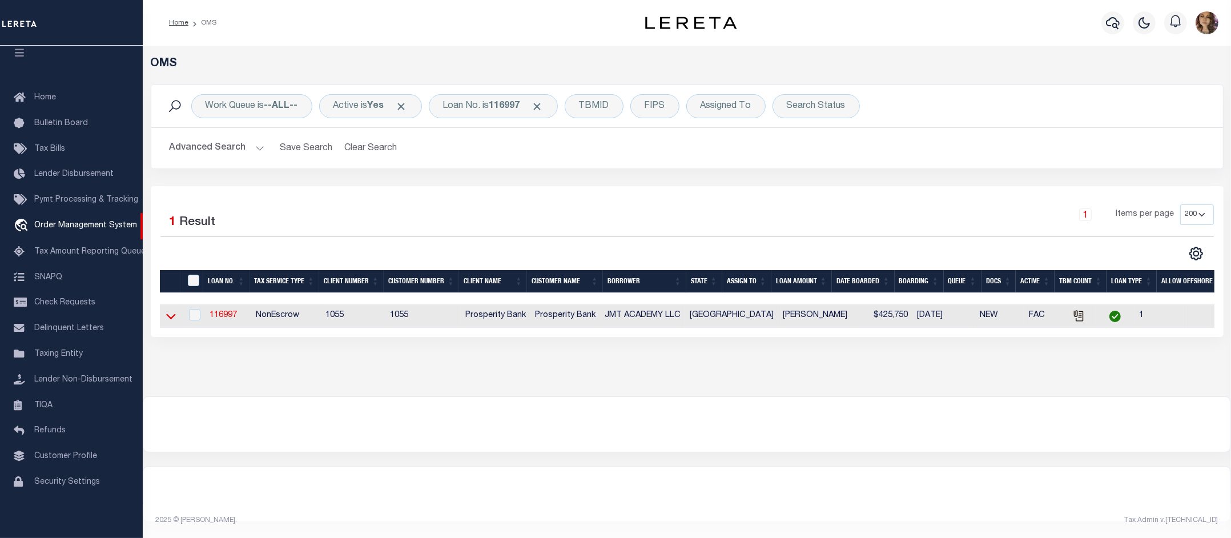
click at [172, 320] on icon at bounding box center [171, 317] width 10 height 6
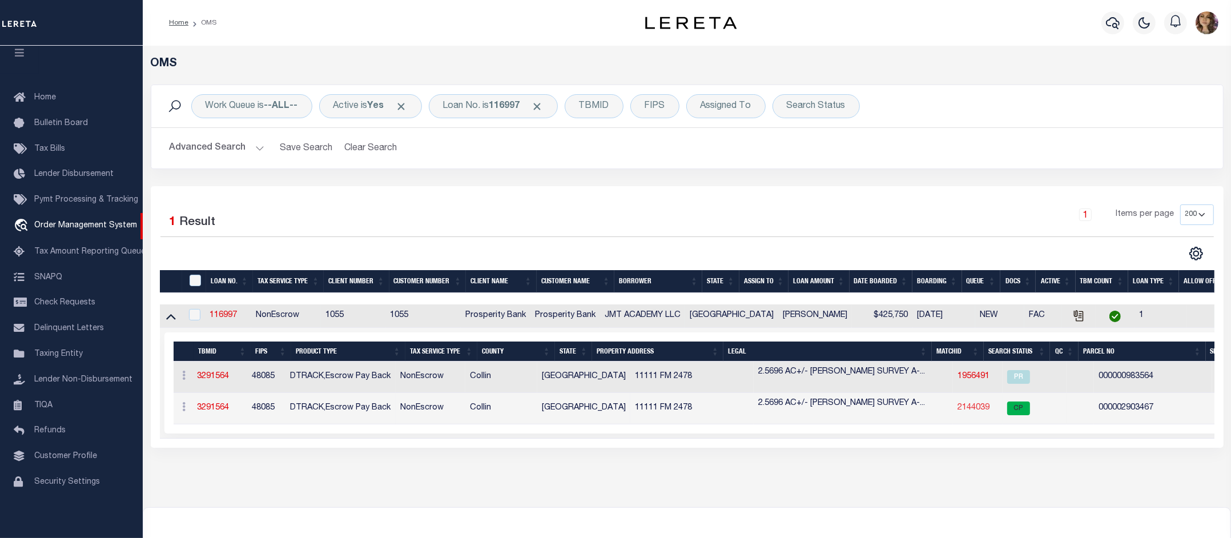
click at [957, 409] on link "2144039" at bounding box center [973, 408] width 32 height 8
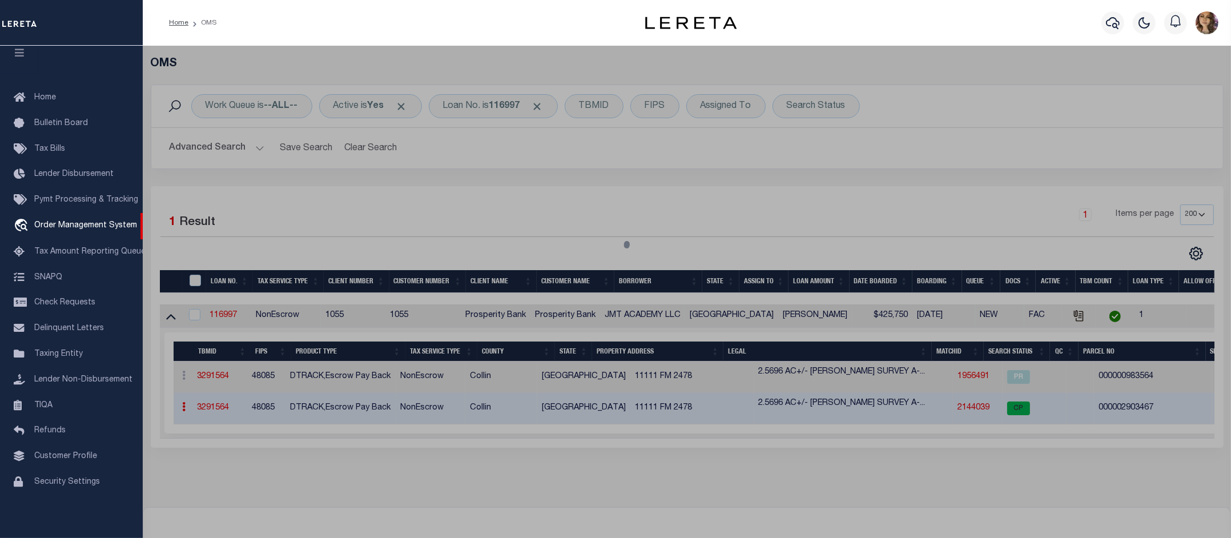
checkbox input "false"
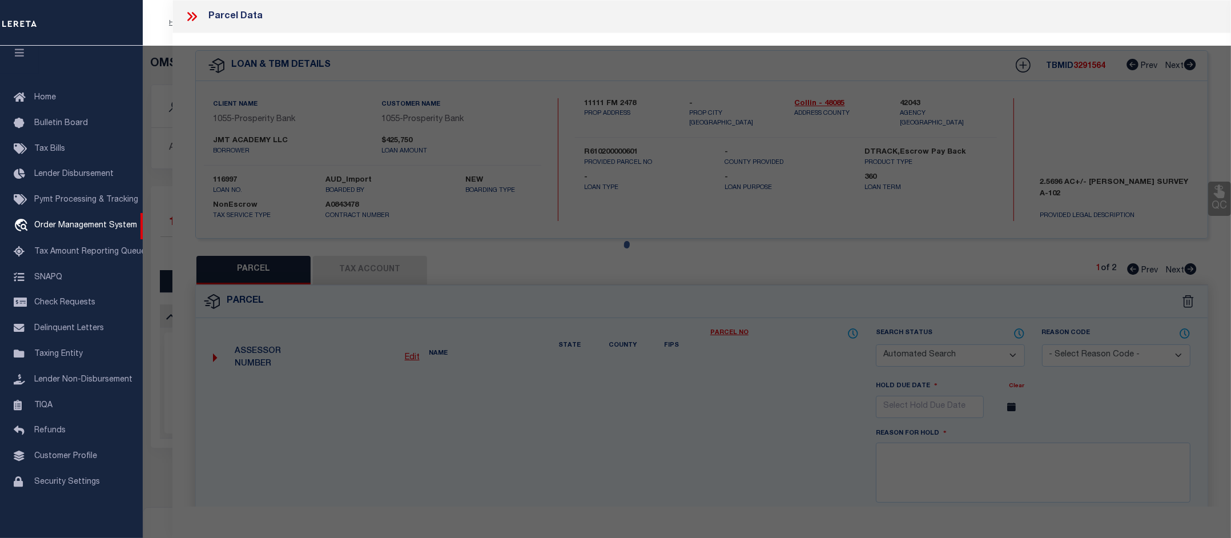
select select "CP"
type input "JMT ACADEMY LLC"
select select
type input "[STREET_ADDRESS]"
type input "[GEOGRAPHIC_DATA]"
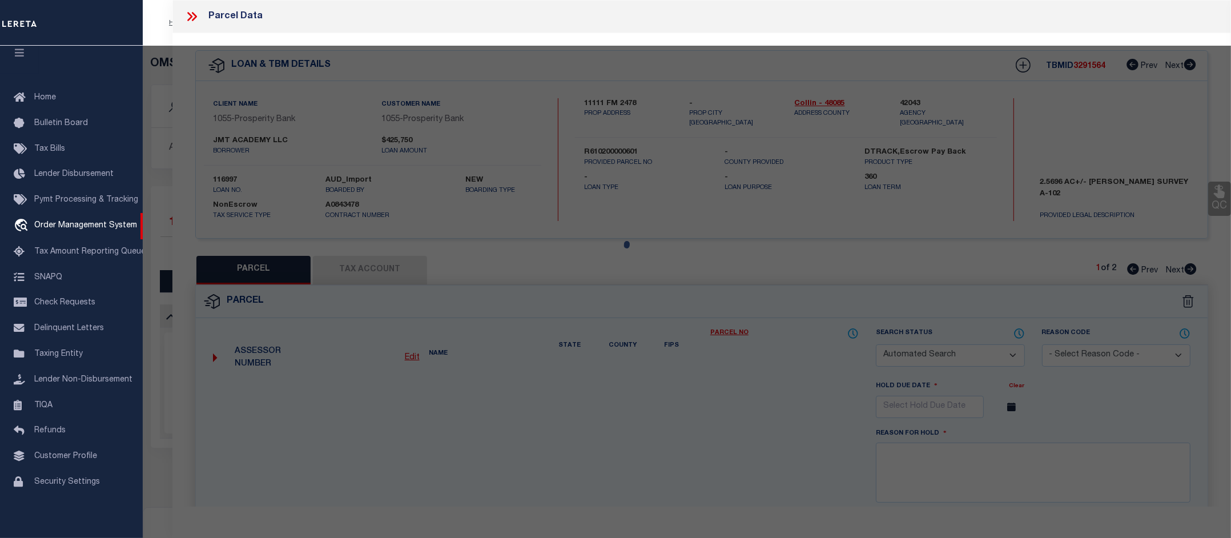
type textarea "JMT ACADEMY AT [PERSON_NAME][GEOGRAPHIC_DATA] (GCN), BLK A, LOT 1"
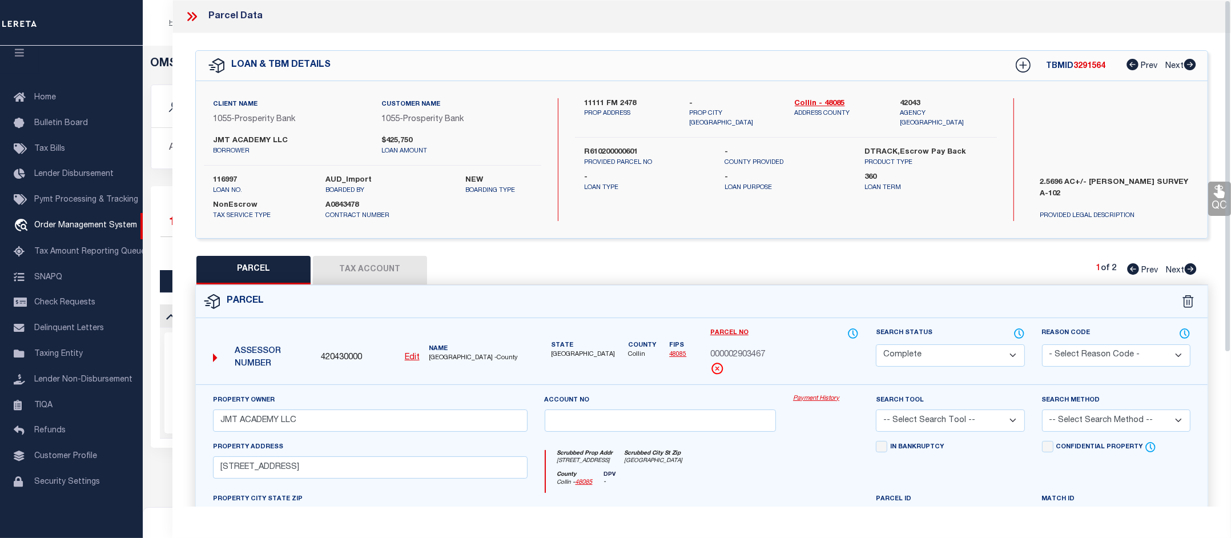
click at [813, 397] on link "Payment History" at bounding box center [826, 399] width 66 height 10
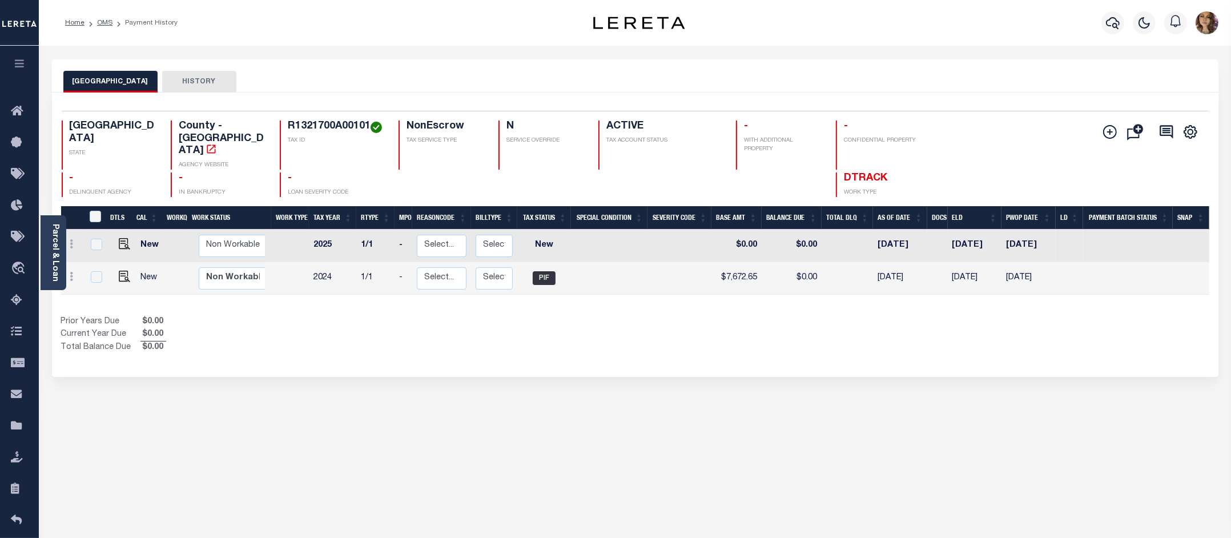
click at [326, 127] on h4 "R1321700A00101" at bounding box center [336, 126] width 97 height 13
copy h4 "R1321700A00101"
click at [86, 269] on span "Order Management System" at bounding box center [103, 268] width 139 height 31
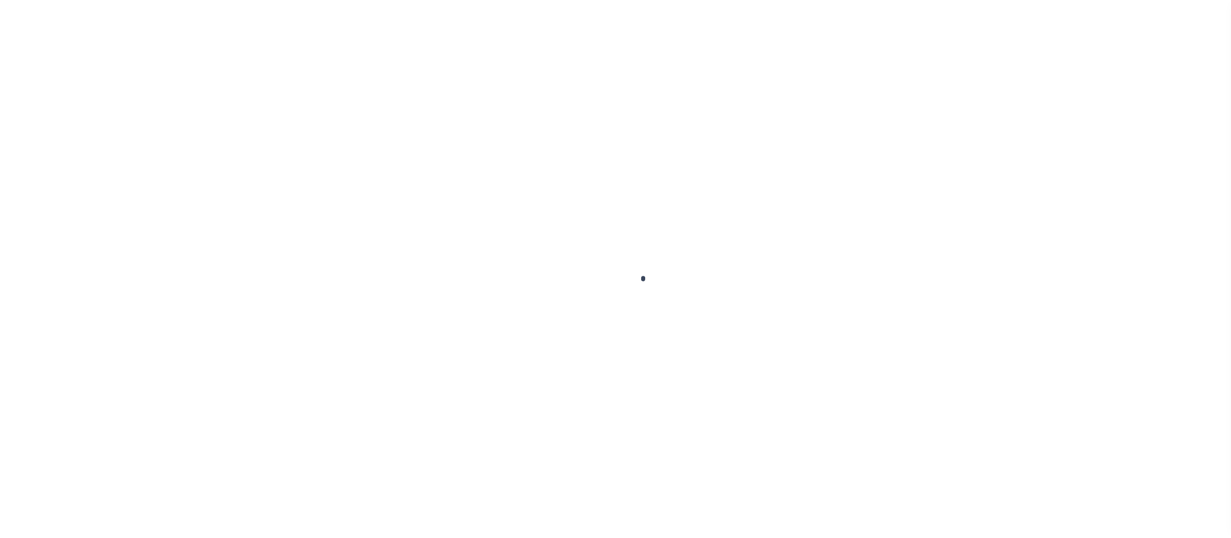
scroll to position [18, 0]
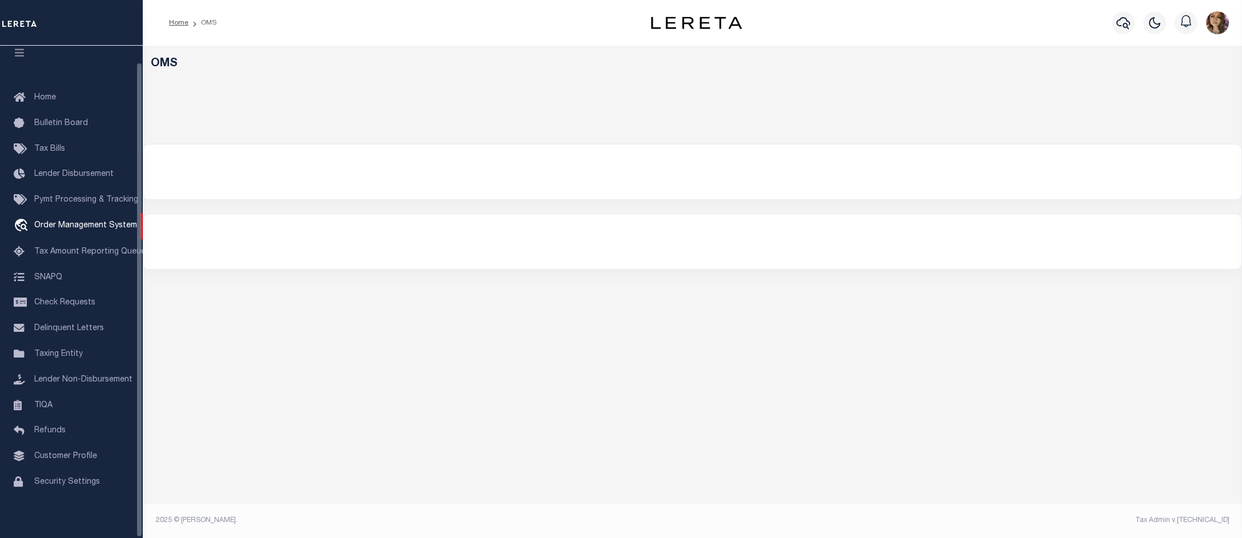
select select "200"
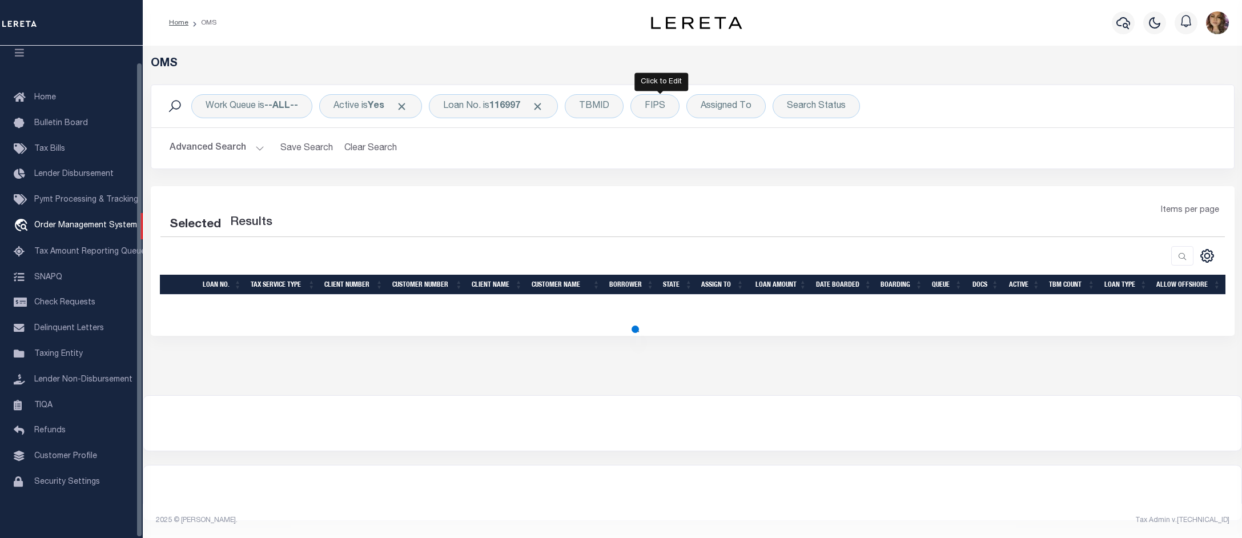
select select "200"
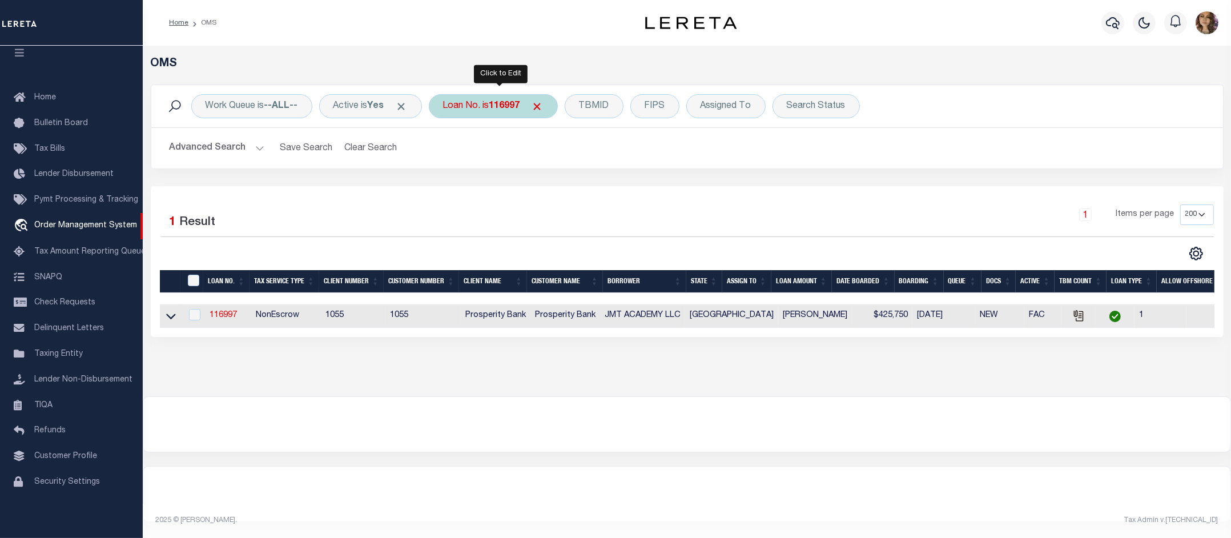
click at [501, 110] on b "116997" at bounding box center [504, 106] width 31 height 9
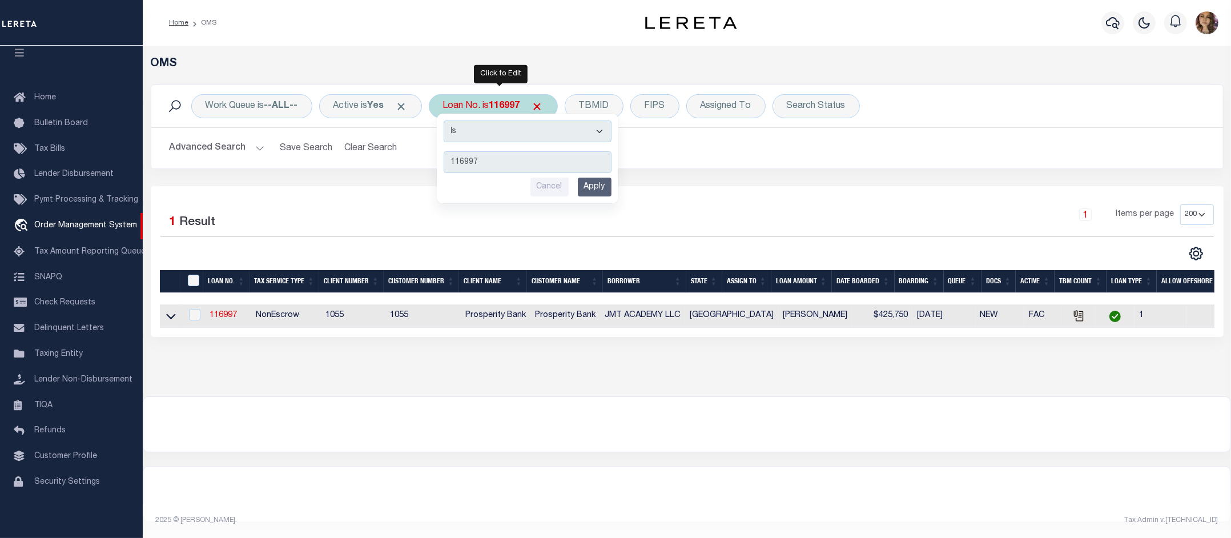
type input "90000406"
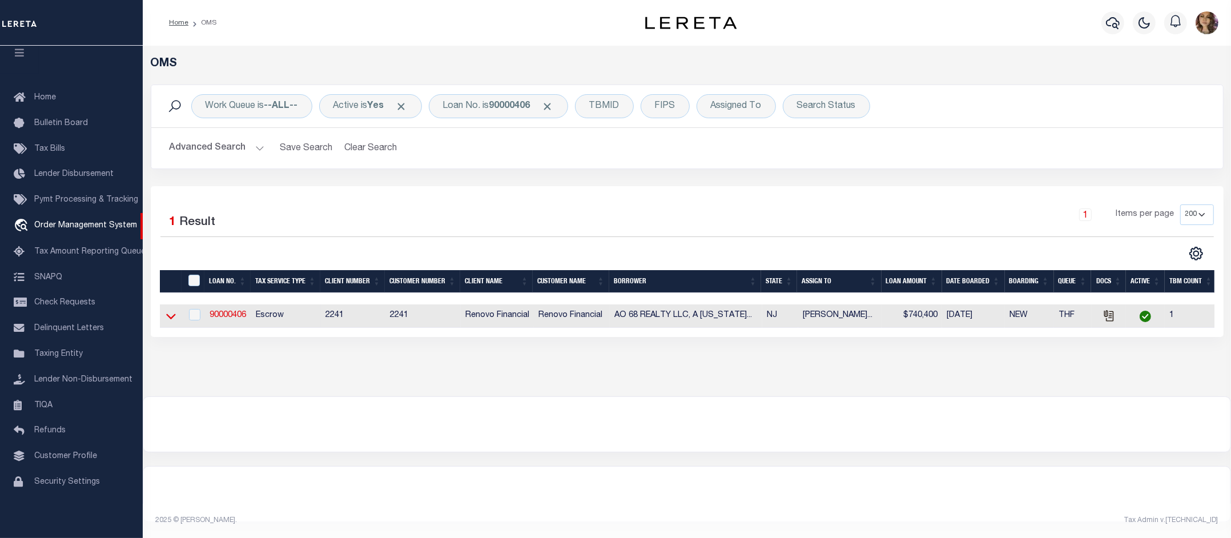
click at [170, 320] on icon at bounding box center [171, 316] width 10 height 12
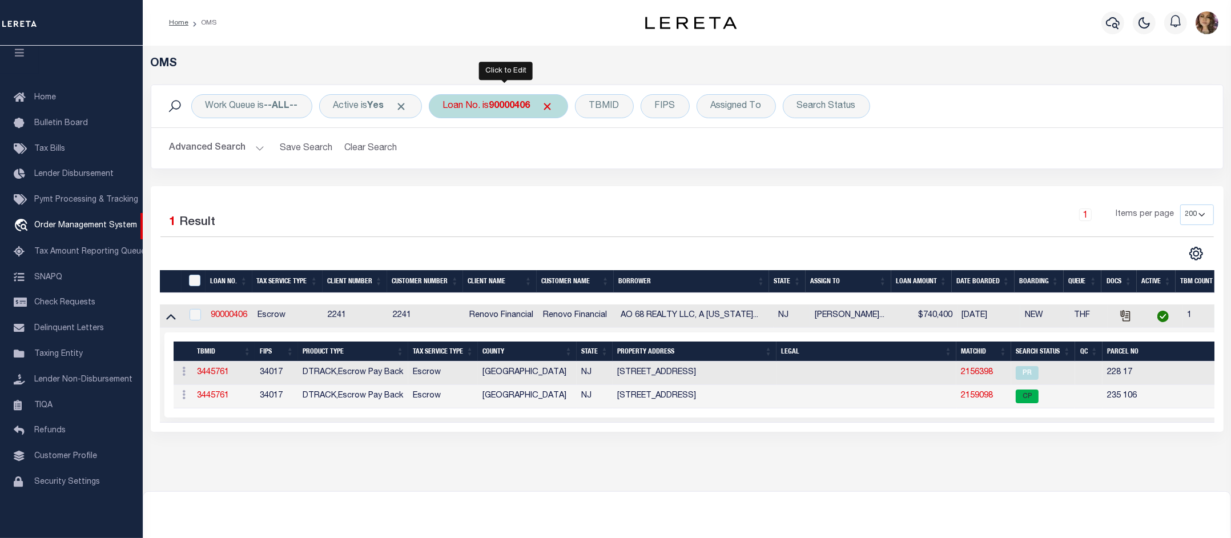
click at [489, 107] on div "Loan No. is 90000406" at bounding box center [498, 106] width 139 height 24
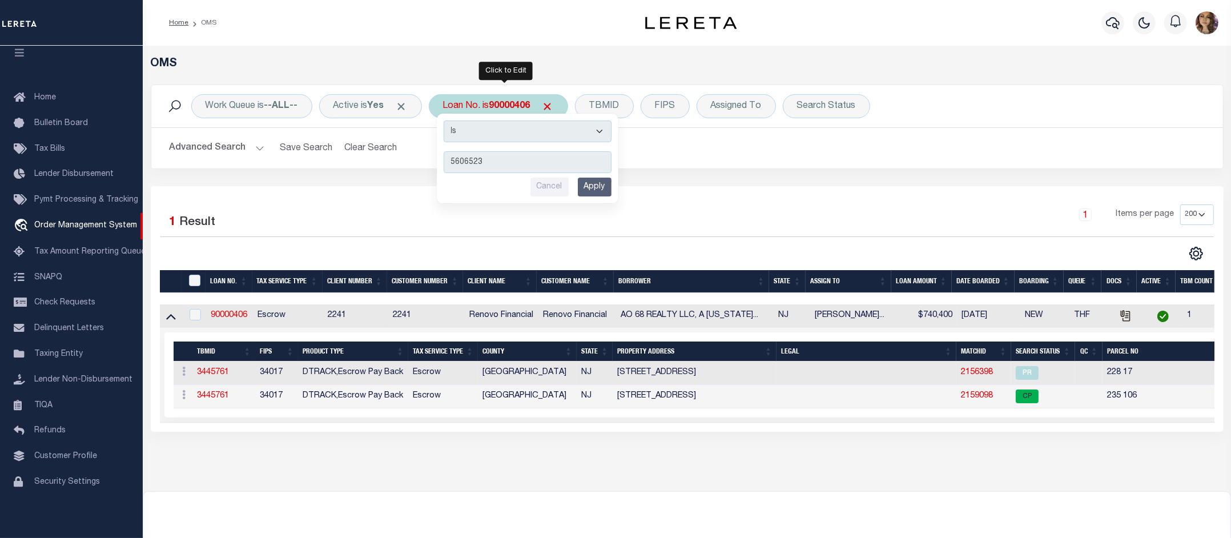
type input "5606523"
click at [601, 187] on input "Apply" at bounding box center [595, 187] width 34 height 19
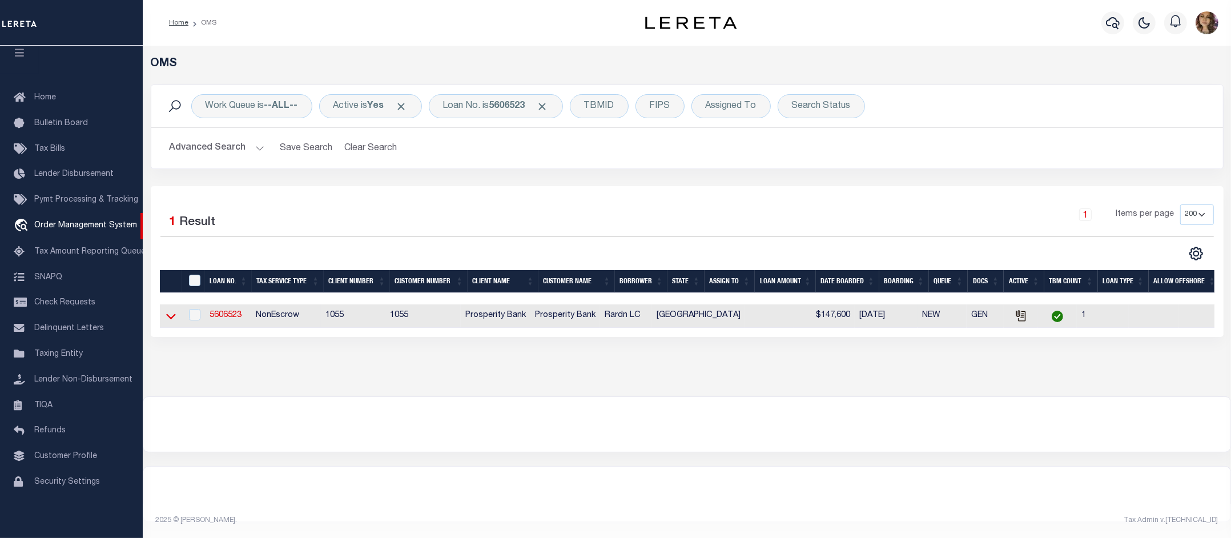
click at [170, 320] on icon at bounding box center [171, 317] width 10 height 6
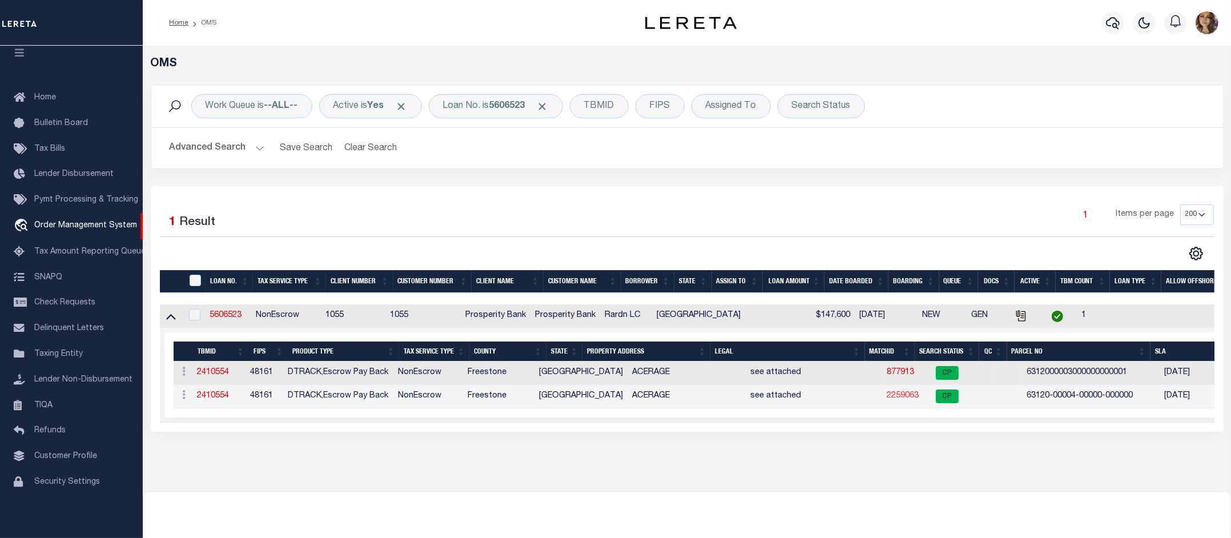
click at [887, 398] on link "2259063" at bounding box center [903, 396] width 32 height 8
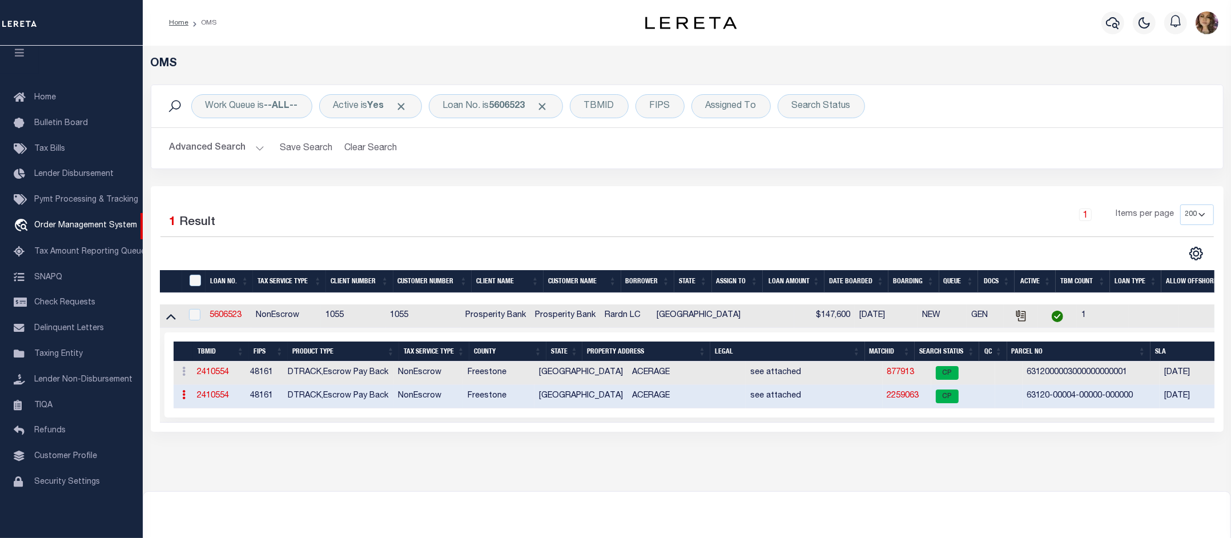
click at [887, 398] on link "2259063" at bounding box center [903, 396] width 32 height 8
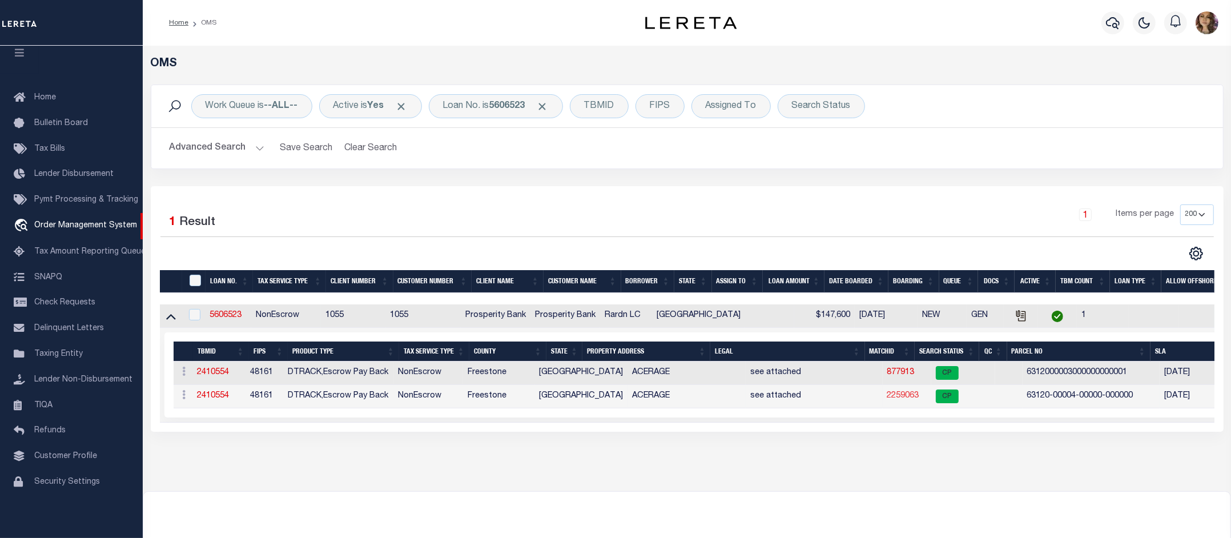
click at [887, 398] on link "2259063" at bounding box center [903, 396] width 32 height 8
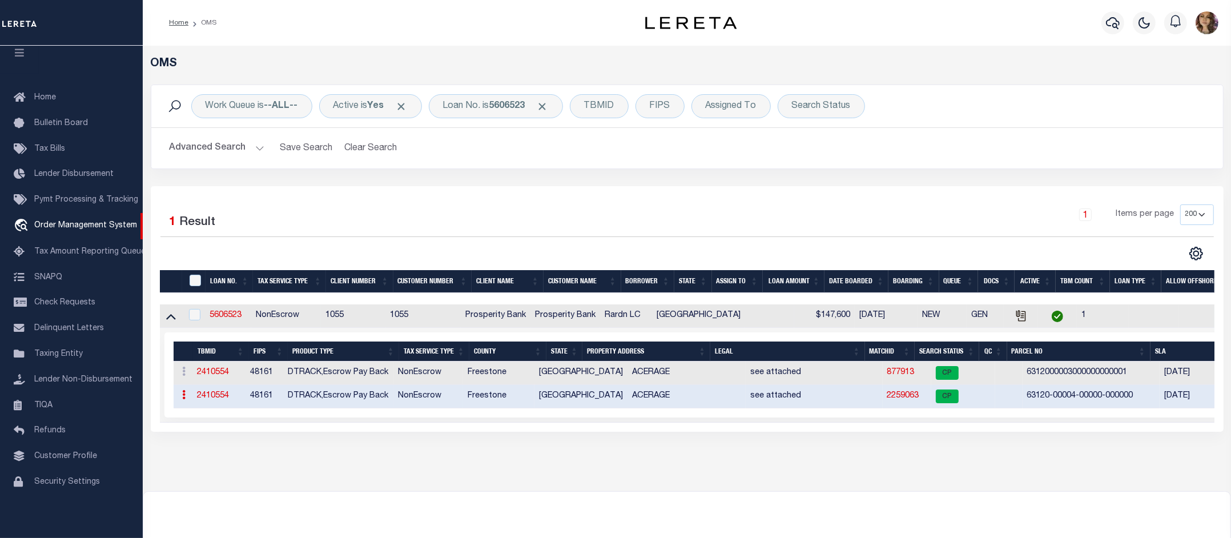
click at [887, 396] on link "2259063" at bounding box center [903, 396] width 32 height 8
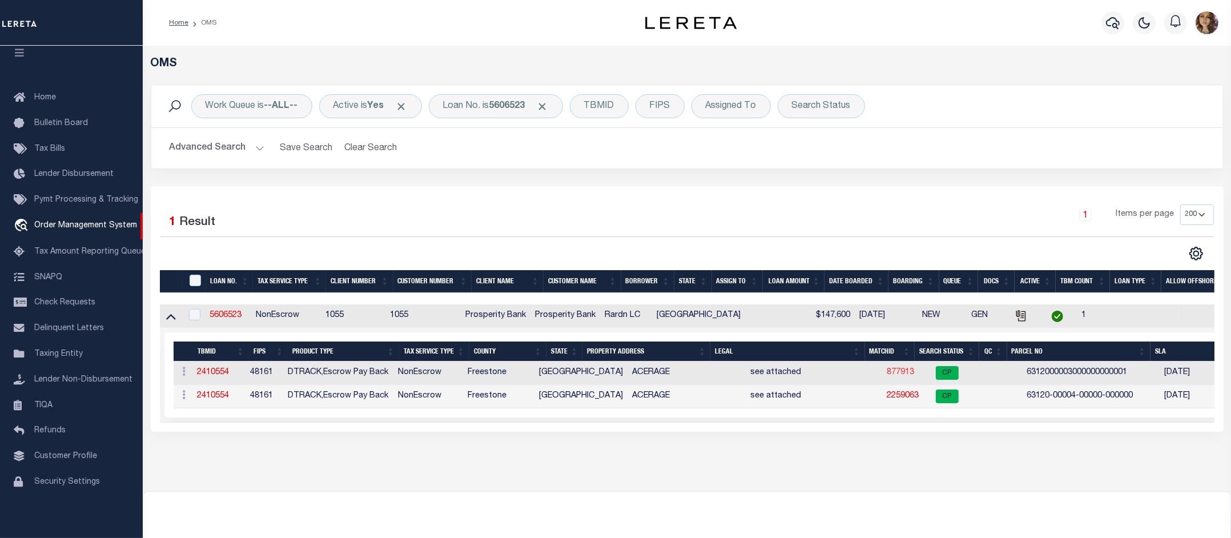
click at [887, 372] on link "877913" at bounding box center [900, 372] width 27 height 8
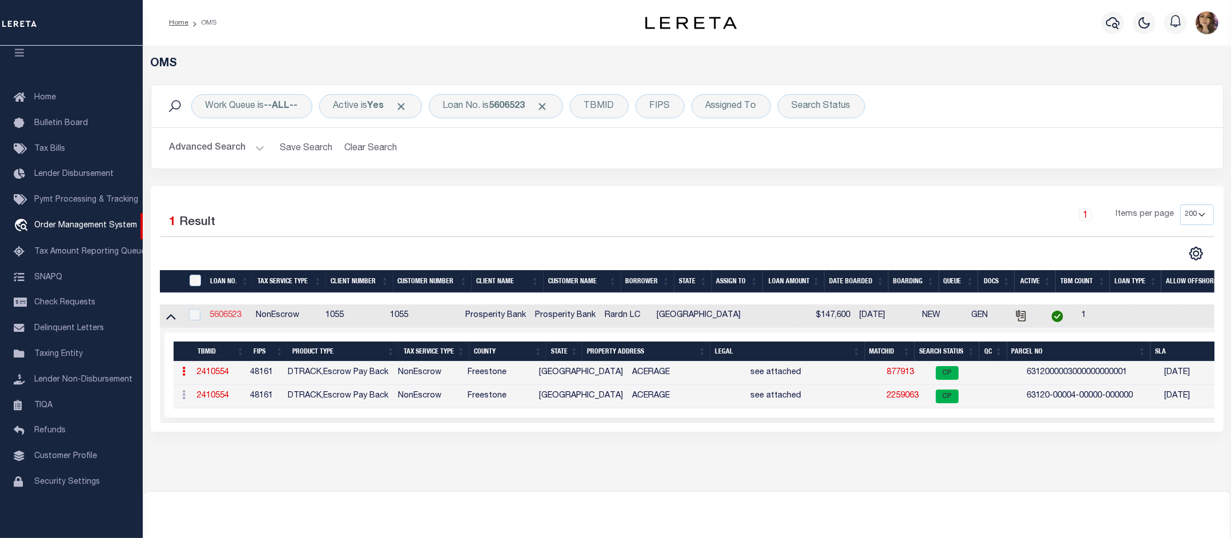
click at [218, 318] on link "5606523" at bounding box center [225, 315] width 32 height 8
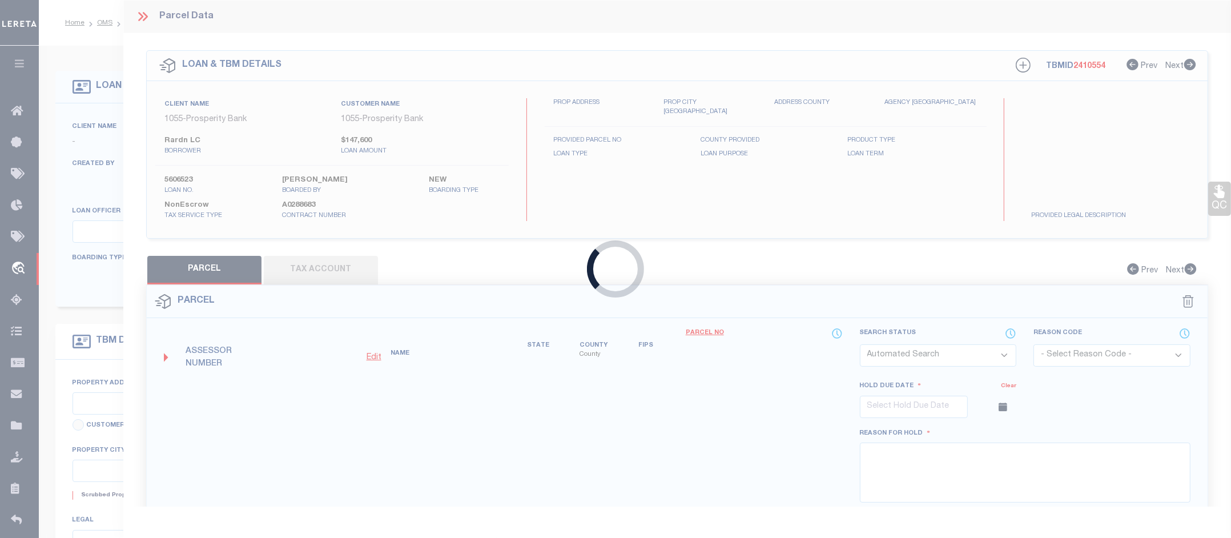
checkbox input "false"
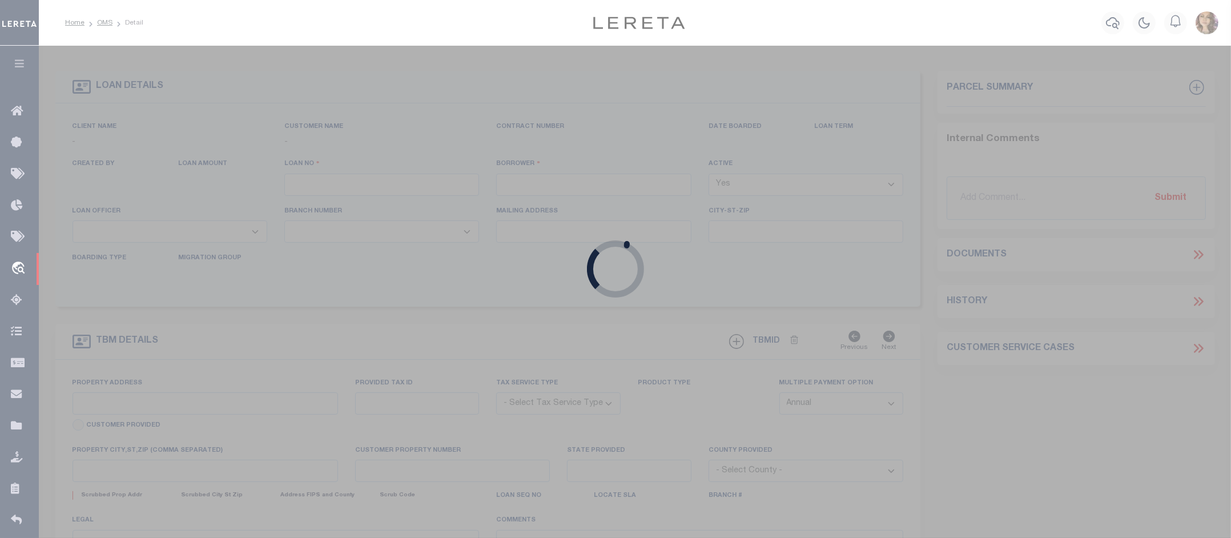
checkbox input "false"
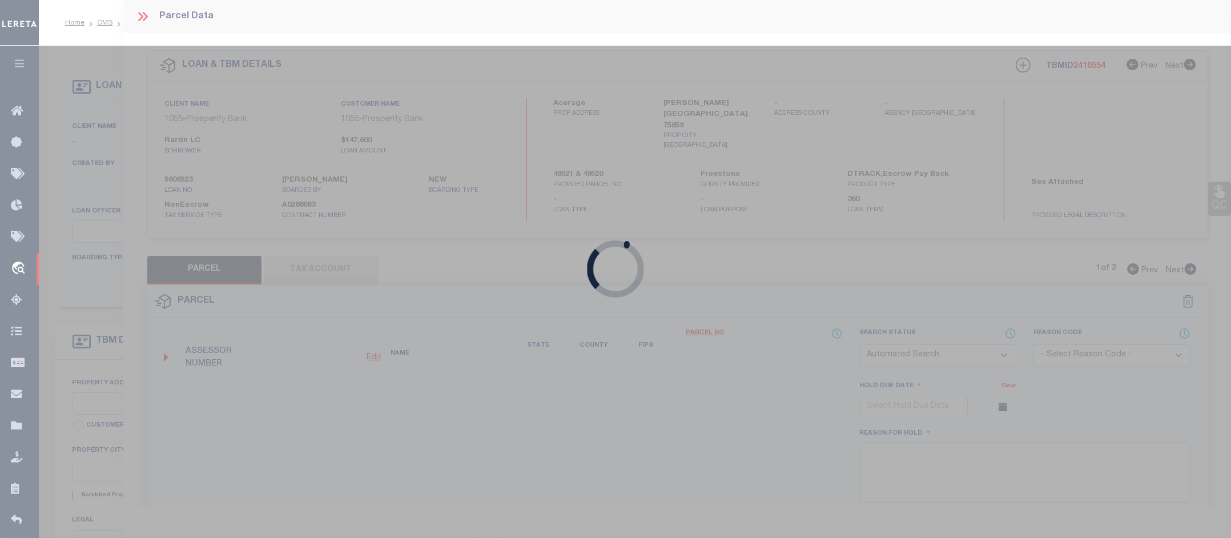
checkbox input "false"
select select "CP"
type input "RARDN L C TLP"
type input "FCR 196"
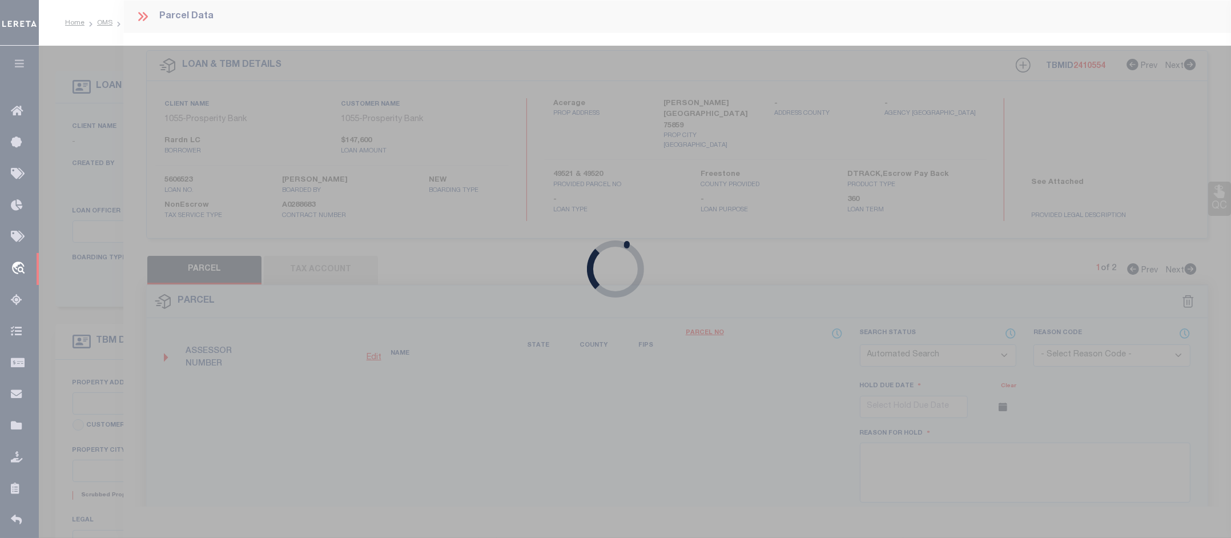
checkbox input "false"
select select "AS"
checkbox input "false"
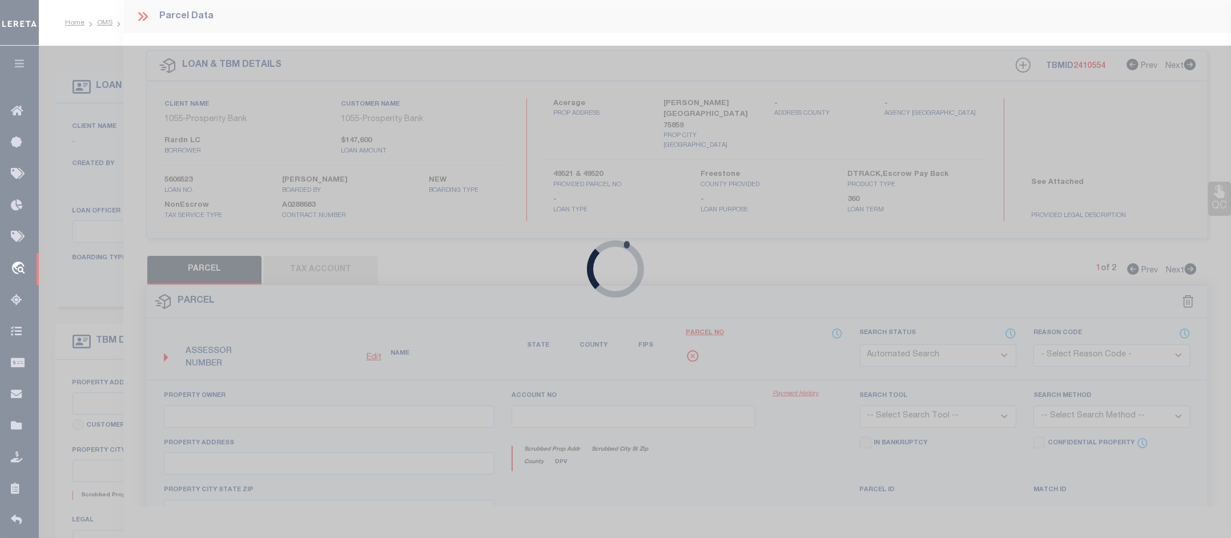
checkbox input "false"
select select "CP"
type input "RARDN L C TLP"
type input "FCR 196"
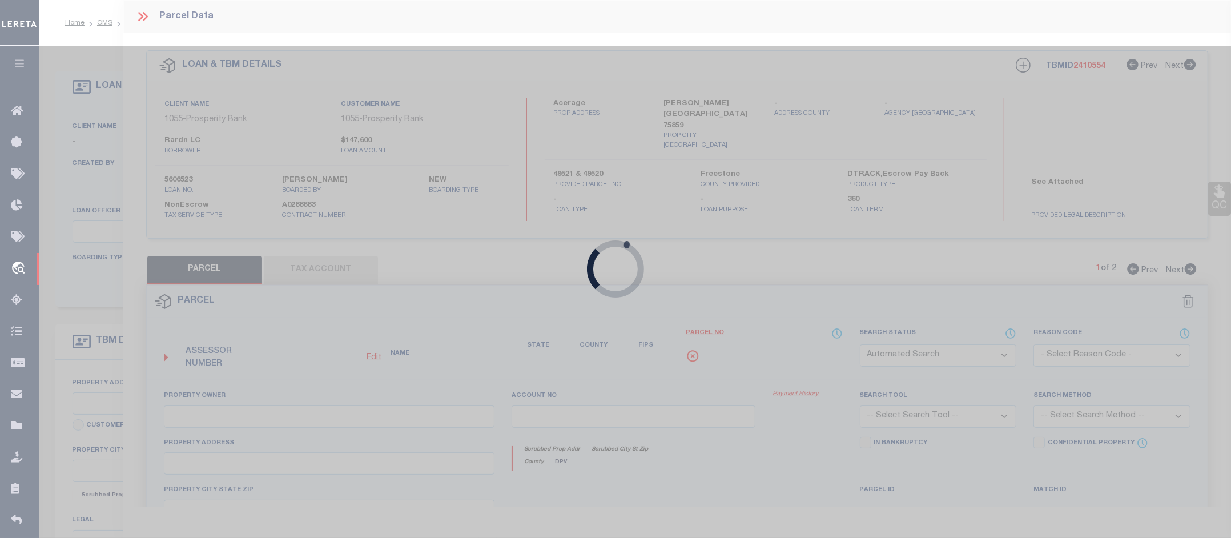
checkbox input "false"
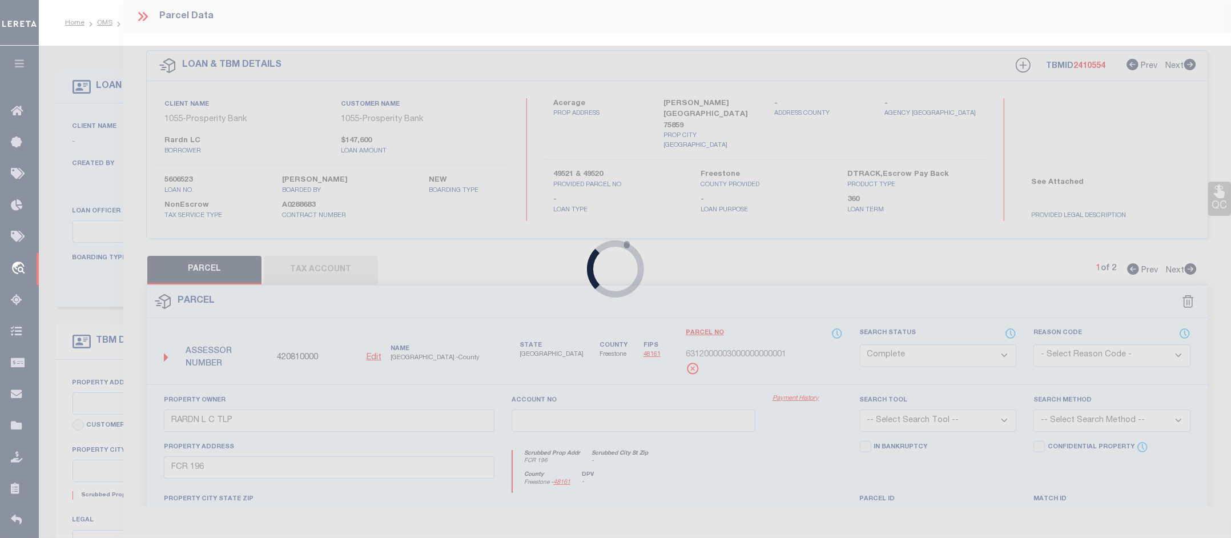
checkbox input "false"
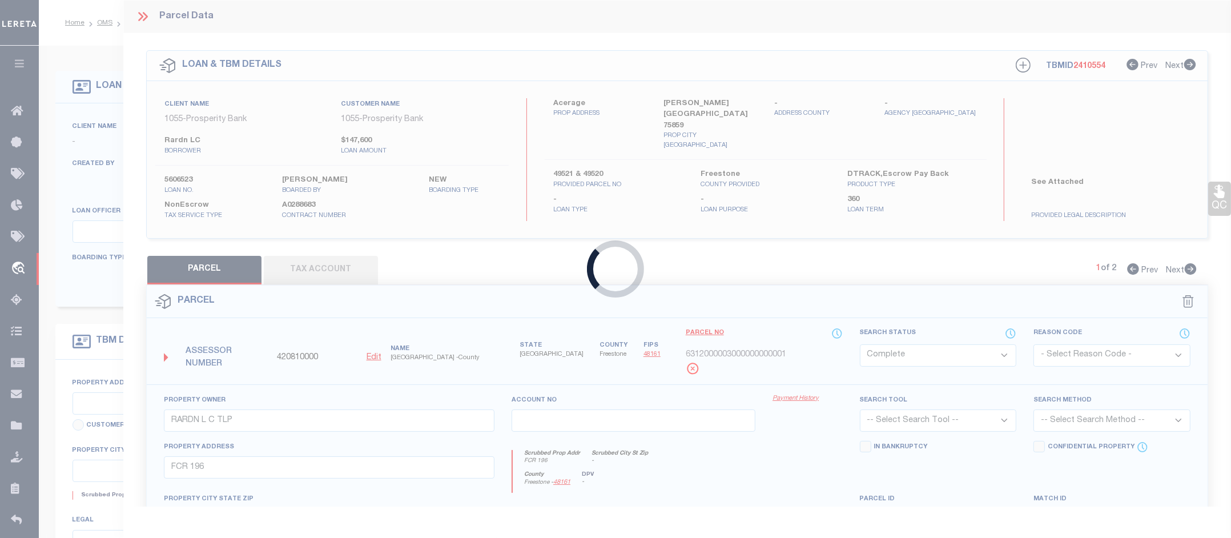
click at [146, 18] on div "Loading..." at bounding box center [615, 269] width 1231 height 538
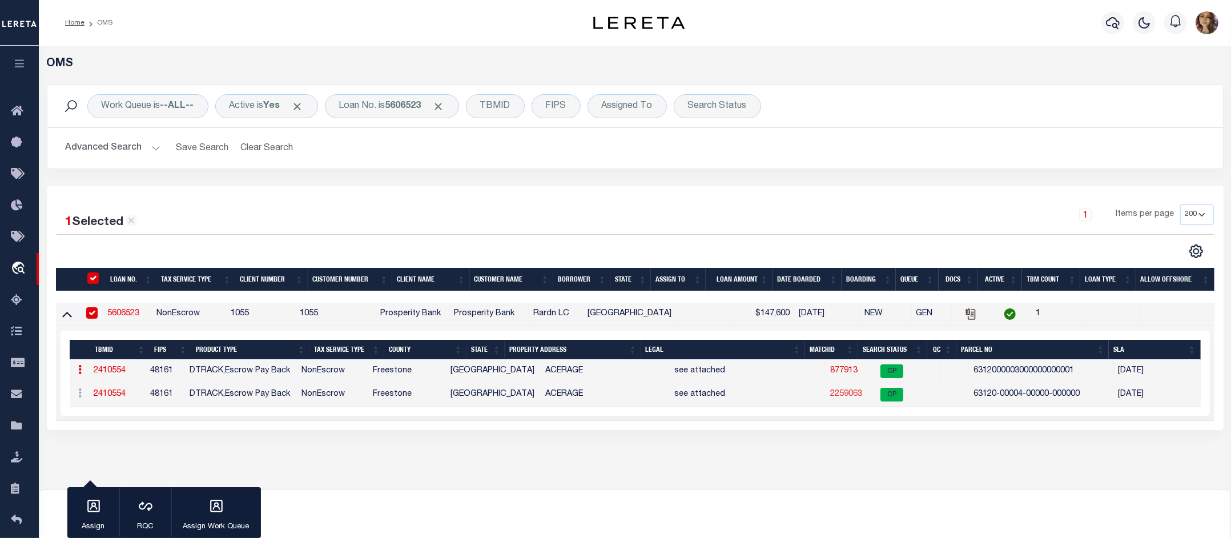
click at [830, 397] on link "2259063" at bounding box center [846, 394] width 32 height 8
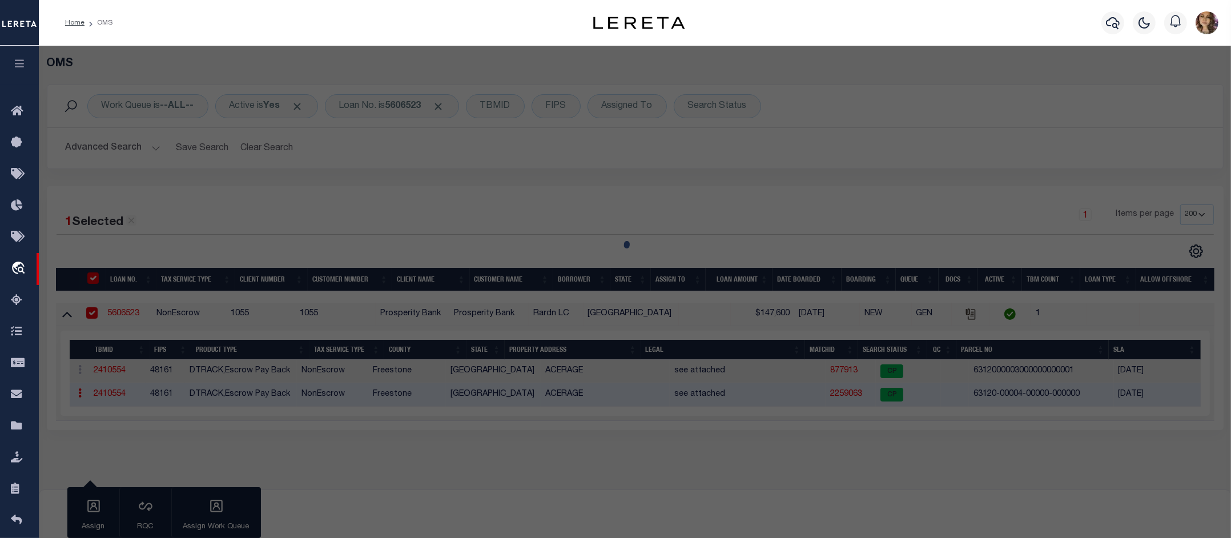
select select "AS"
checkbox input "false"
select select "CP"
select select "099"
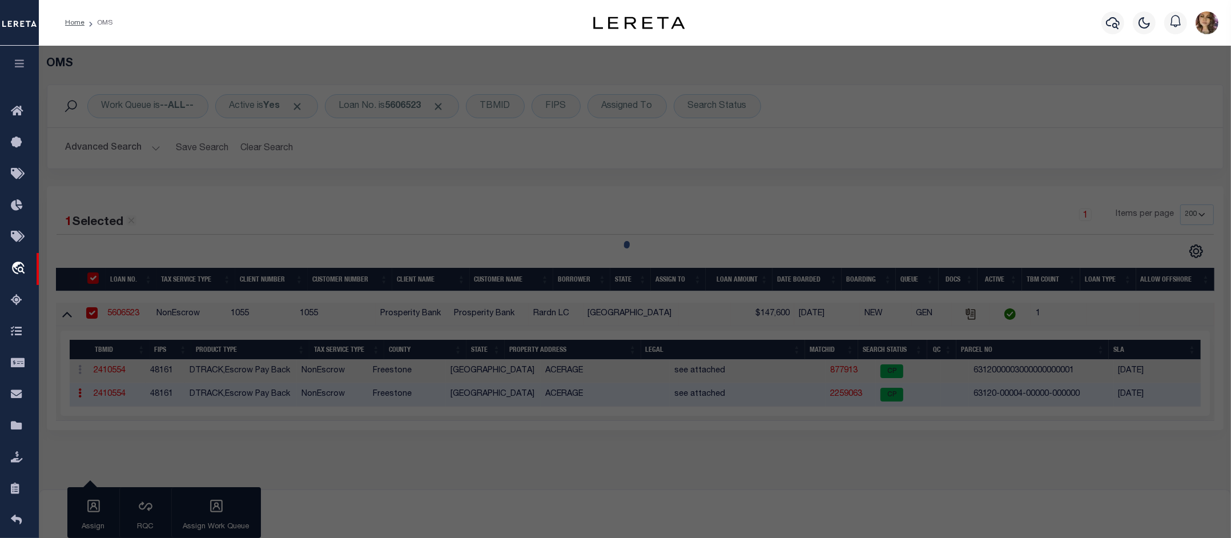
type input "RARDN L C TLP"
select select "AGW"
select select
type textarea "TRACT 4 56.1500"
type textarea "parcel added"
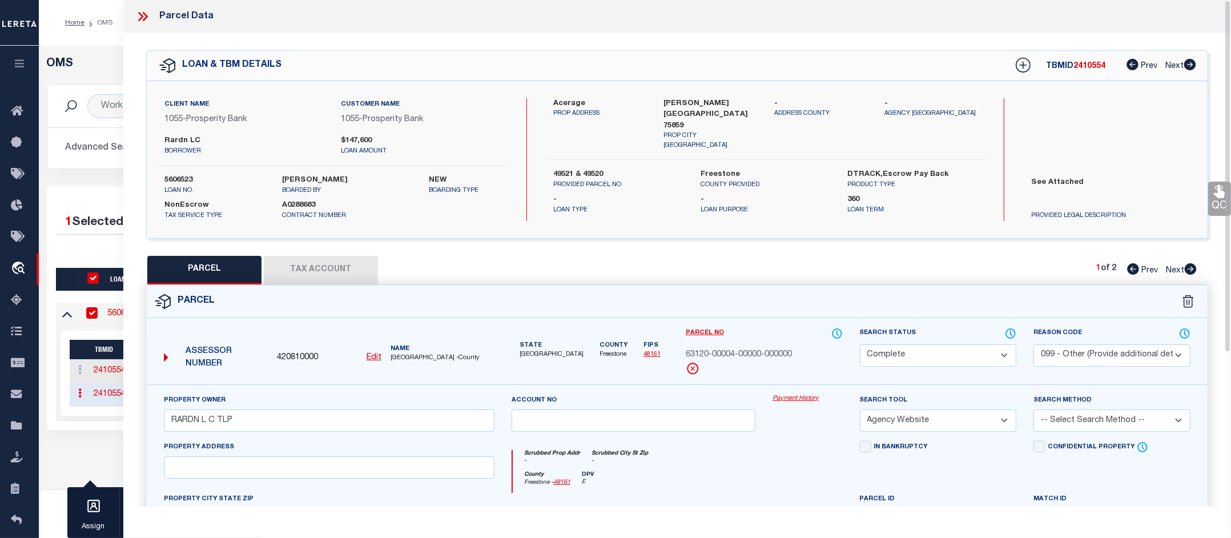
click at [807, 398] on link "Payment History" at bounding box center [807, 399] width 70 height 10
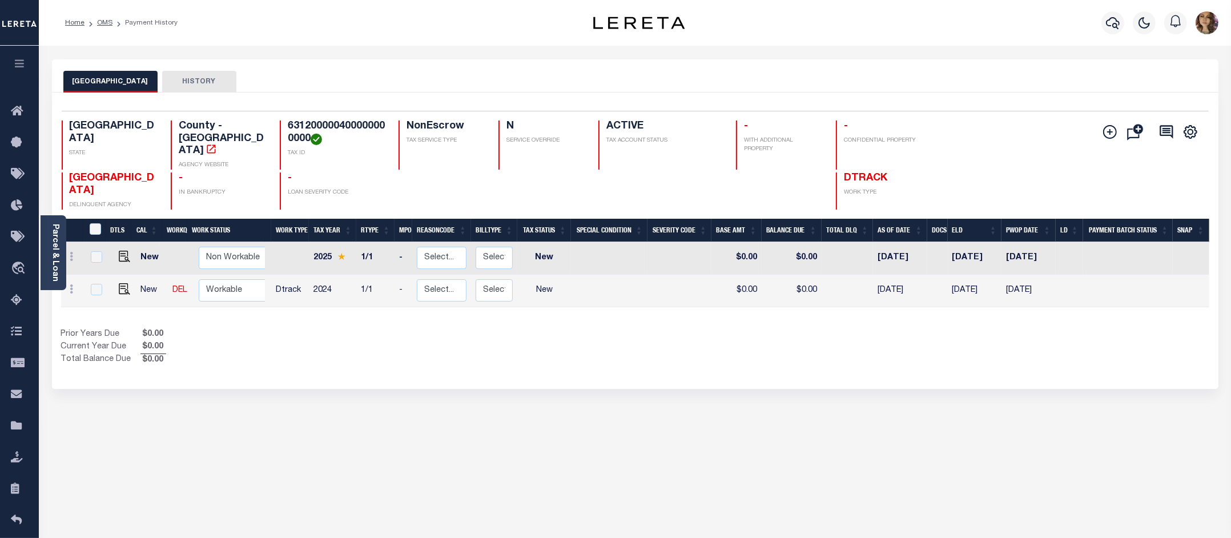
click at [297, 136] on h4 "631200000400000000000" at bounding box center [336, 132] width 97 height 25
copy h4 "631200000400000000000"
click at [54, 252] on link "Parcel & Loan" at bounding box center [55, 253] width 8 height 58
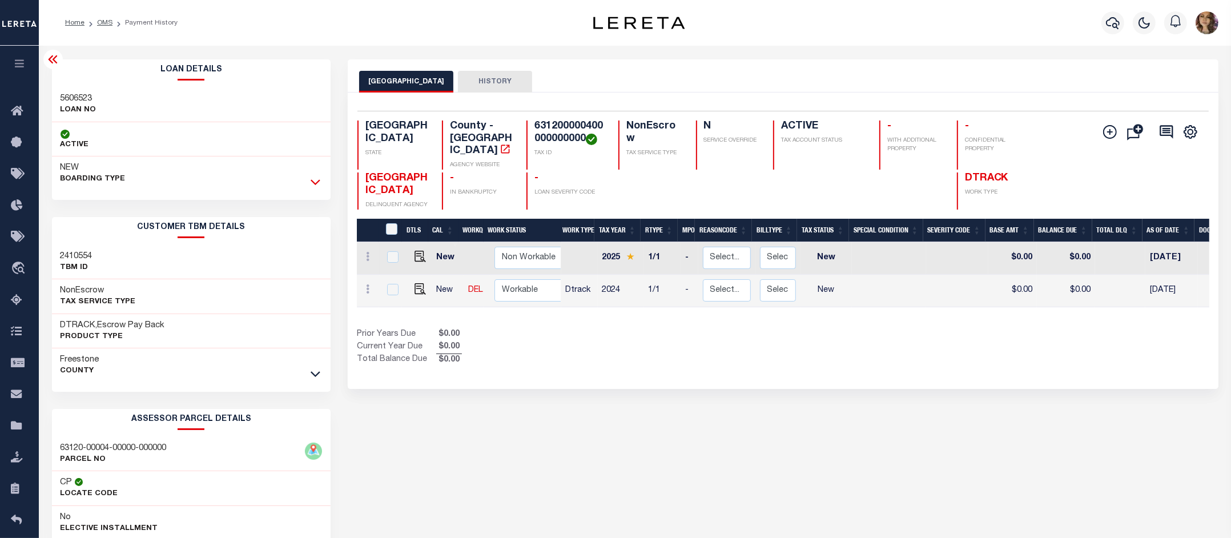
click at [313, 181] on icon at bounding box center [316, 182] width 10 height 12
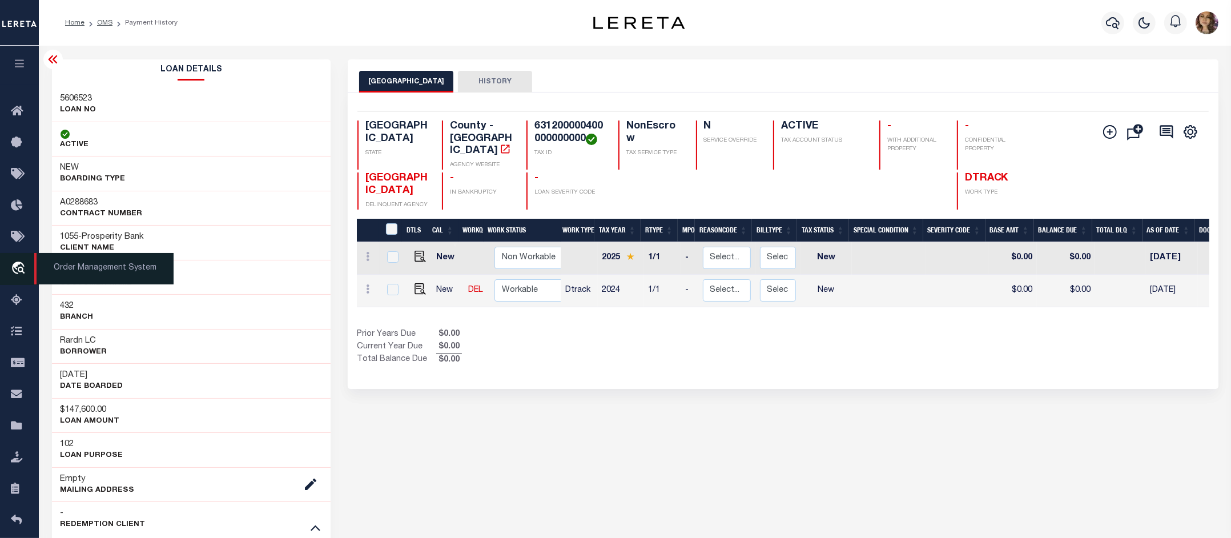
click at [72, 269] on span "Order Management System" at bounding box center [103, 268] width 139 height 31
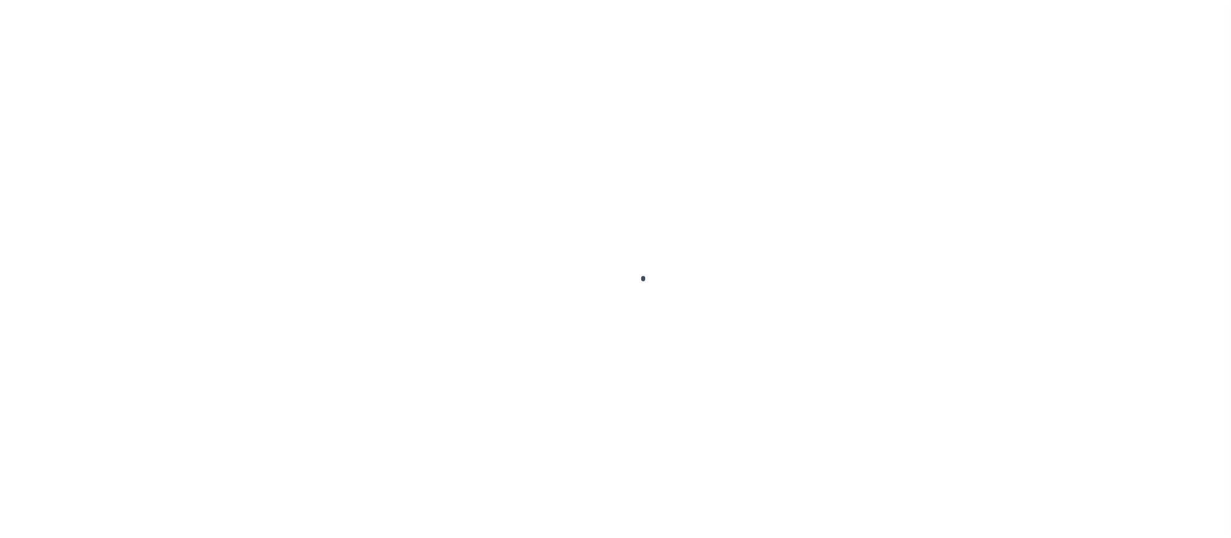
scroll to position [18, 0]
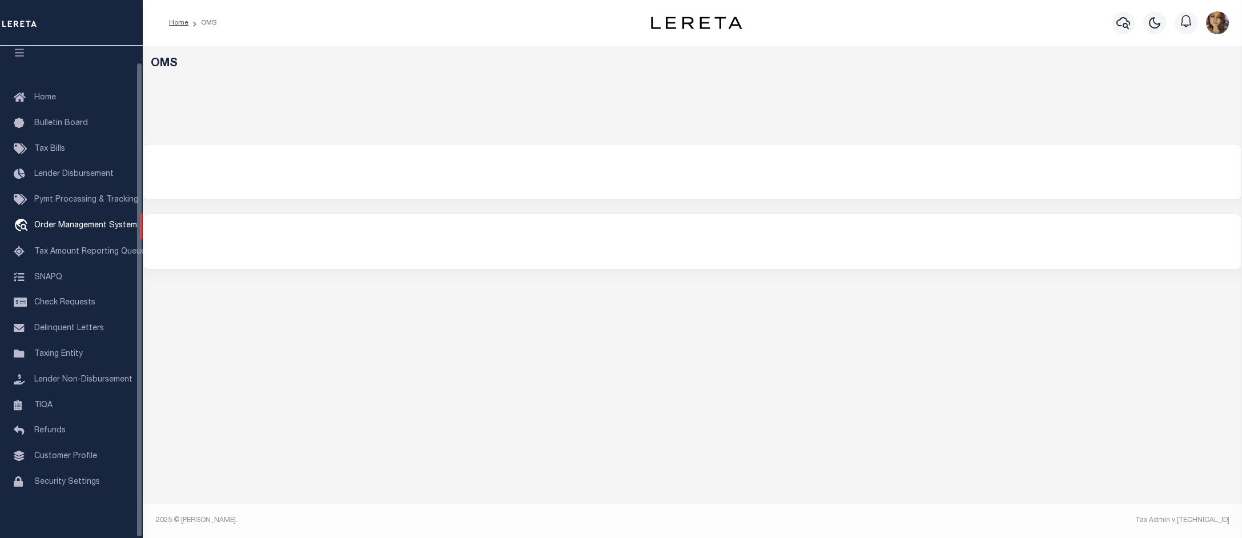
select select "200"
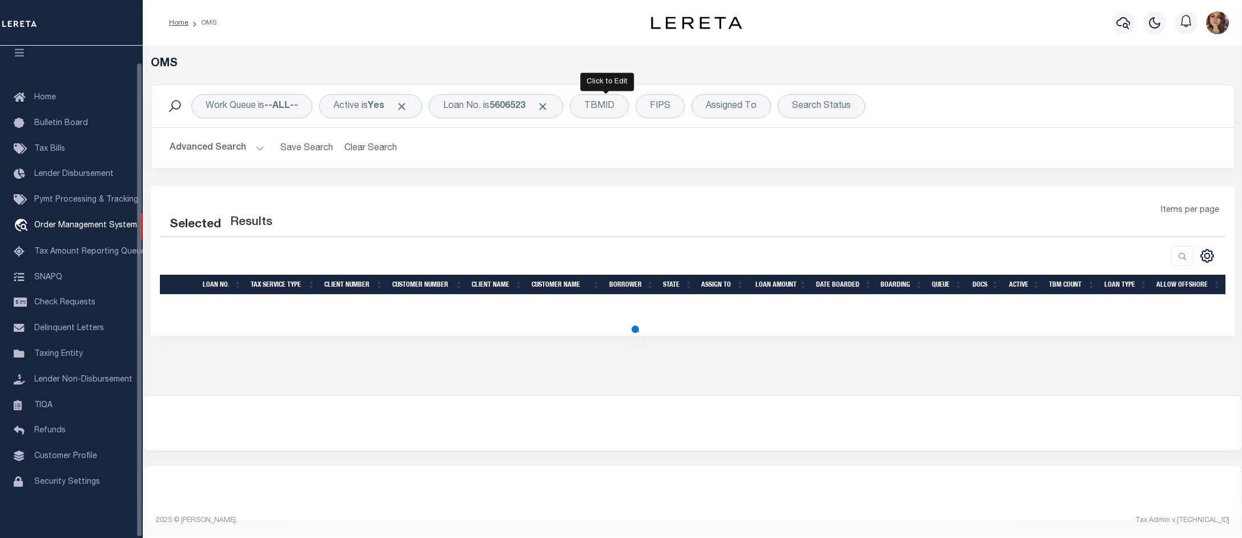
select select "200"
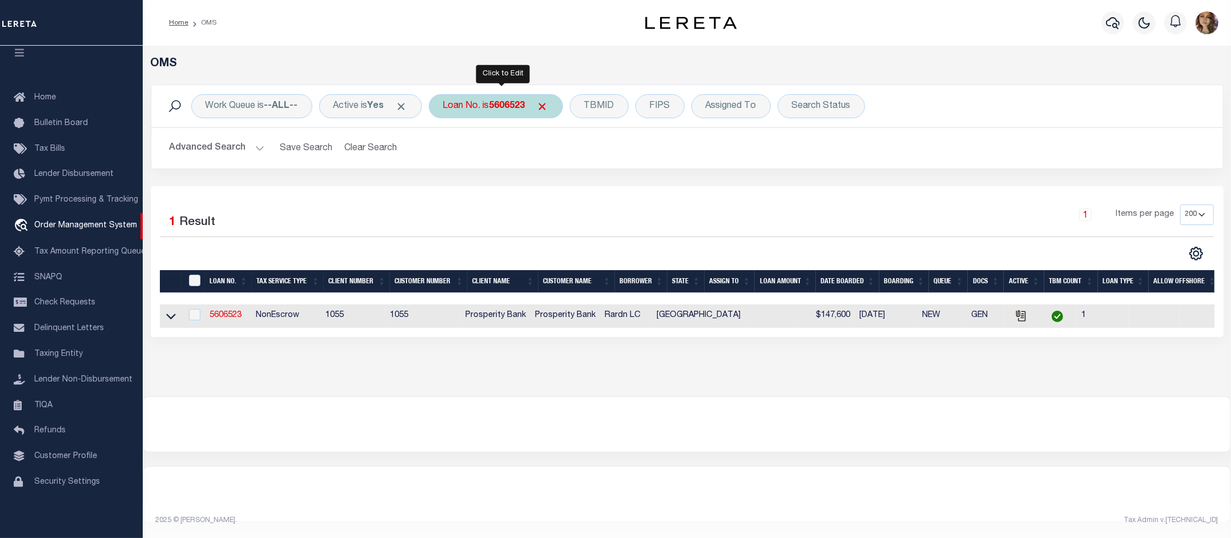
click at [486, 106] on div "Loan No. is 5606523" at bounding box center [496, 106] width 134 height 24
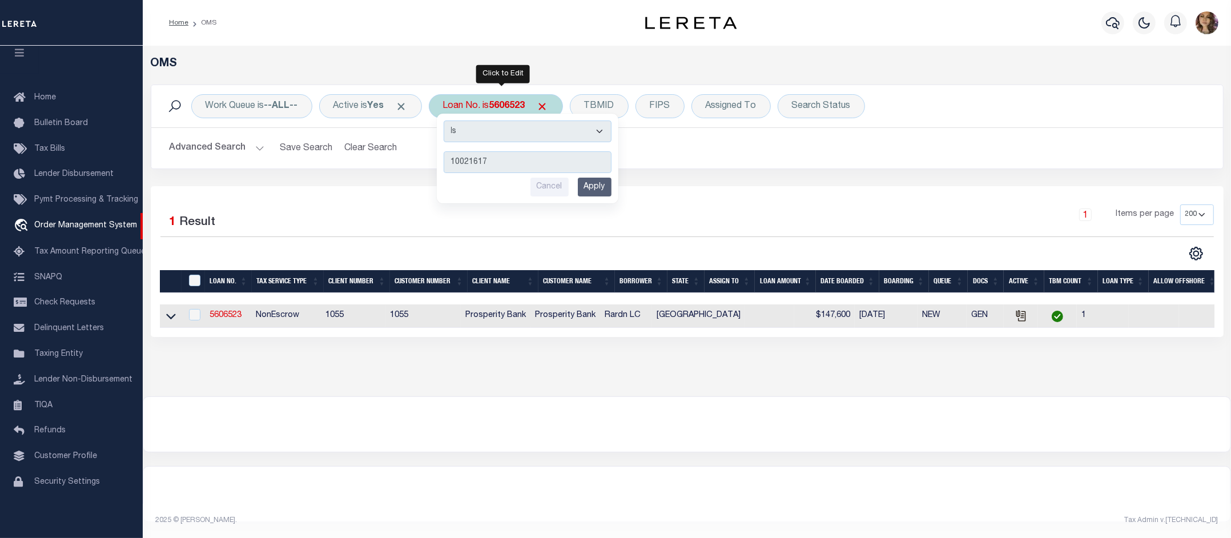
type input "10021617"
click at [601, 184] on input "Apply" at bounding box center [595, 187] width 34 height 19
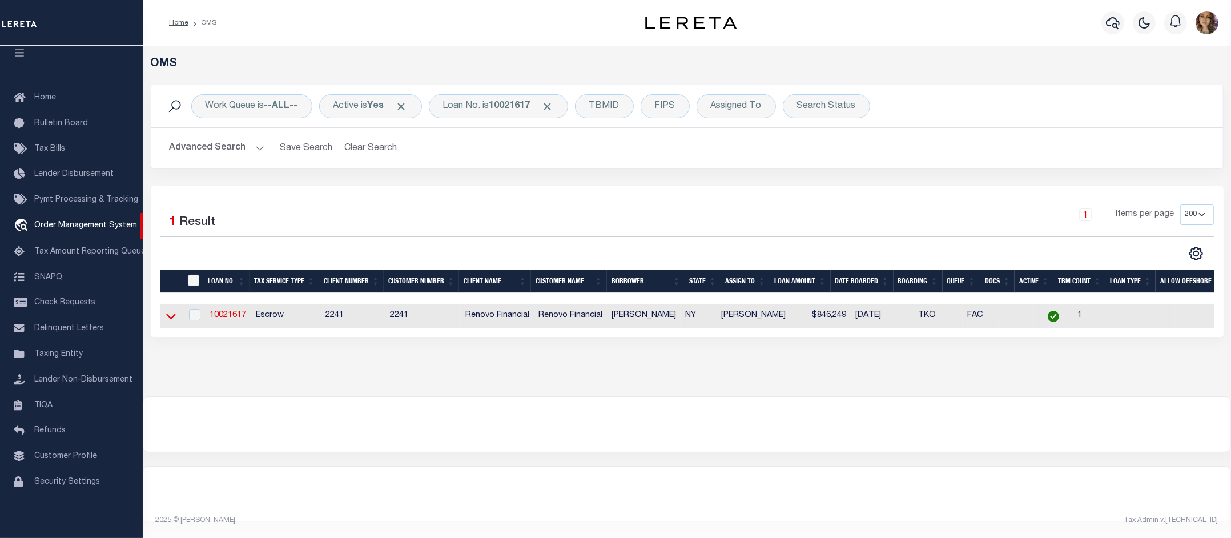
click at [170, 320] on icon at bounding box center [171, 316] width 10 height 12
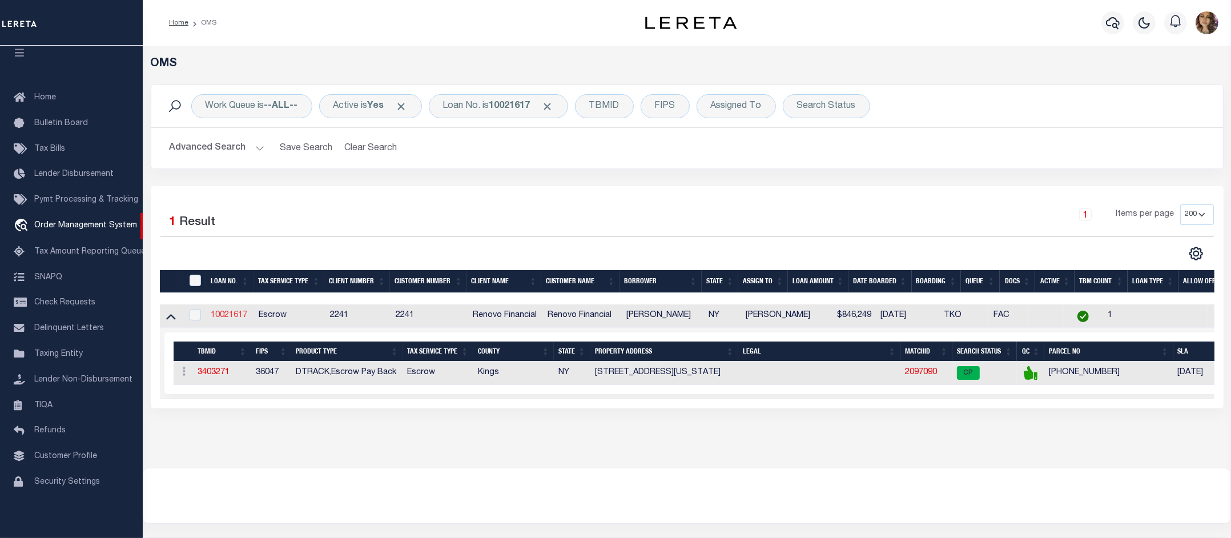
click at [225, 315] on link "10021617" at bounding box center [229, 315] width 37 height 8
type input "10021617"
type input "[PERSON_NAME]"
select select
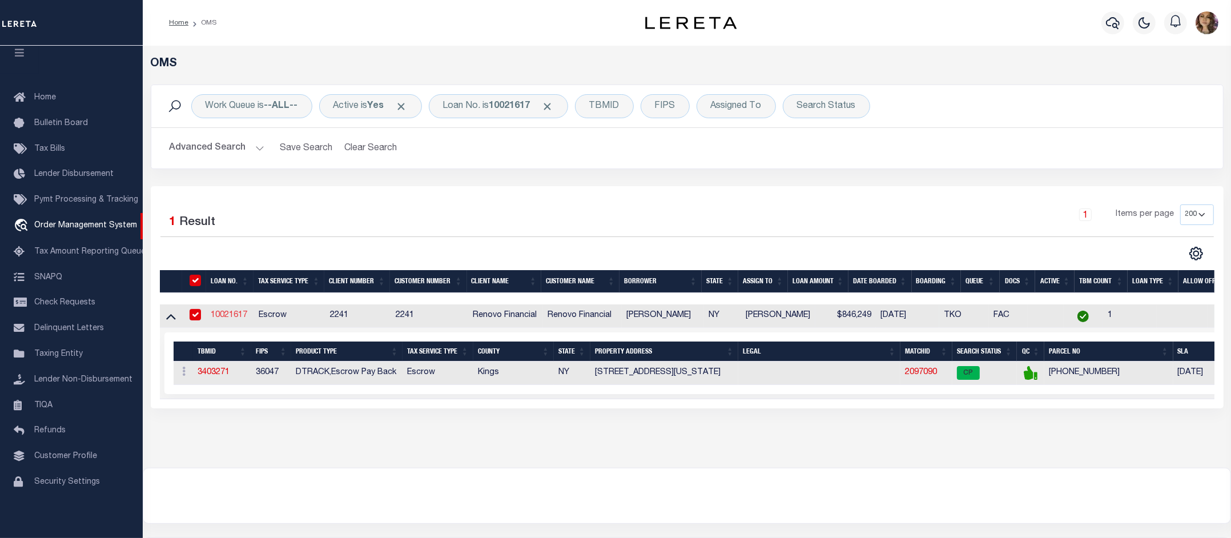
type input "[STREET_ADDRESS]"
type input "[GEOGRAPHIC_DATA] [GEOGRAPHIC_DATA] 18704"
select select "10"
select select "Escrow"
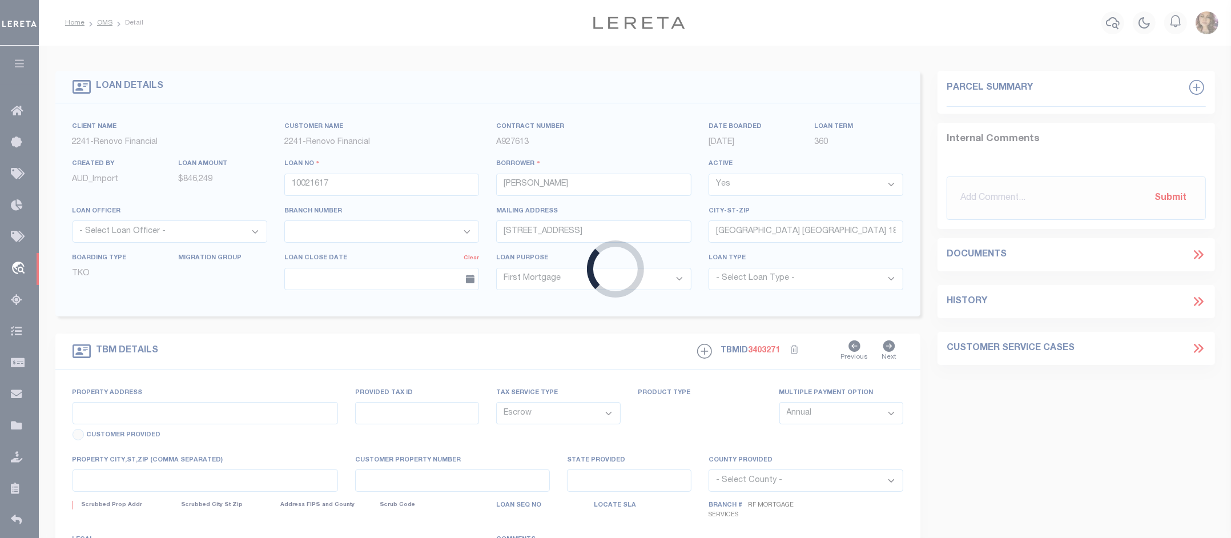
type input "[STREET_ADDRESS][US_STATE]"
type input "01332 0069"
type input "[GEOGRAPHIC_DATA]"
type input "a0kUS000007eomr"
type input "NY"
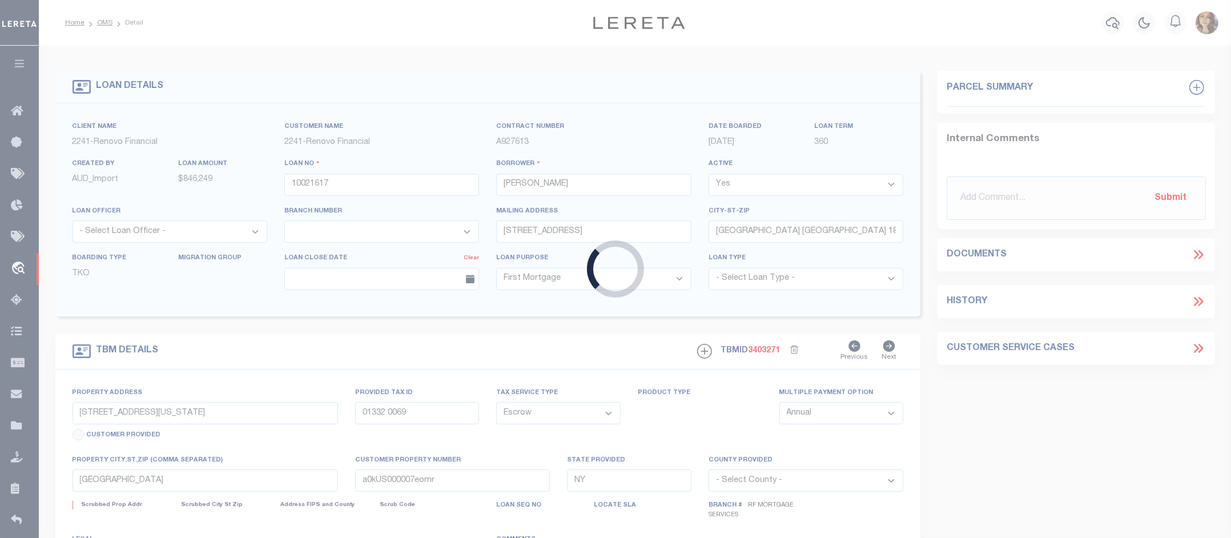
select select
type textarea "Liability Limited to Customer Provided Parcel"
select select "25067"
select select
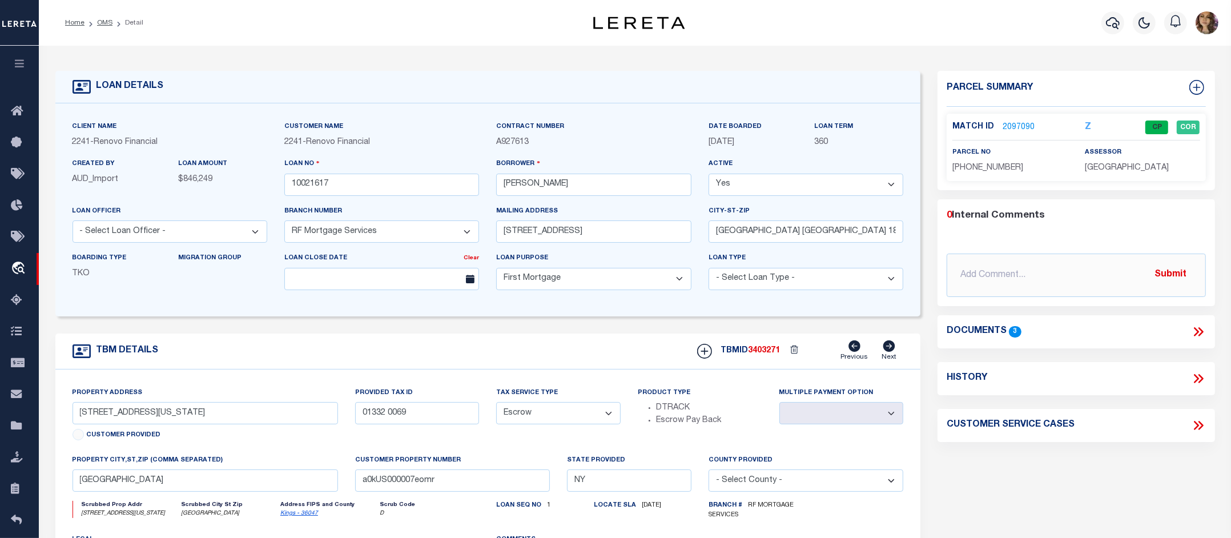
click at [1197, 325] on icon at bounding box center [1198, 331] width 15 height 15
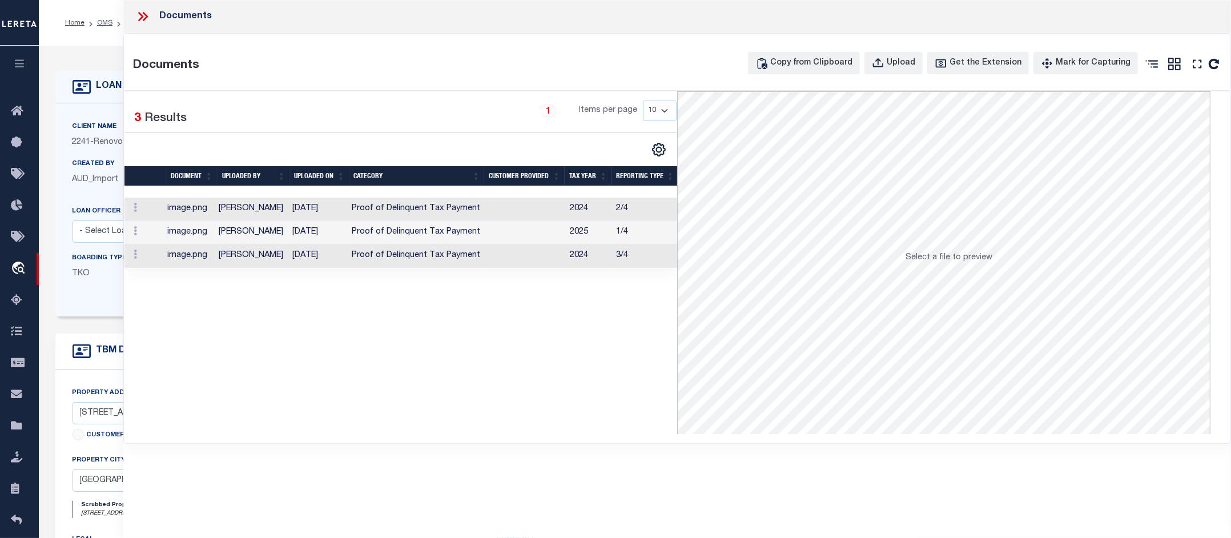
click at [143, 15] on icon at bounding box center [142, 16] width 15 height 15
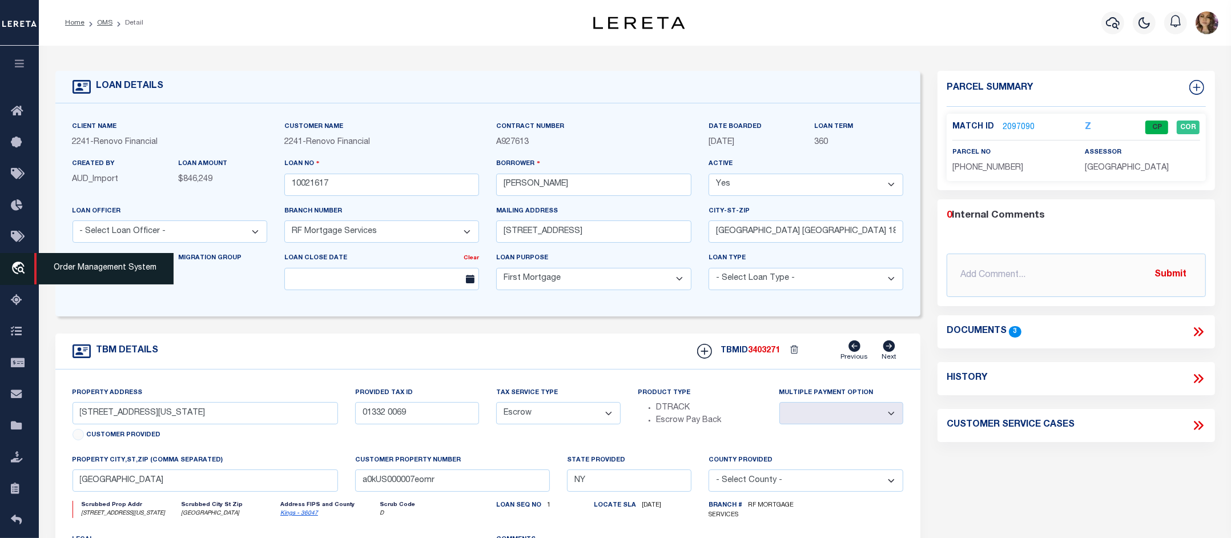
click at [80, 267] on span "Order Management System" at bounding box center [103, 268] width 139 height 31
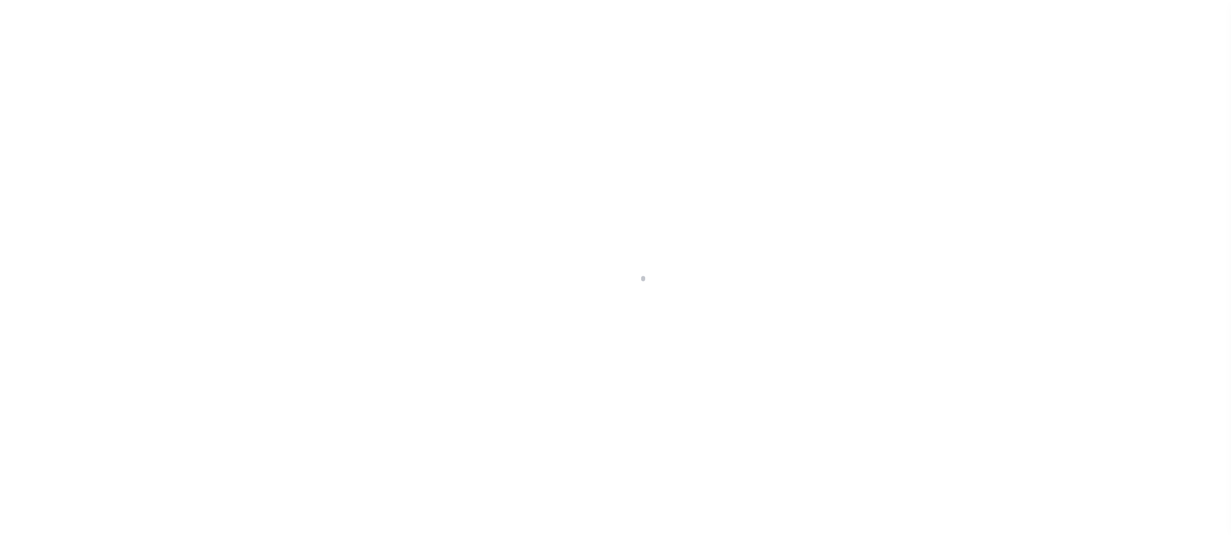
scroll to position [18, 0]
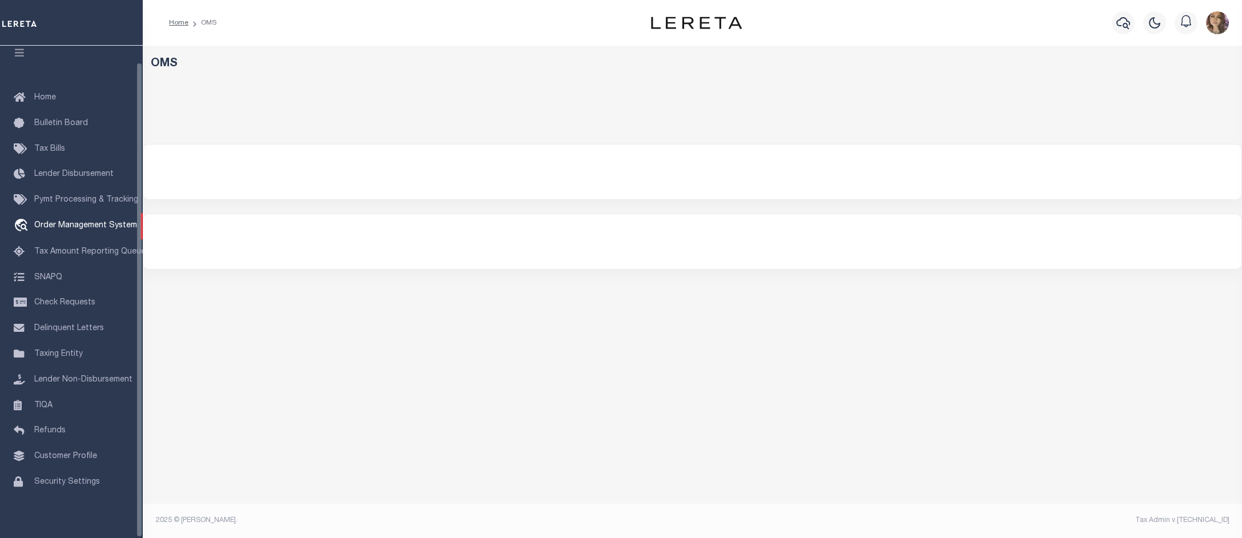
select select "200"
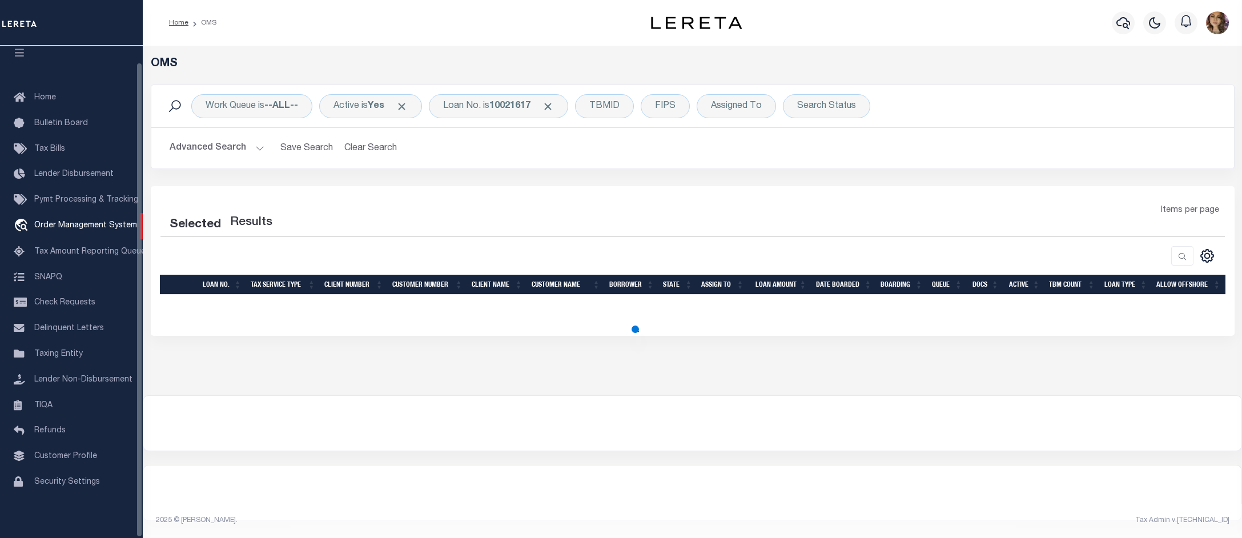
select select "200"
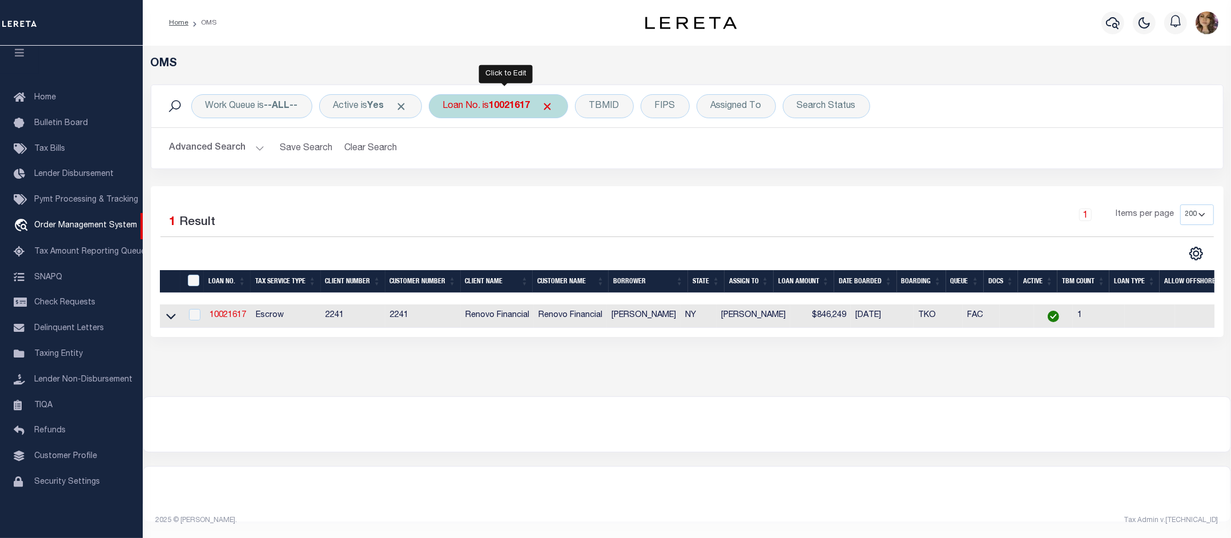
click at [476, 108] on div "Loan No. is 10021617" at bounding box center [498, 106] width 139 height 24
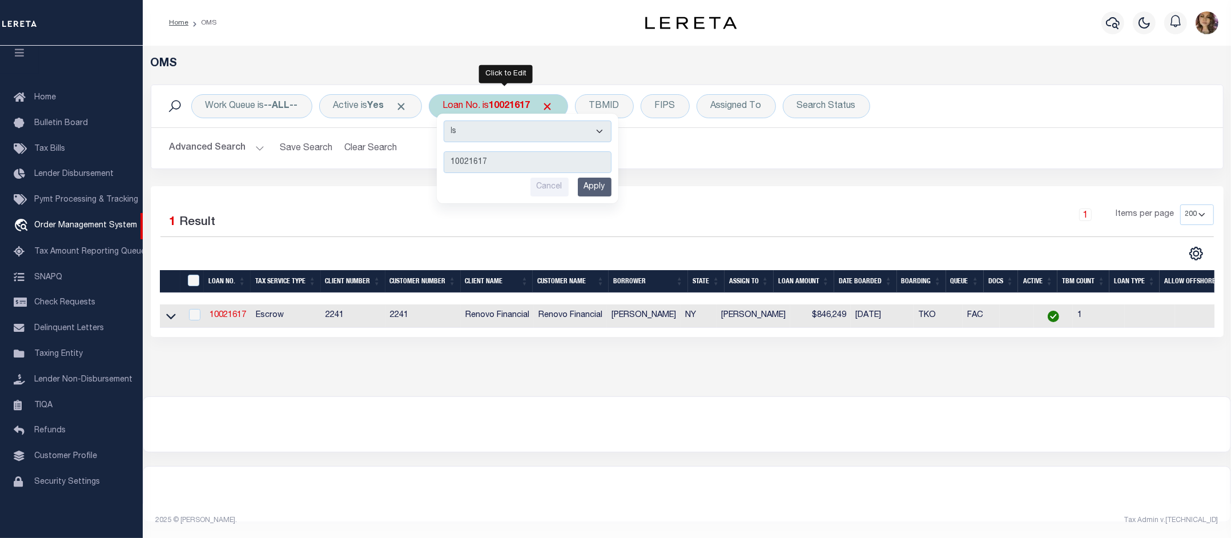
type input "15440141"
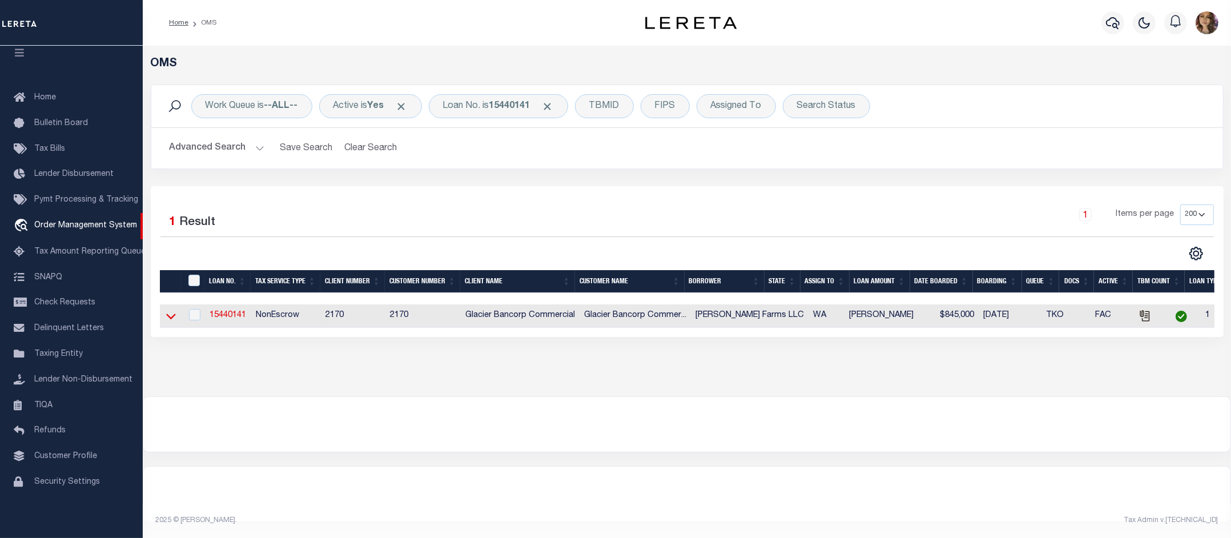
click at [172, 320] on icon at bounding box center [171, 317] width 10 height 6
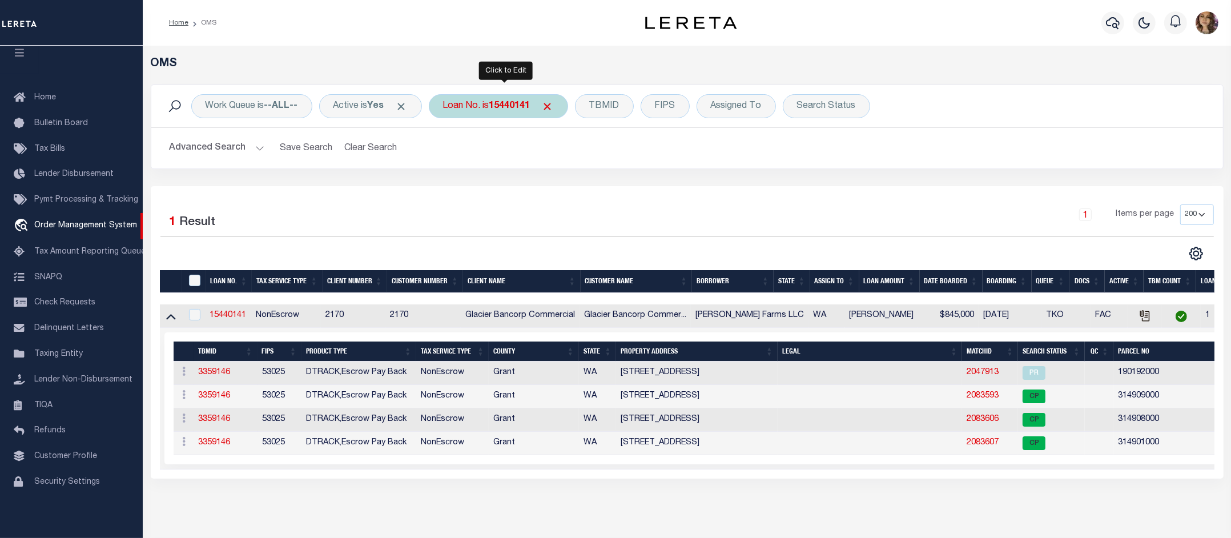
click at [487, 117] on div "Loan No. is 15440141" at bounding box center [498, 106] width 139 height 24
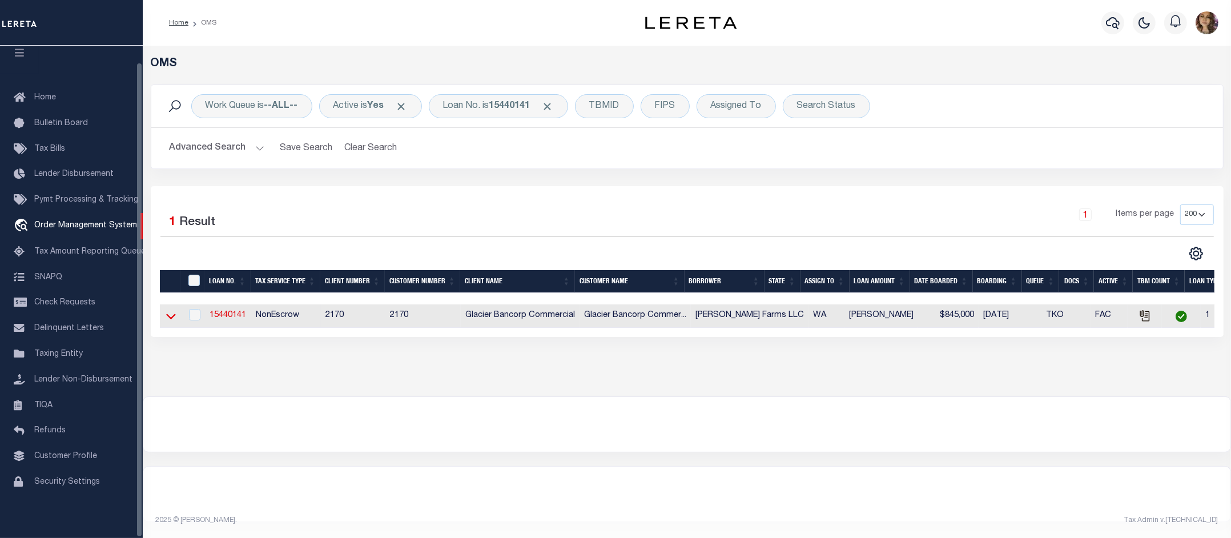
click at [170, 317] on icon at bounding box center [171, 316] width 10 height 12
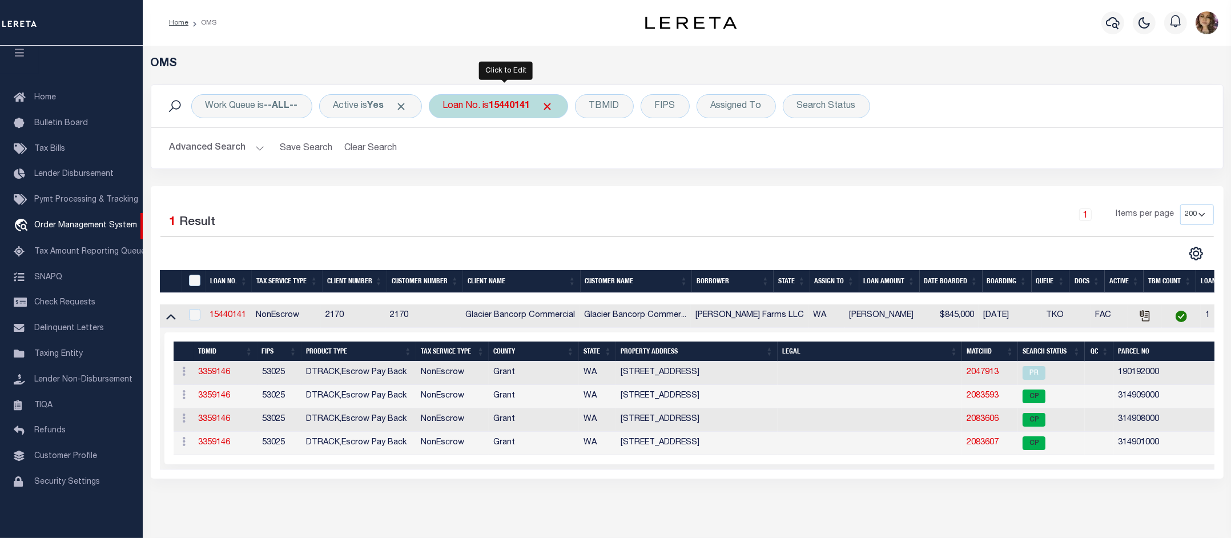
click at [503, 111] on b "15440141" at bounding box center [509, 106] width 41 height 9
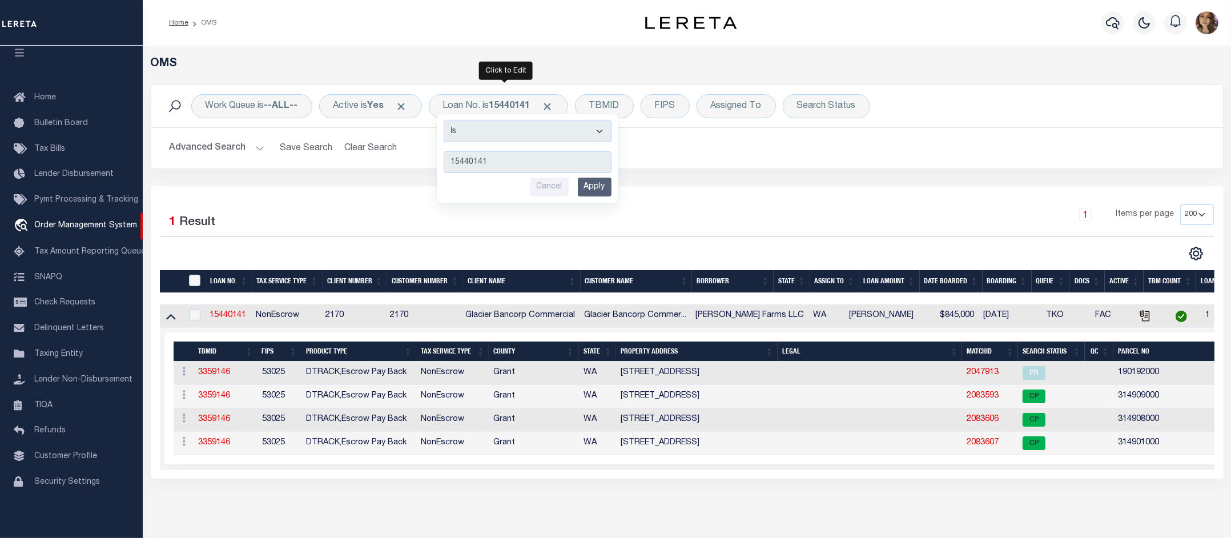
click at [409, 217] on div "Selected 1 Result" at bounding box center [285, 220] width 251 height 32
